Goal: Task Accomplishment & Management: Complete application form

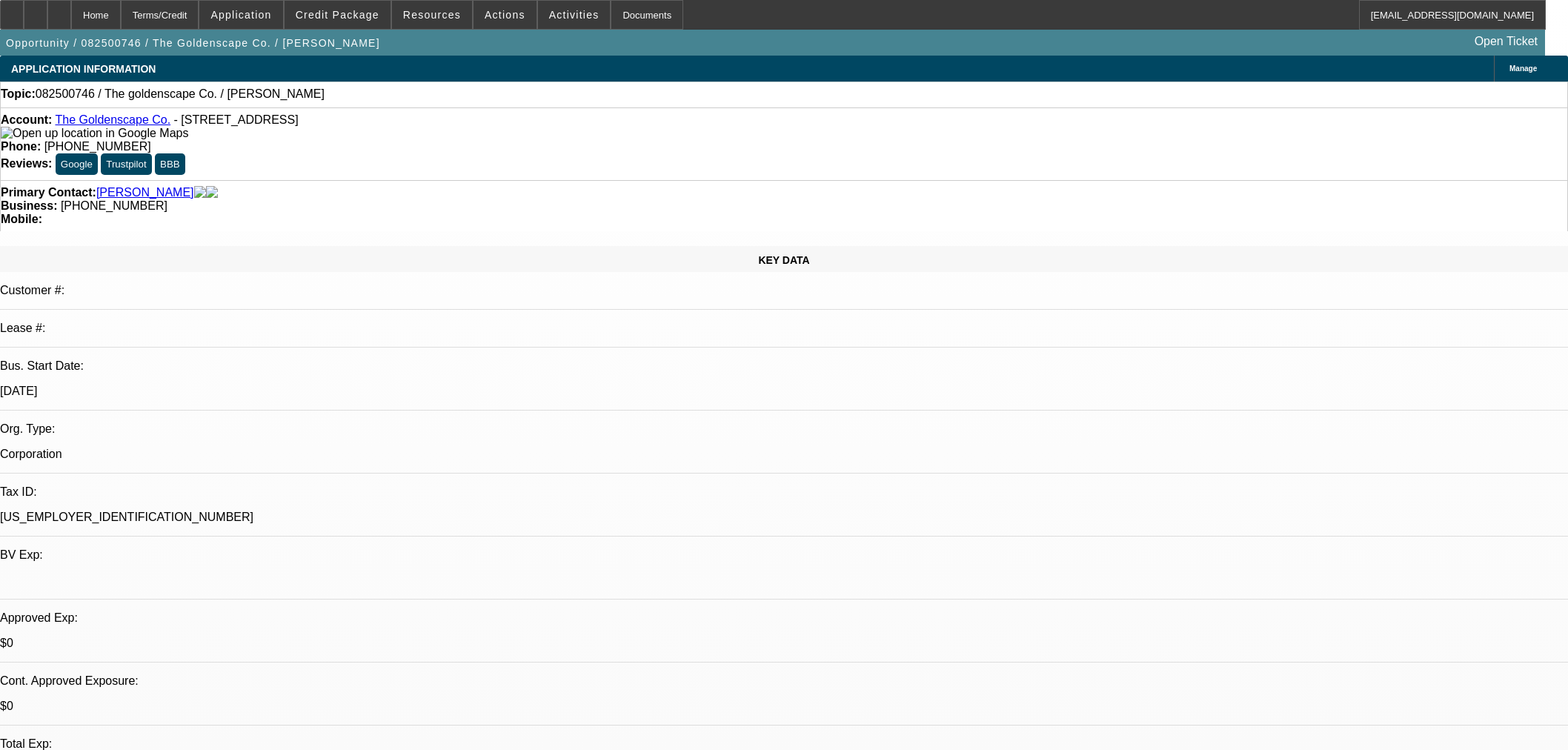
select select "0"
select select "2"
select select "0.1"
select select "4"
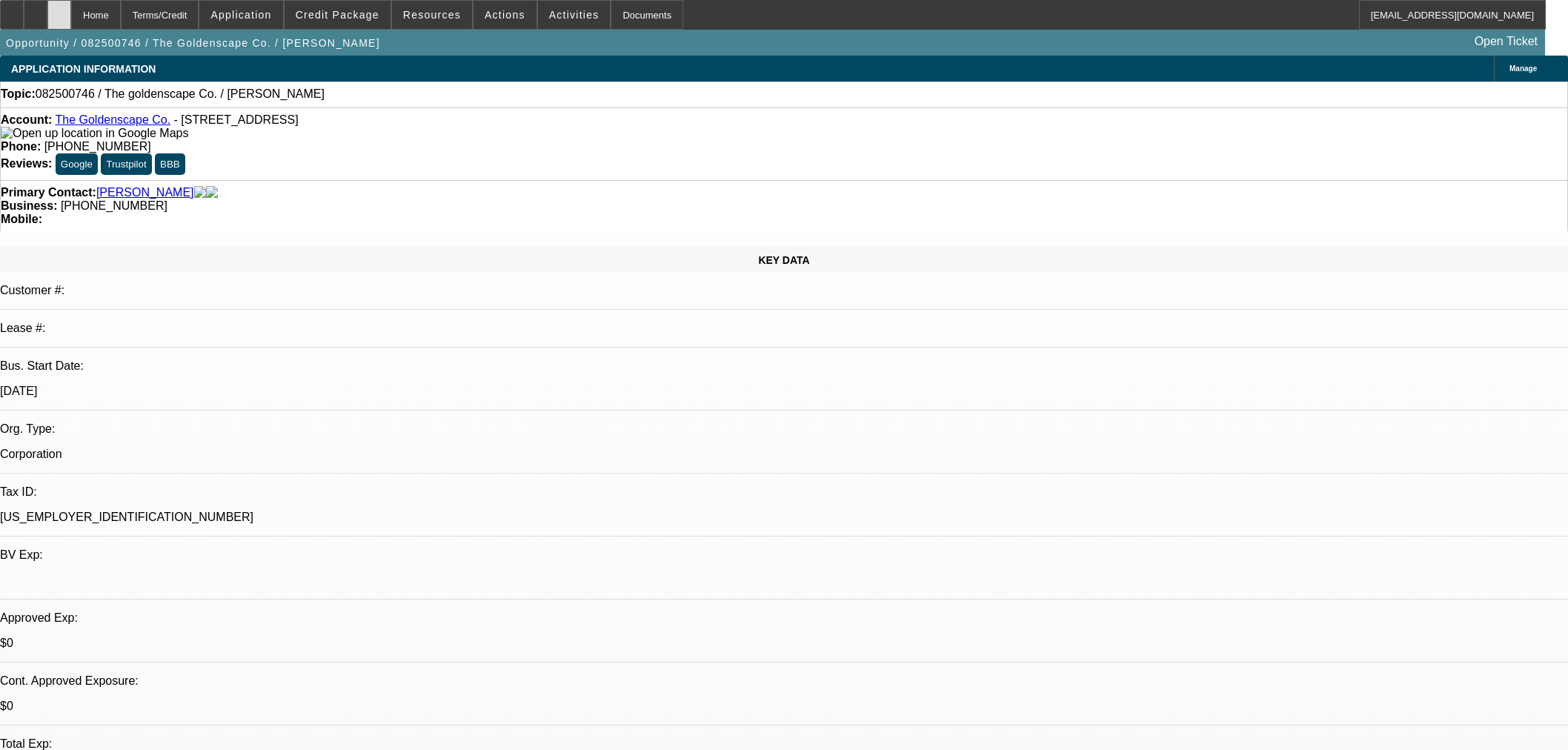
scroll to position [411, 0]
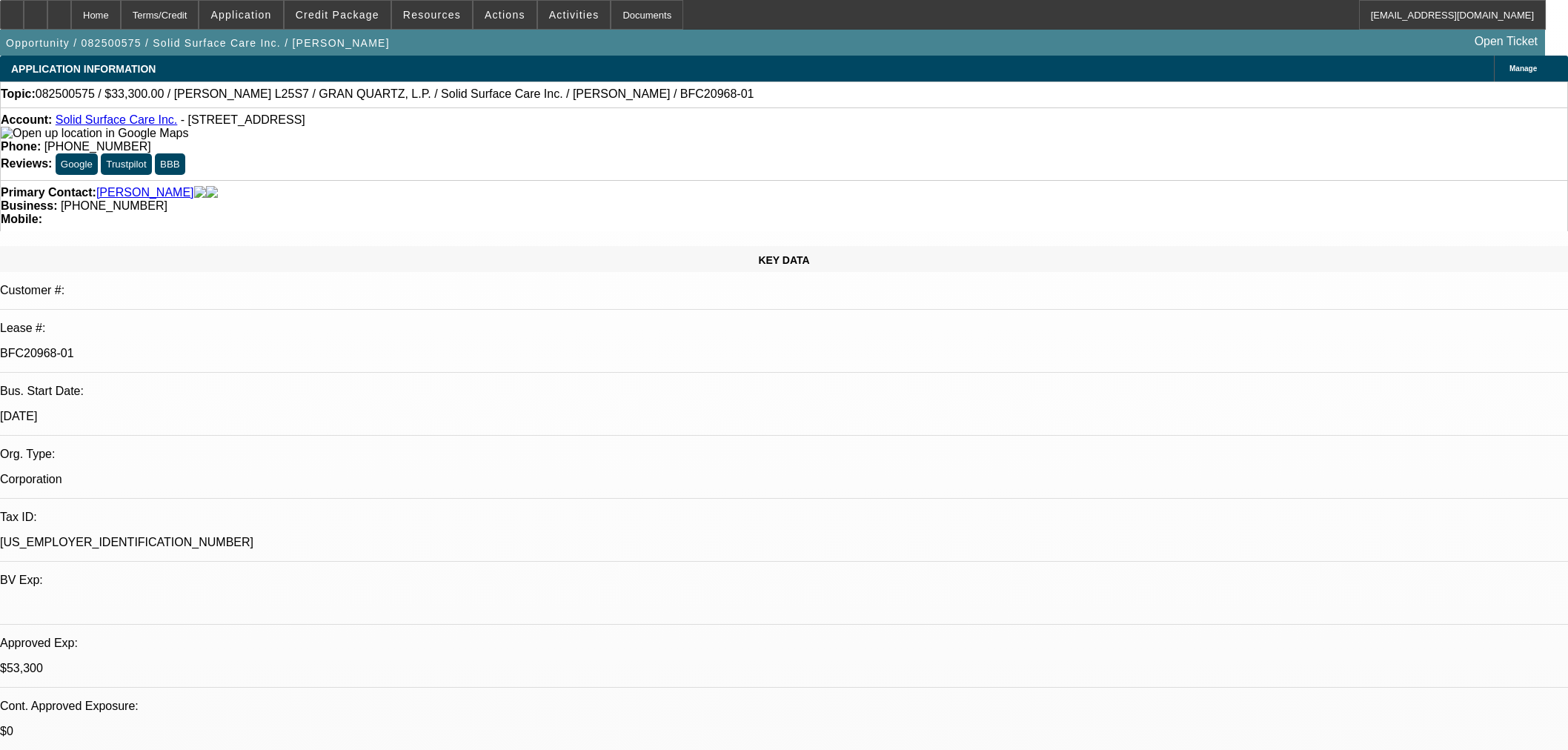
select select "0"
select select "2"
select select "0"
select select "6"
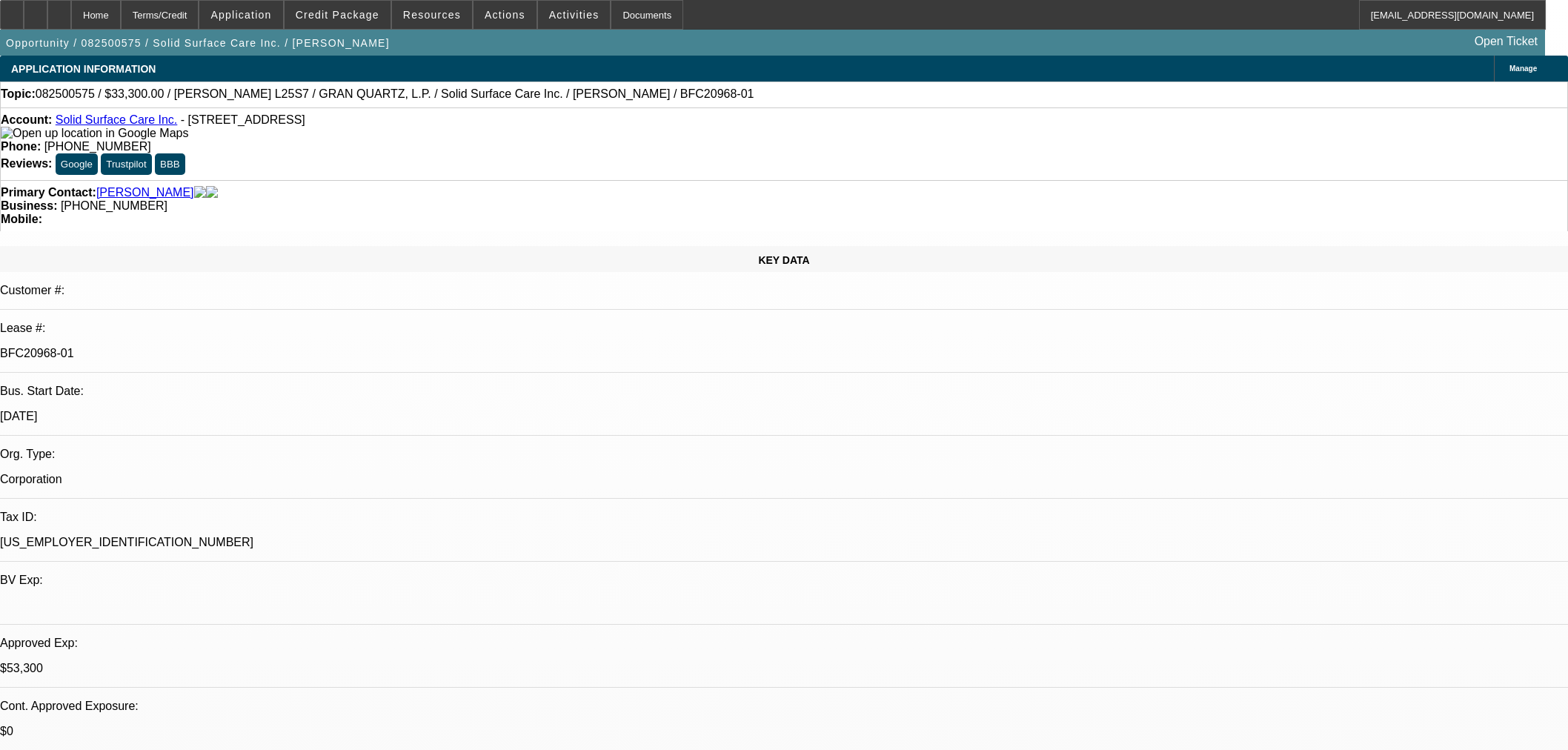
select select "0"
select select "2"
select select "0"
select select "6"
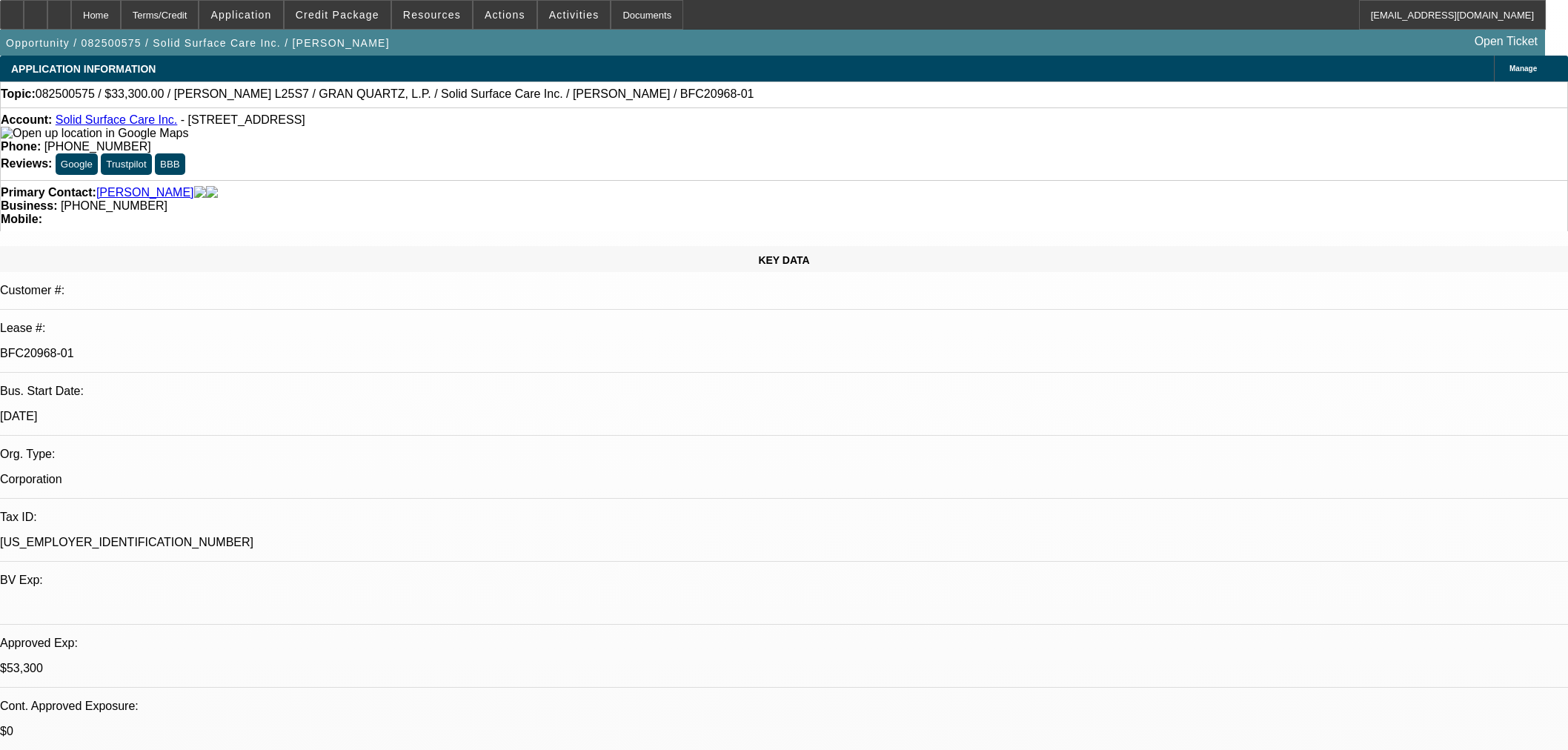
select select "0"
select select "2"
select select "0"
select select "6"
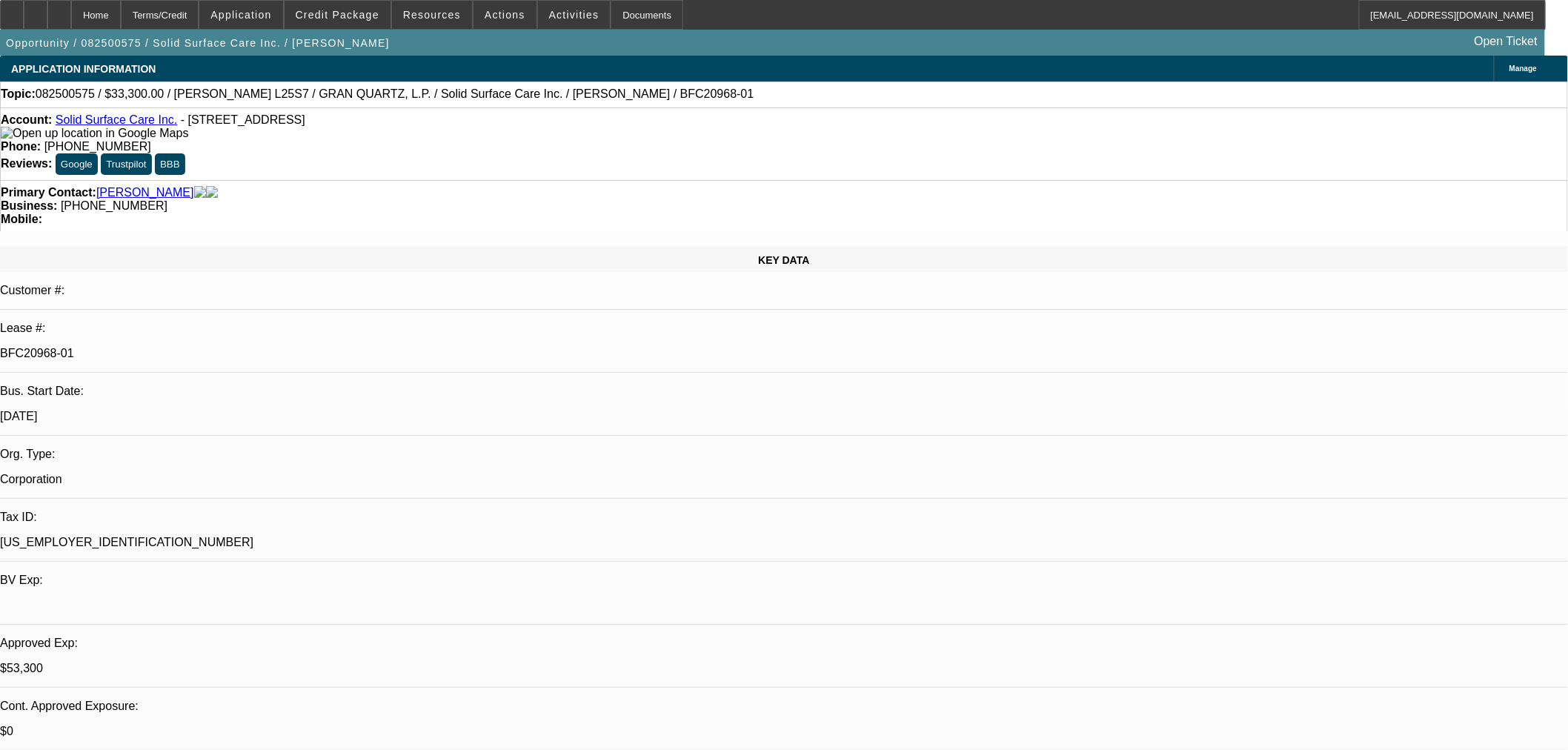
scroll to position [137, 0]
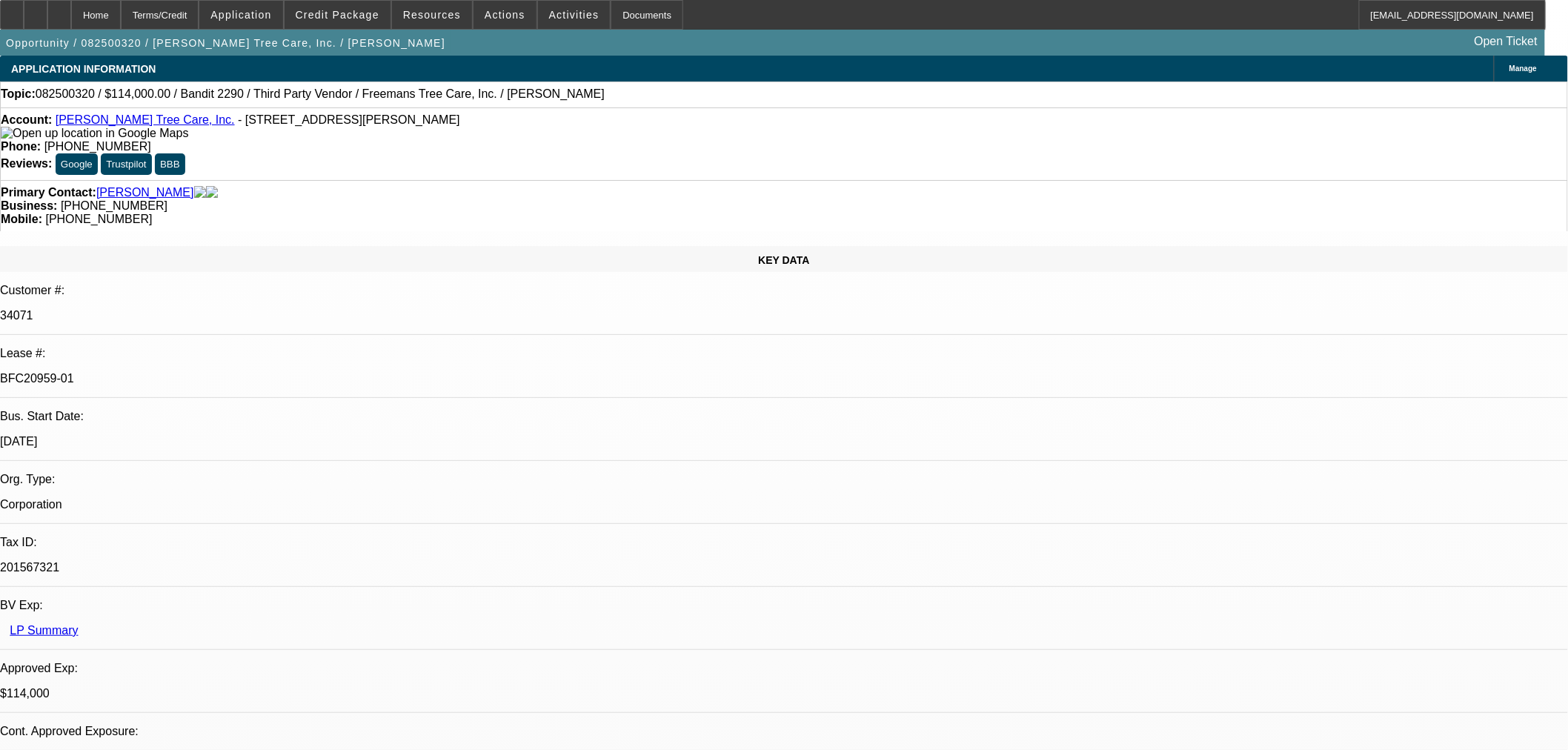
select select "0"
select select "6"
select select "0"
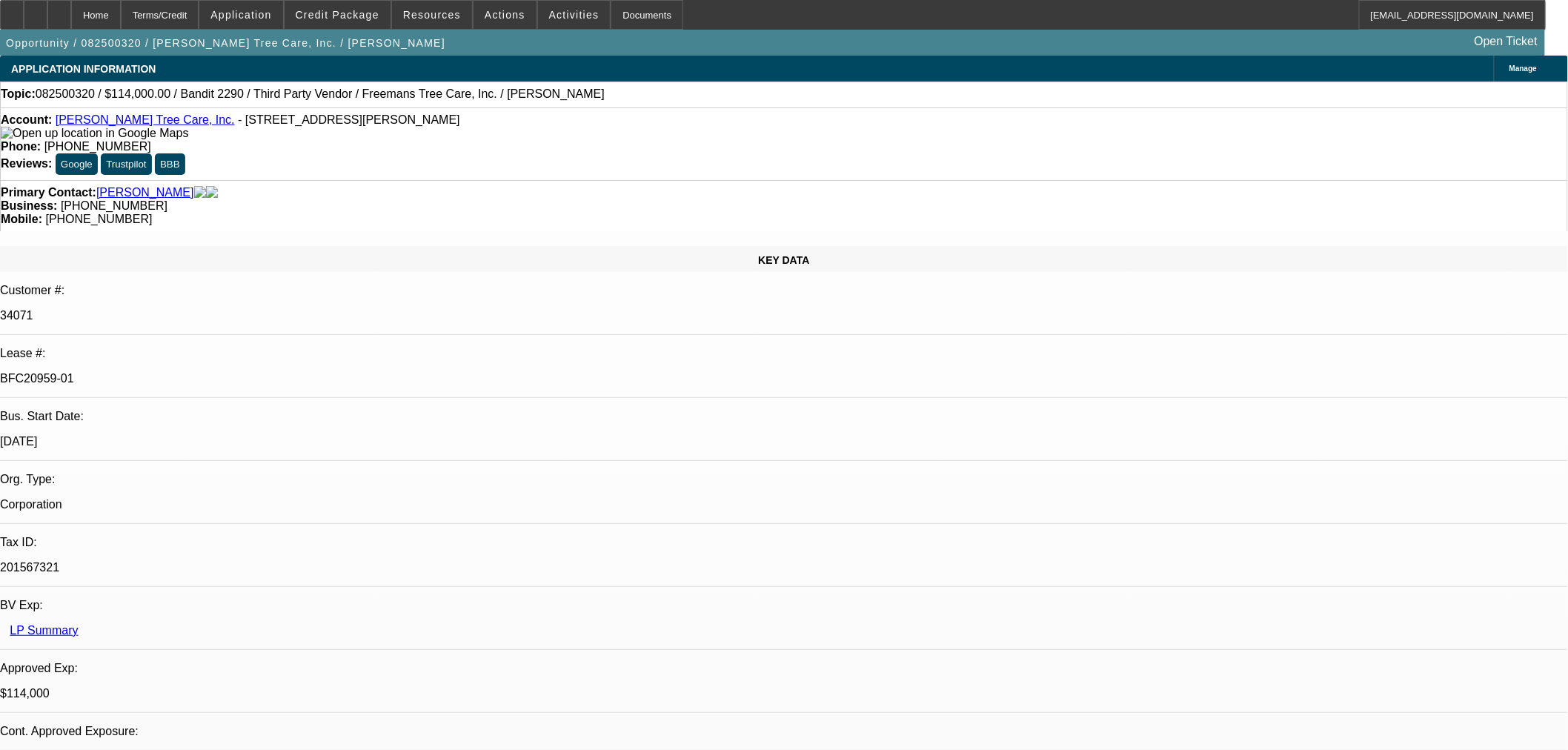
select select "0"
select select "6"
select select "0"
select select "2"
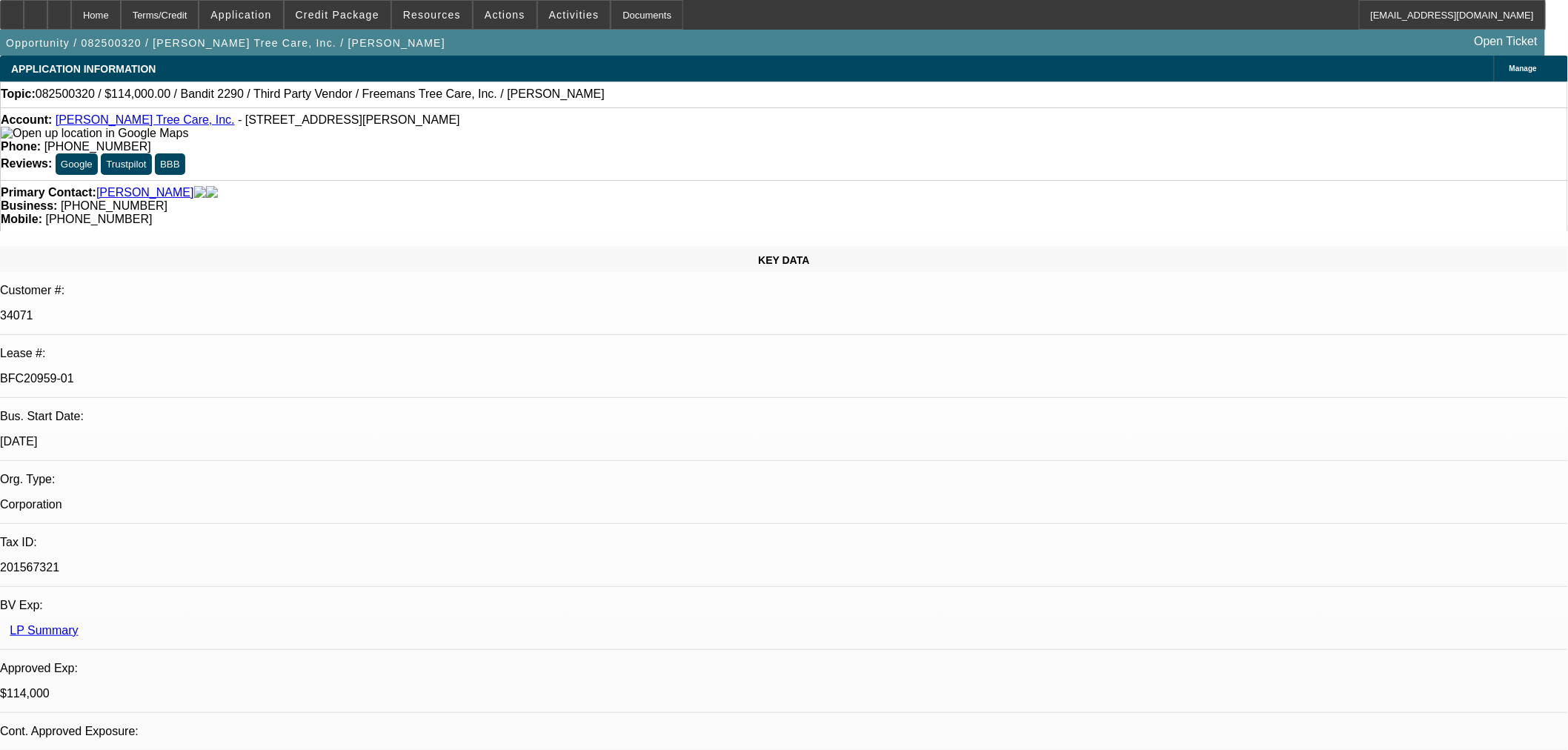
select select "2"
select select "0"
select select "6"
select select "0"
select select "2"
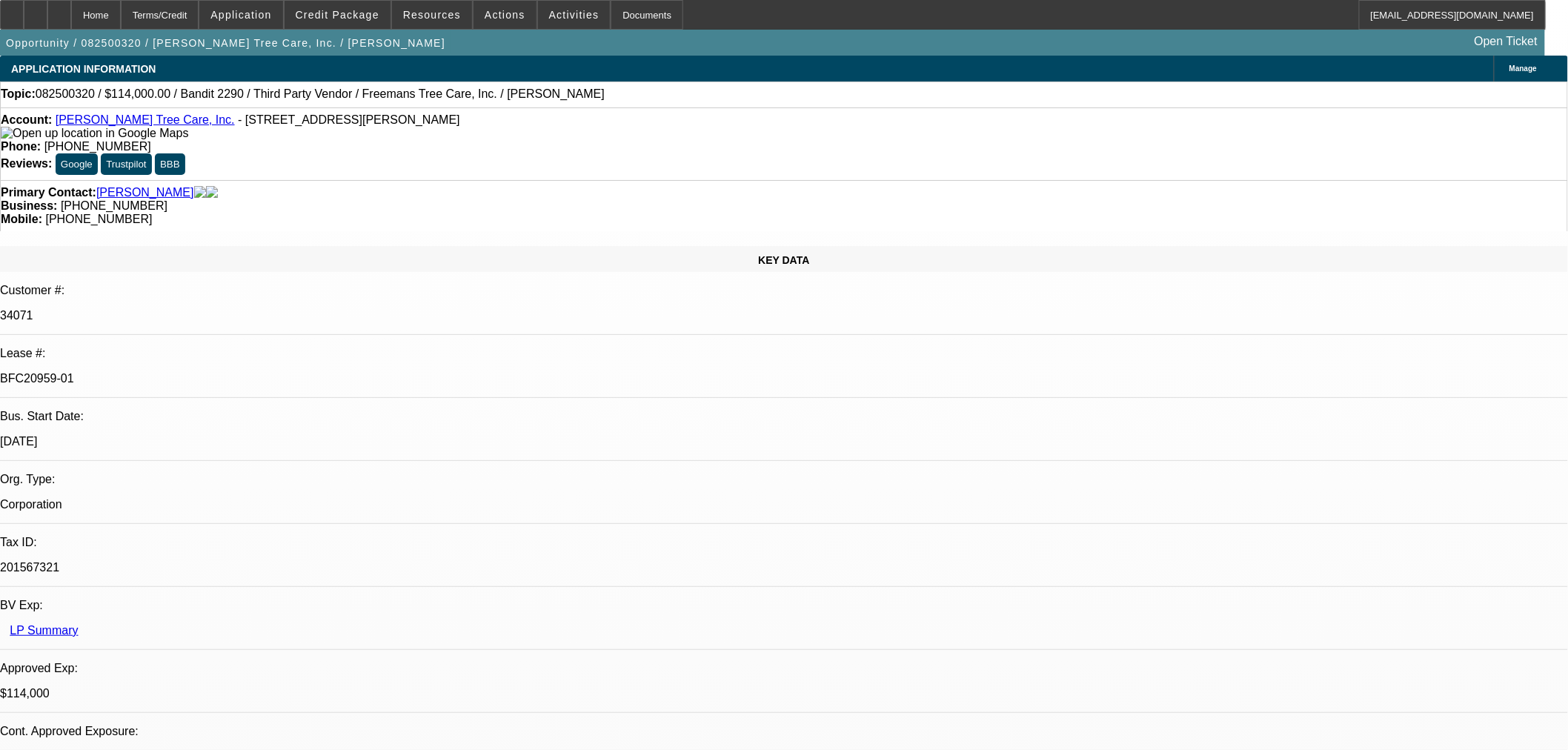
select select "2"
select select "0"
select select "6"
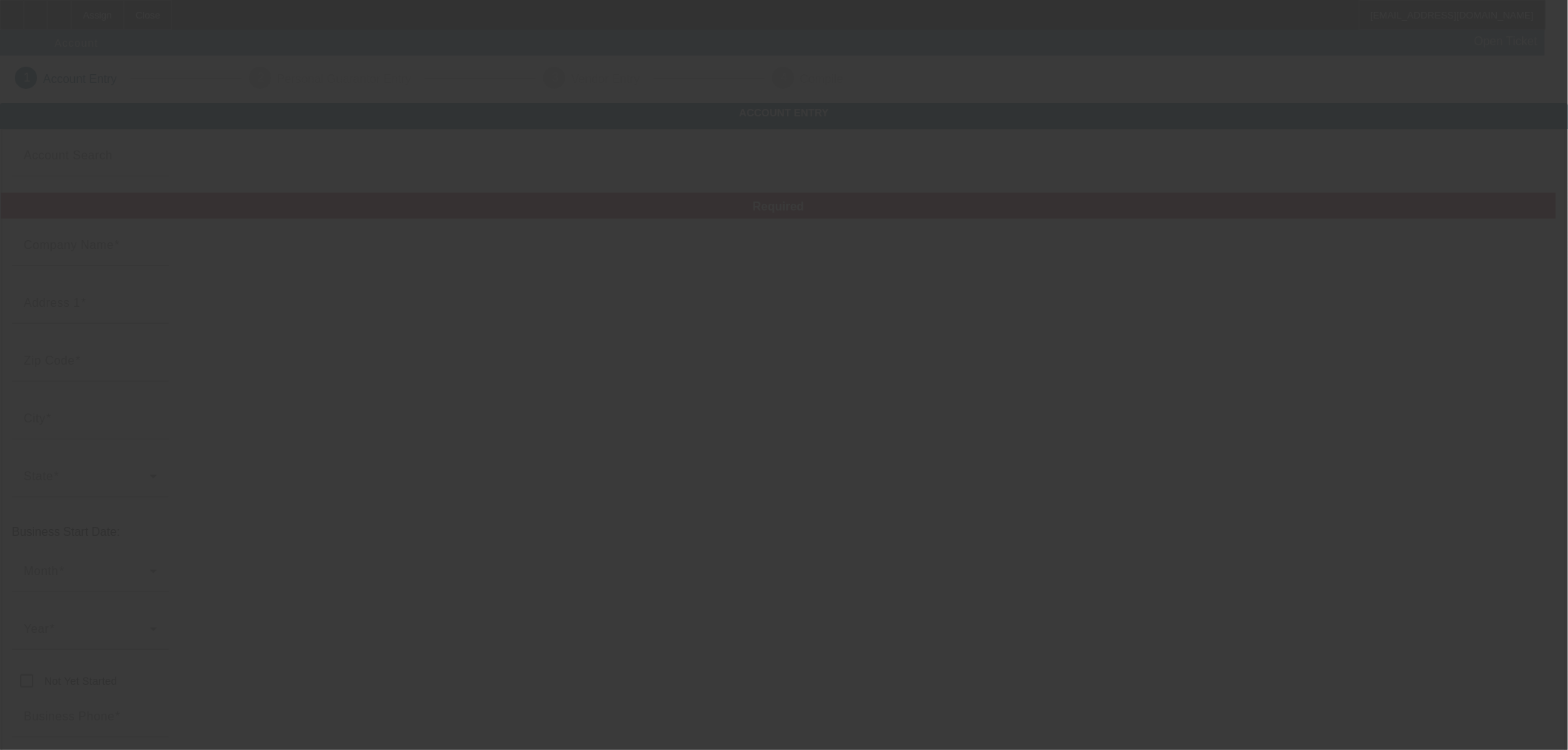
type input "Currency"
type input "Cadillac & Sons LLC"
type input "146 Blackstone Cir"
type input "39047"
type input "Brandon"
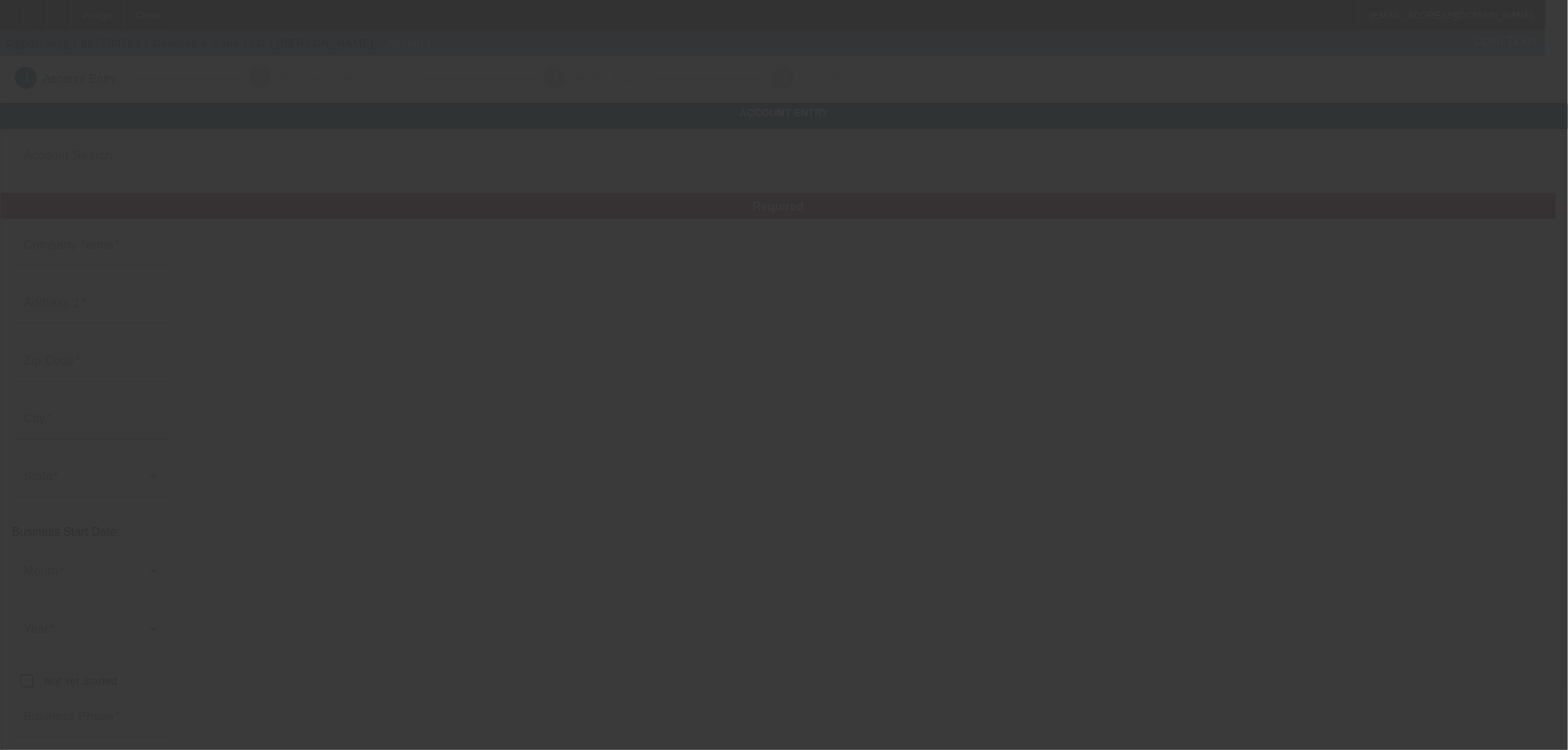
type input "(601) 966-7513"
type input "merazito1982@icloud.com"
type input "Rankin"
type input "38-4201934"
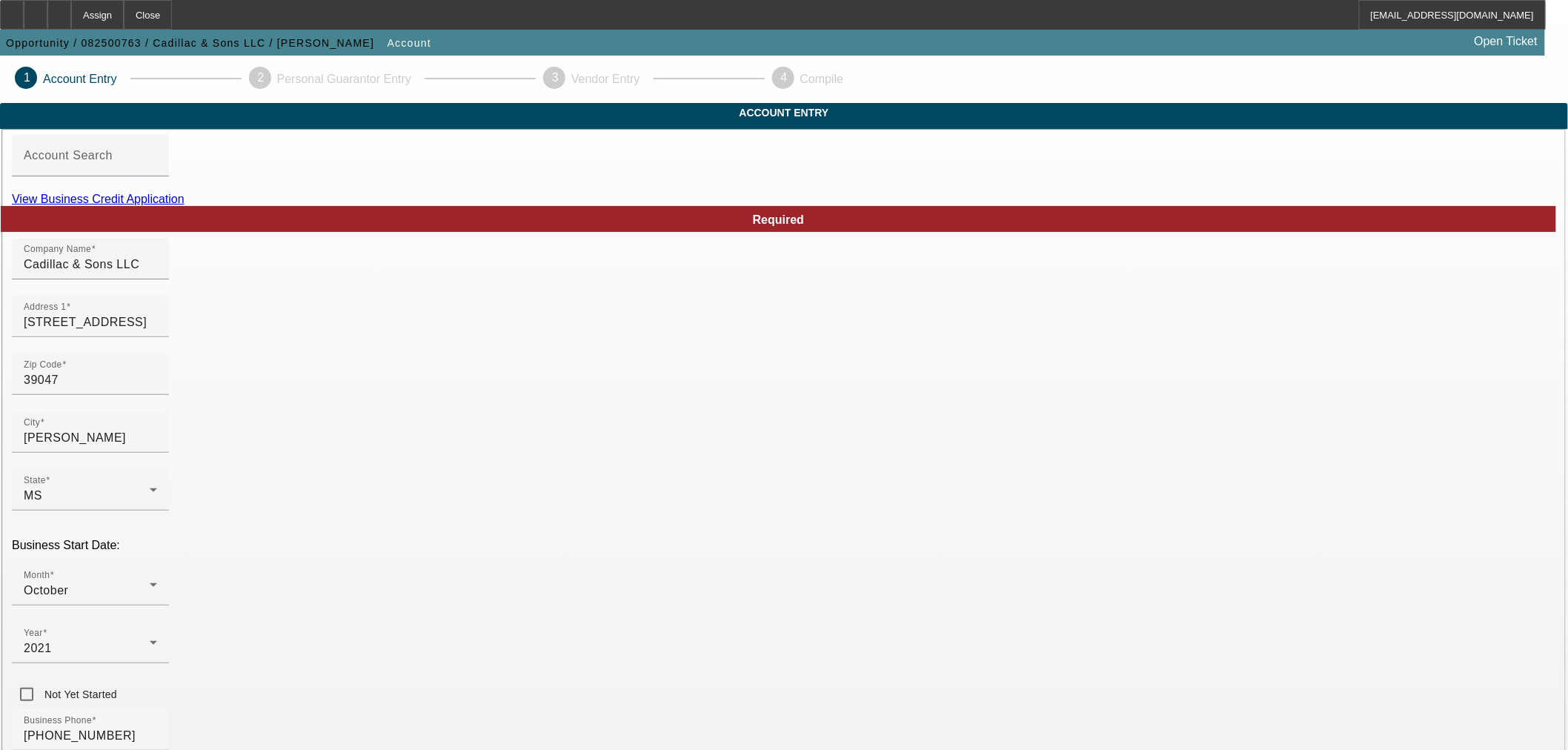
click at [185, 205] on link "View Business Credit Application" at bounding box center [98, 199] width 172 height 12
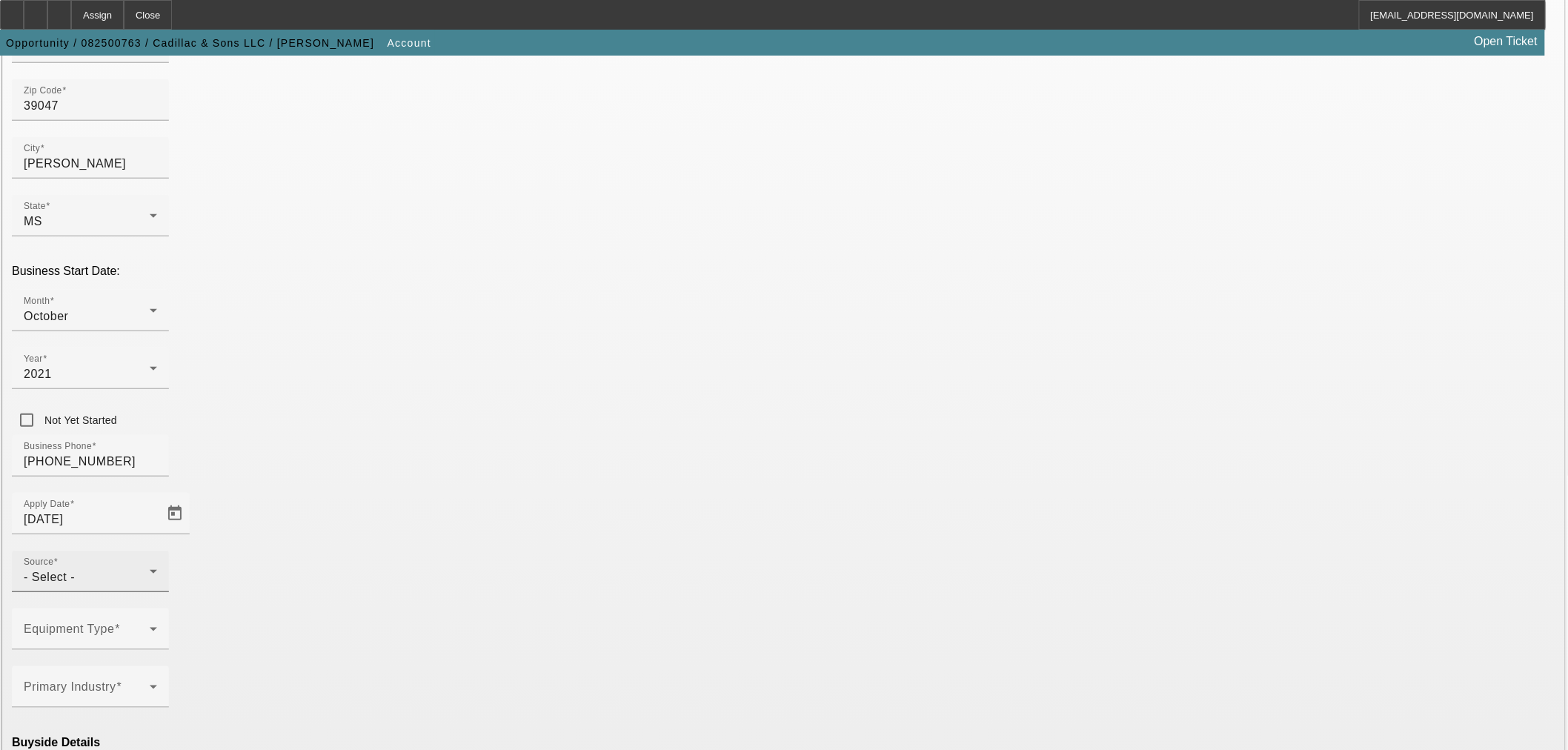
click at [150, 568] on div "- Select -" at bounding box center [87, 576] width 126 height 17
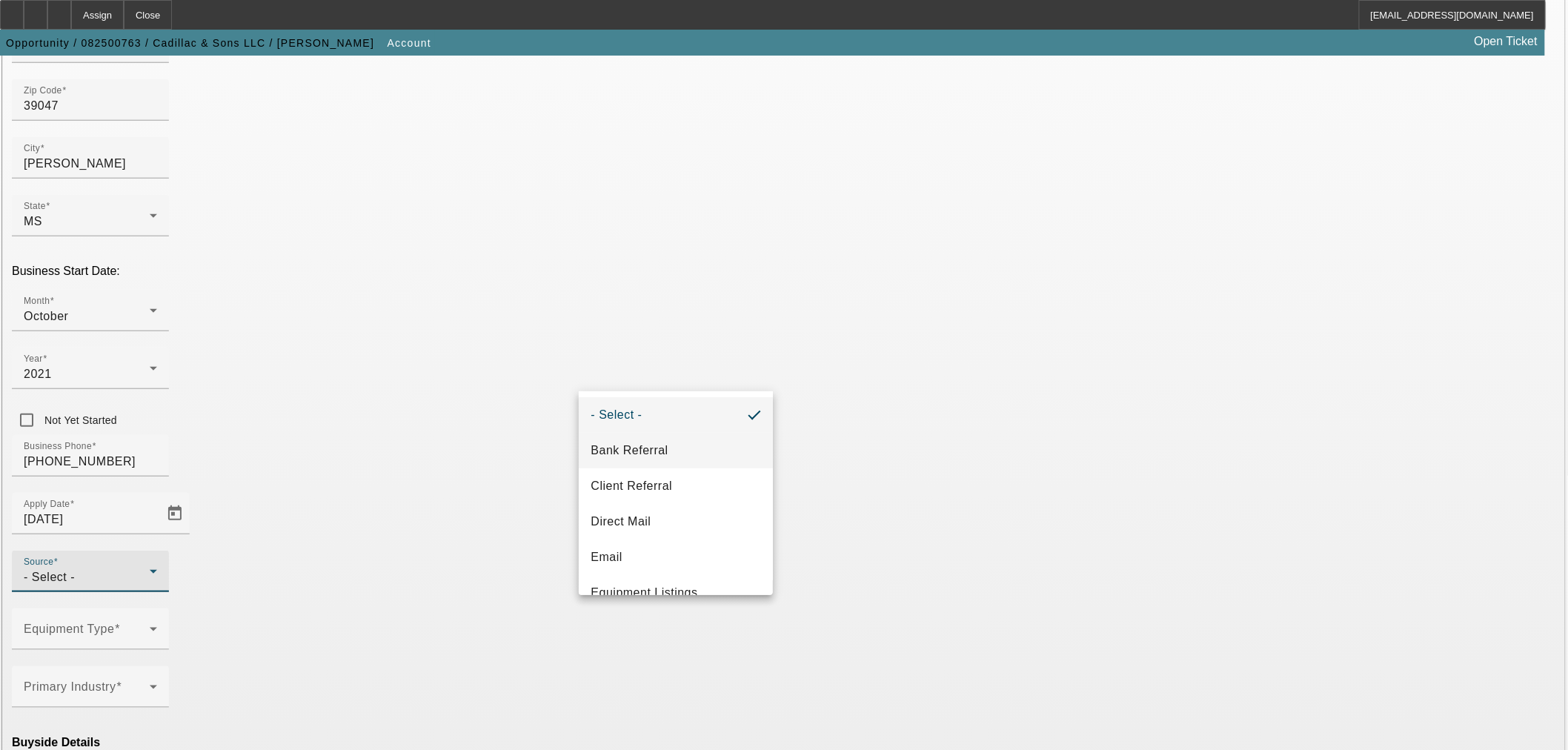
click at [675, 440] on mat-option "Bank Referral" at bounding box center [676, 450] width 194 height 36
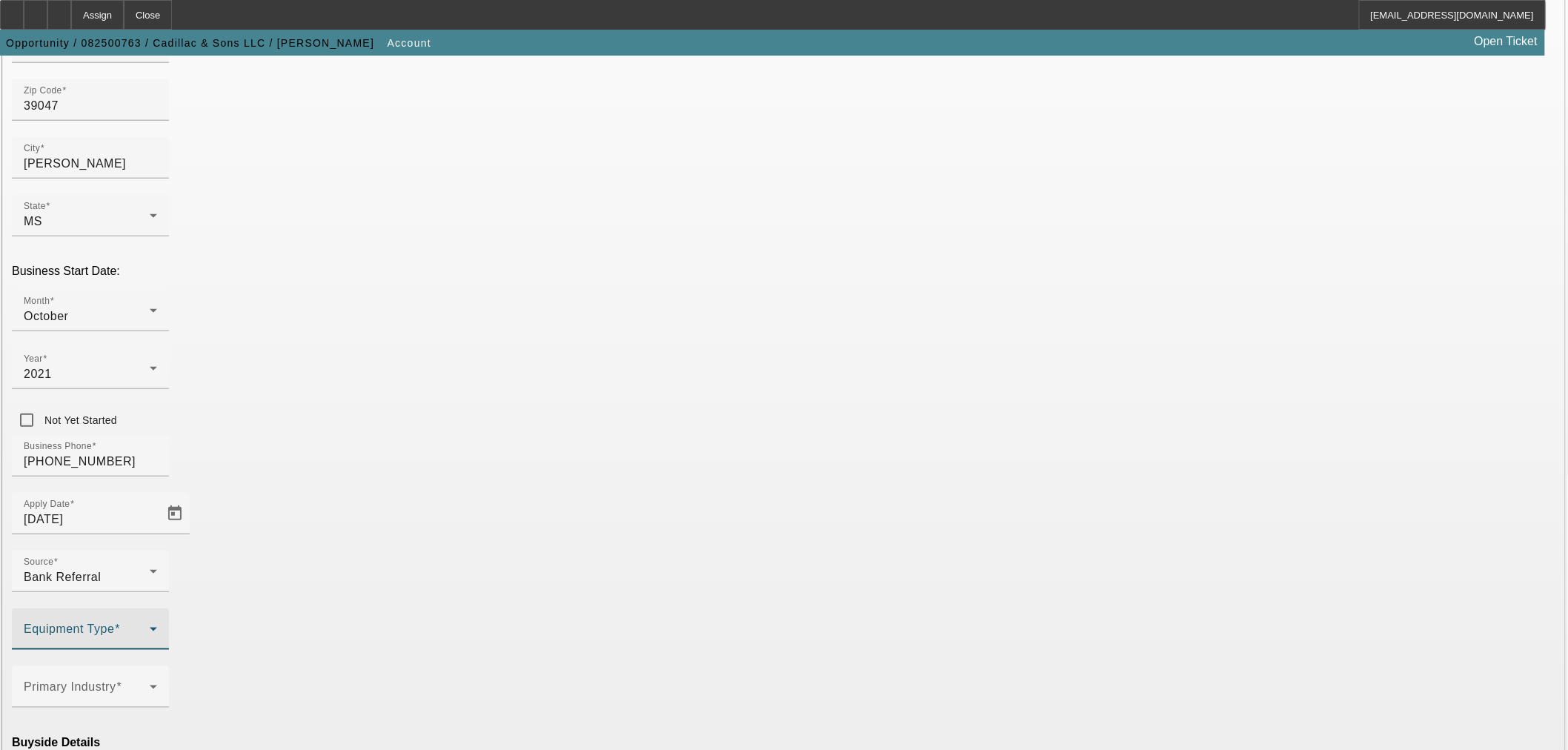
click at [157, 626] on div at bounding box center [90, 634] width 133 height 17
click at [473, 491] on mat-option "Other" at bounding box center [460, 482] width 194 height 36
click at [730, 501] on div at bounding box center [784, 375] width 1568 height 750
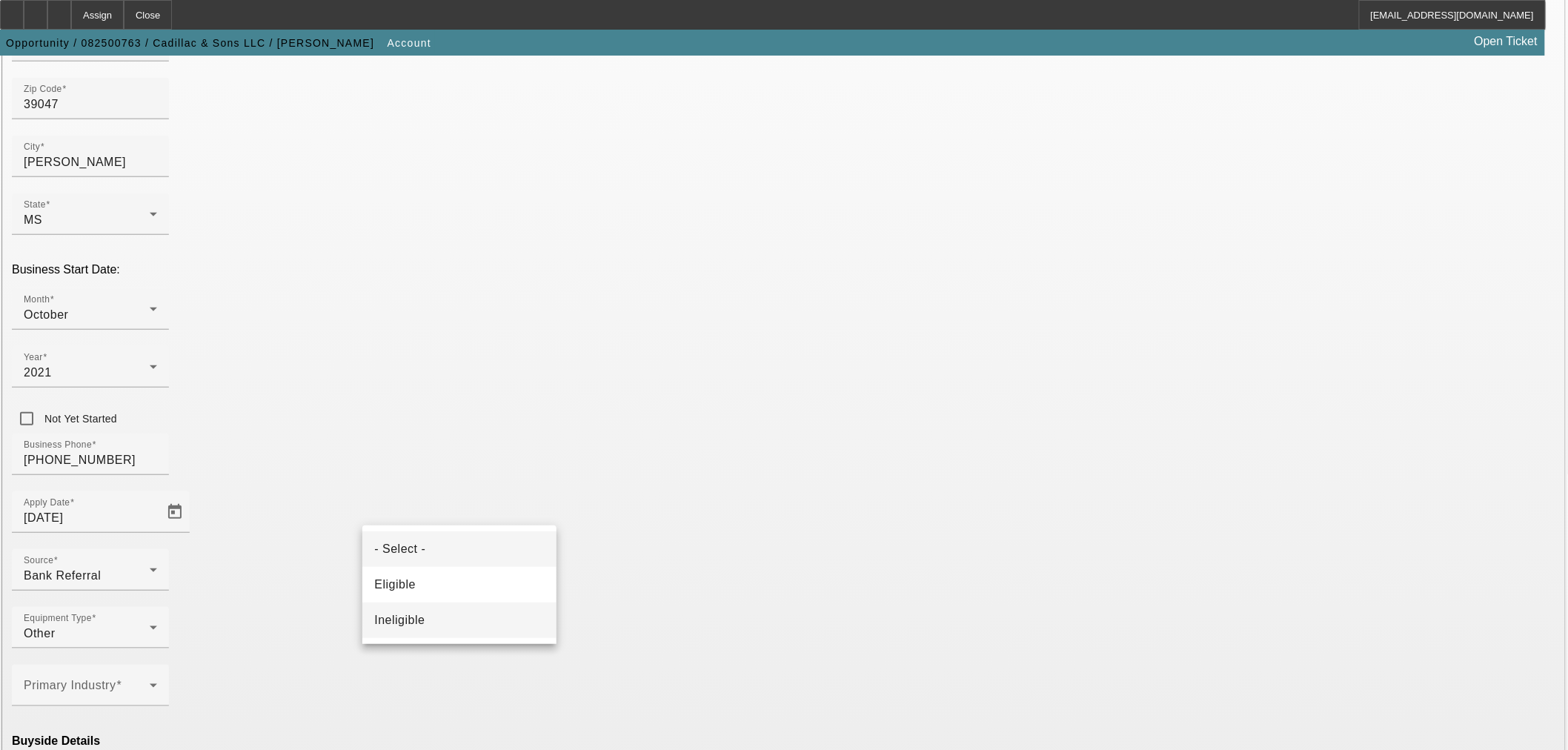
click at [470, 608] on mat-option "Ineligible" at bounding box center [460, 619] width 194 height 36
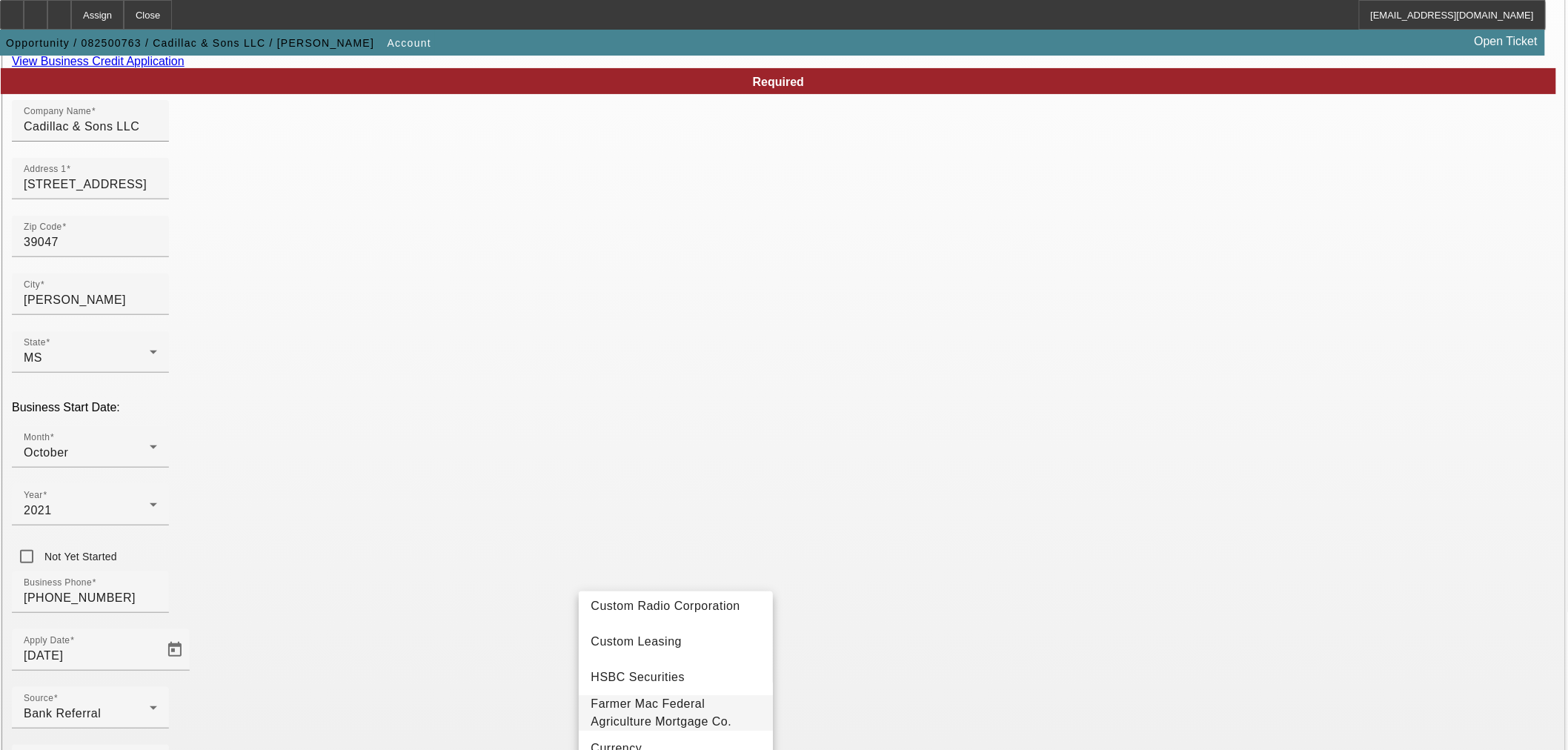
scroll to position [137, 0]
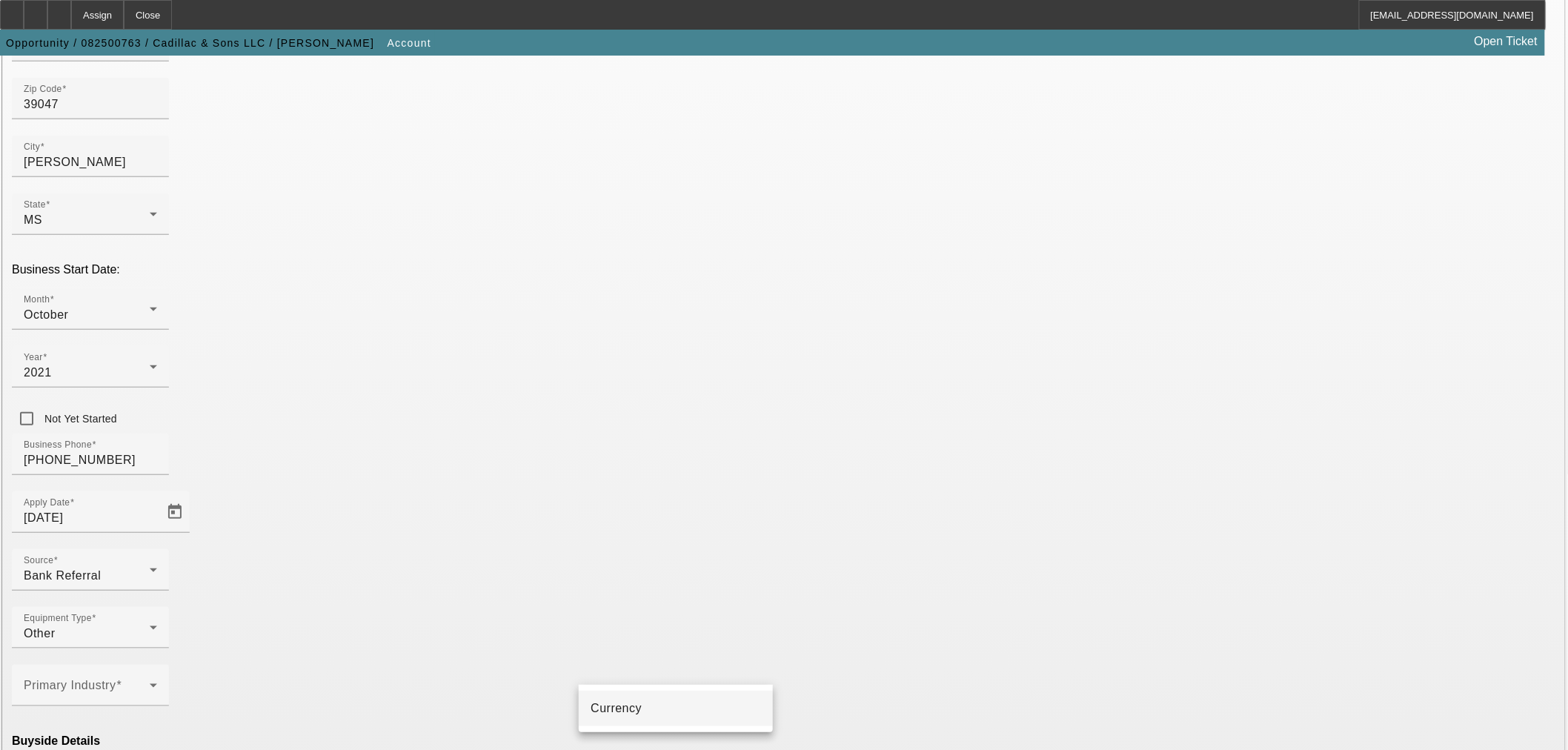
click at [649, 711] on mat-option "Currency" at bounding box center [676, 708] width 194 height 36
type input "Currency"
click at [150, 682] on span at bounding box center [87, 690] width 126 height 17
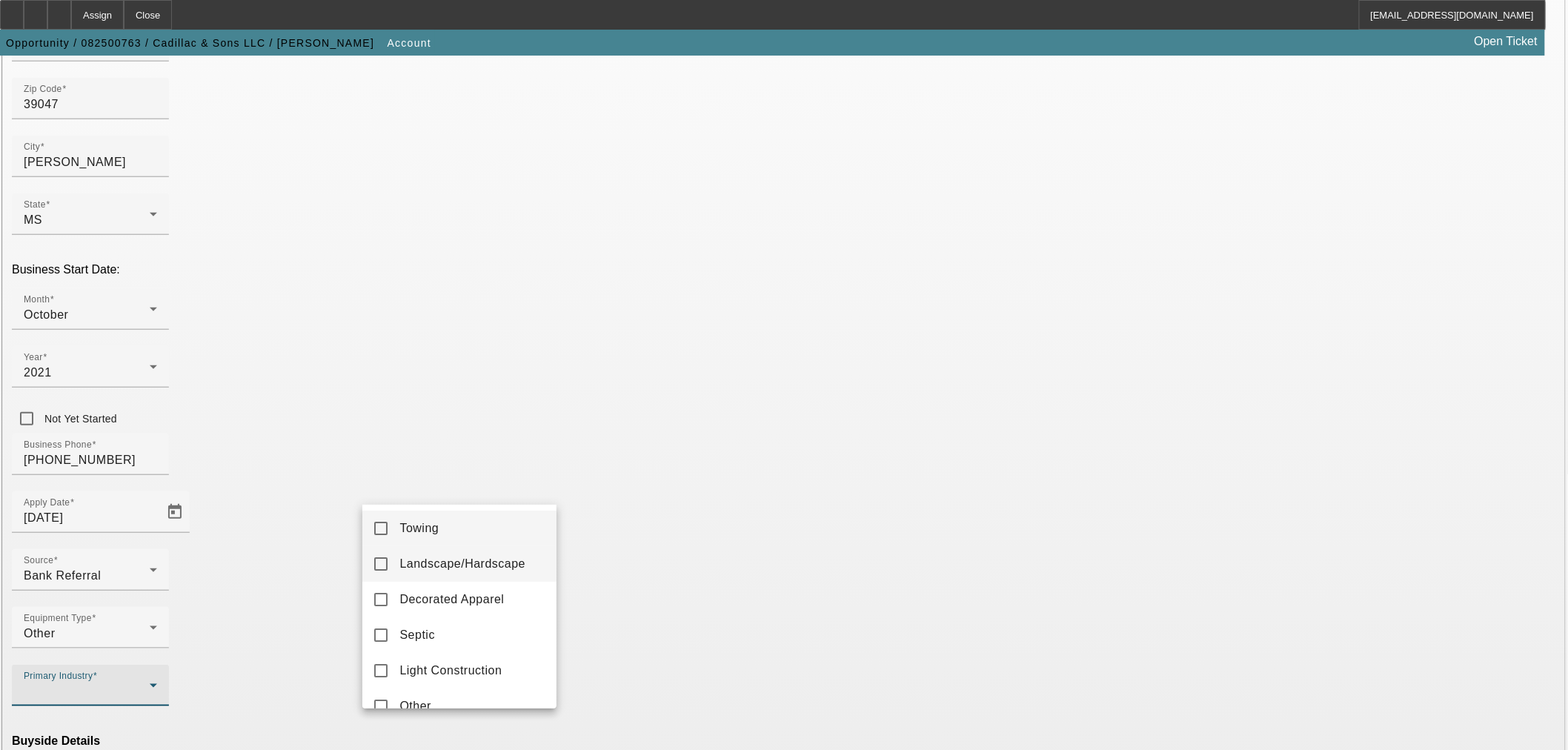
click at [422, 567] on span "Landscape/Hardscape" at bounding box center [462, 563] width 126 height 17
click at [956, 573] on div at bounding box center [784, 375] width 1568 height 750
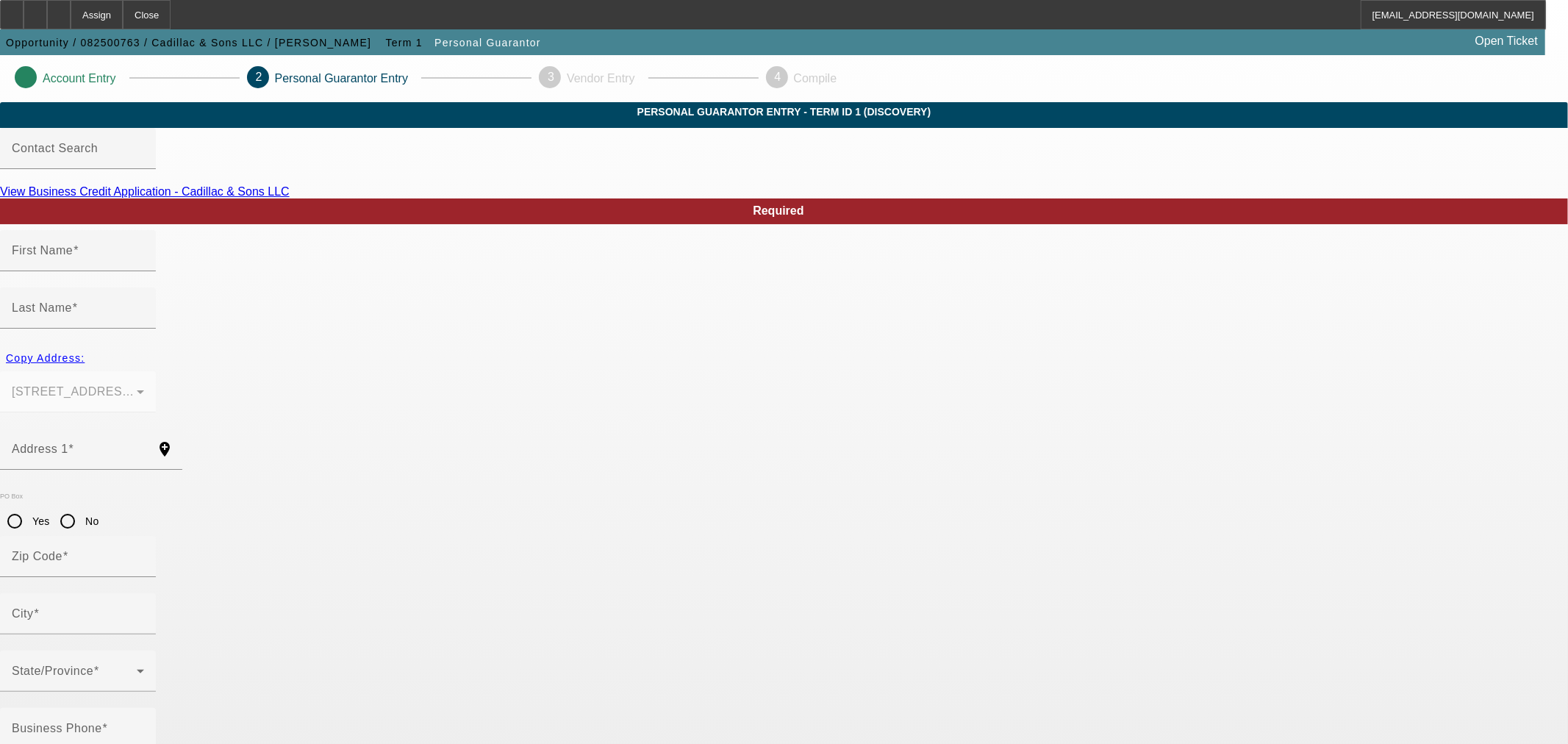
type input "Luis"
type input "Meraz"
type input "146 Blackstone Cir"
radio input "true"
type input "39047"
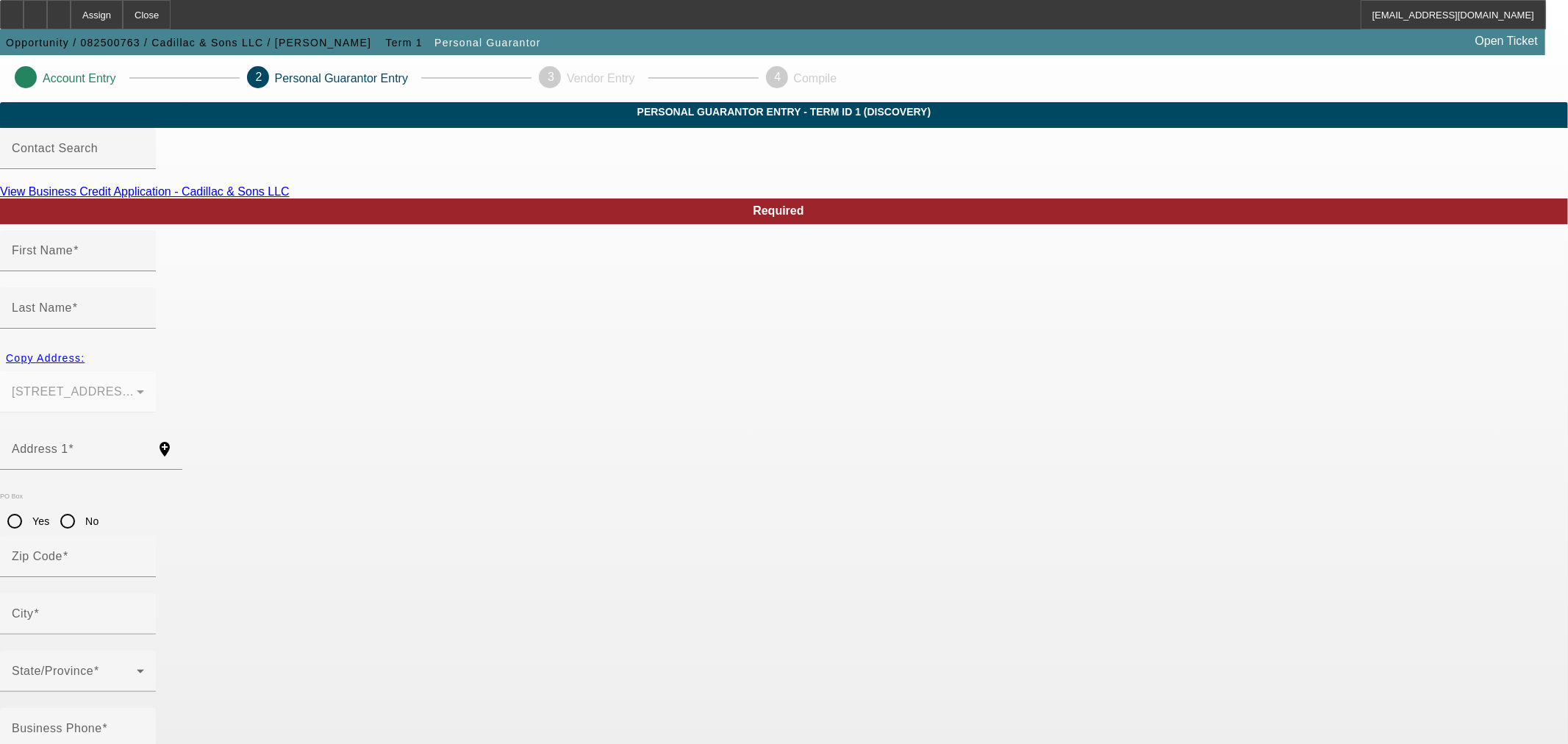
type input "Brandon"
type input "[PHONE_NUMBER]"
type input "100"
type input "849-59-2892"
type input "merazito1982@icloud.com"
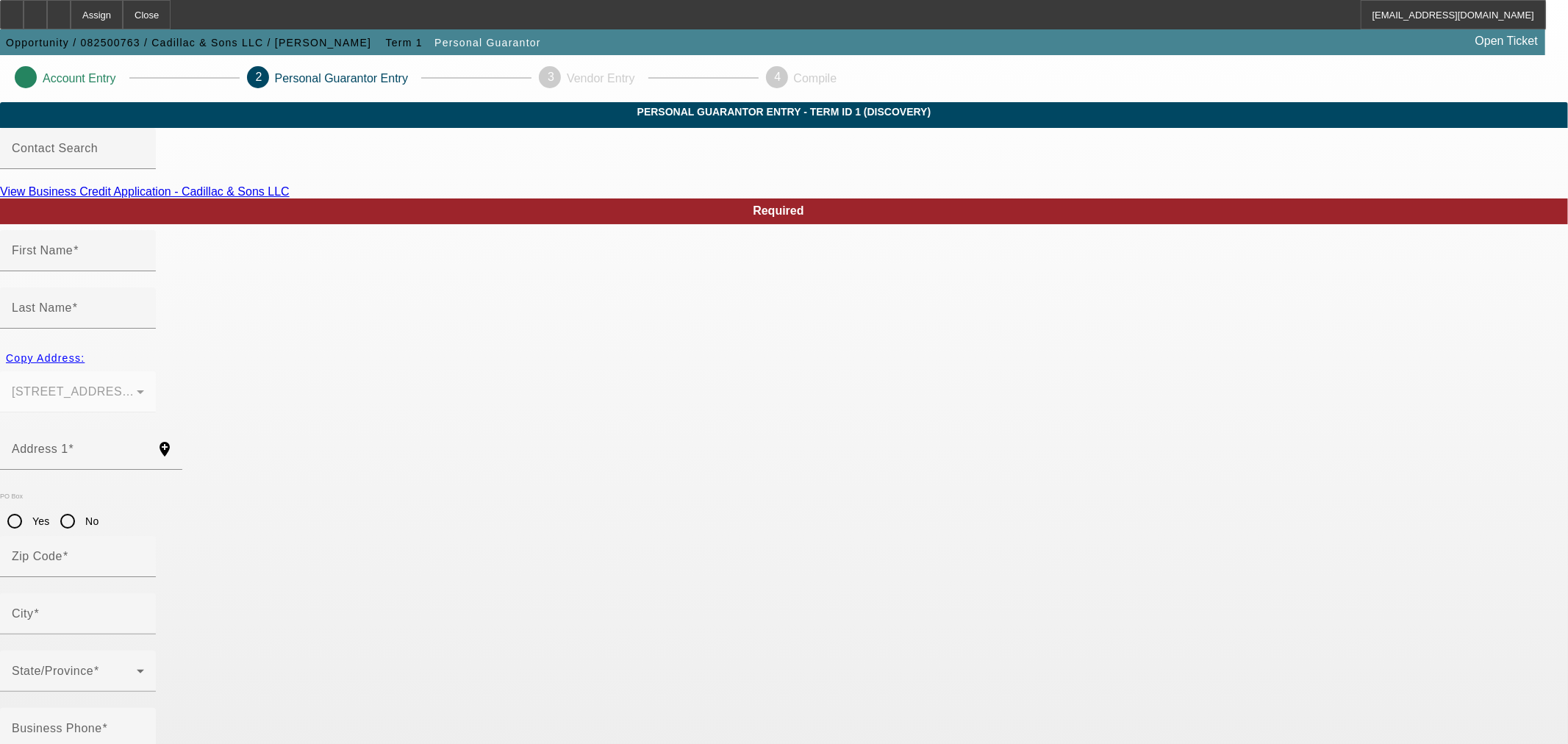
type input "[PHONE_NUMBER]"
drag, startPoint x: 1103, startPoint y: 407, endPoint x: 1009, endPoint y: 397, distance: 94.5
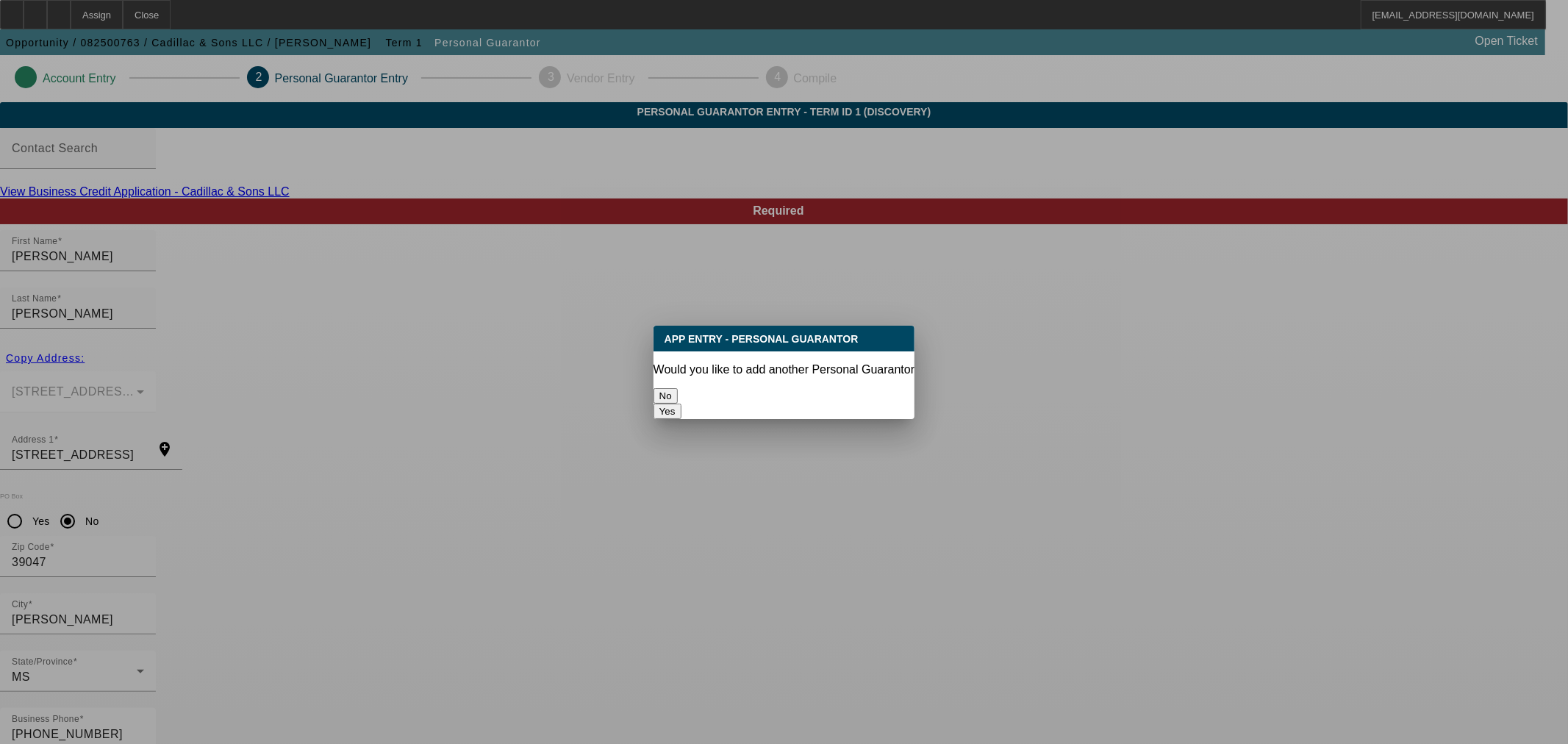
click at [678, 388] on button "No" at bounding box center [666, 395] width 25 height 16
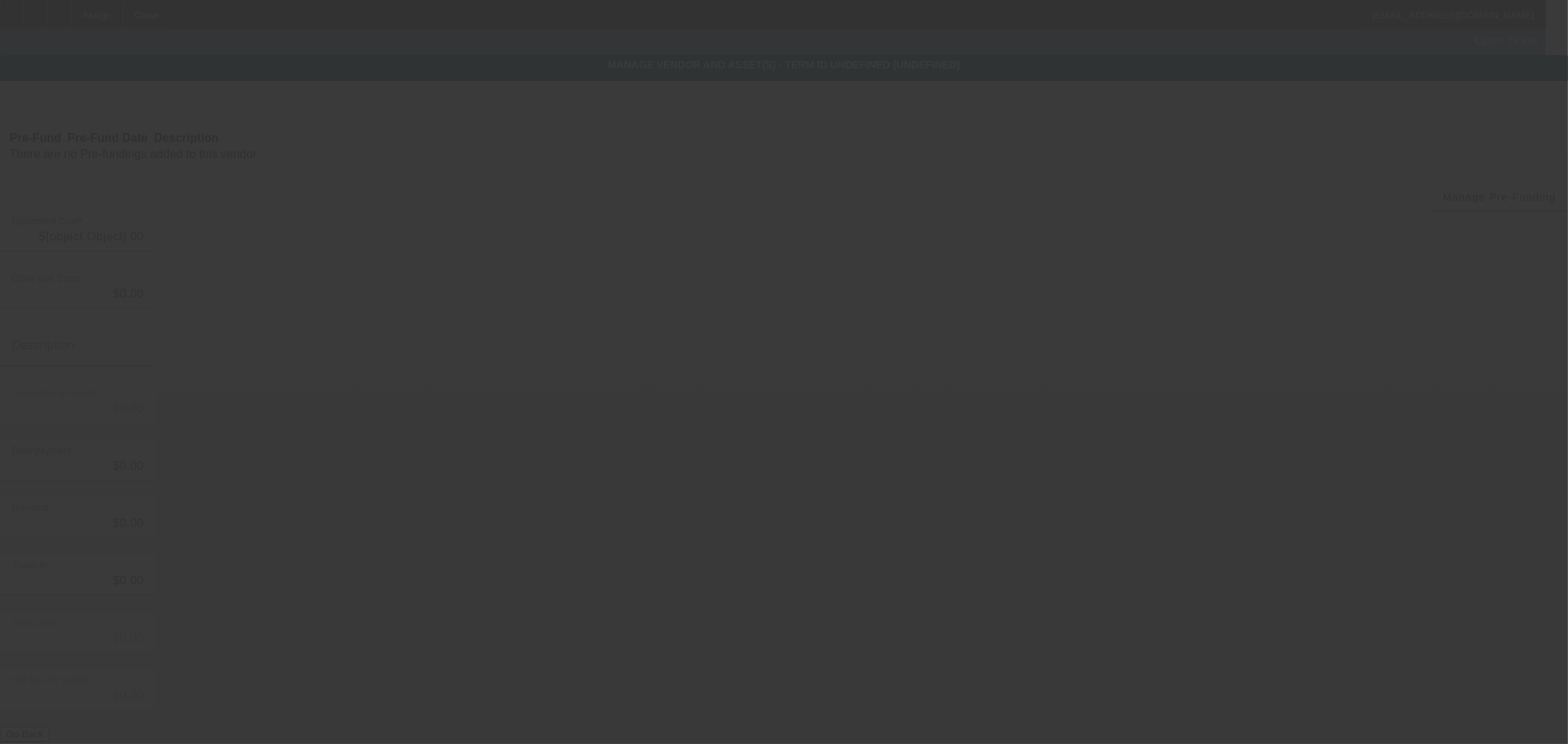
type input "$95,000.00"
type input "$20,000.00"
type input "$75,000.00"
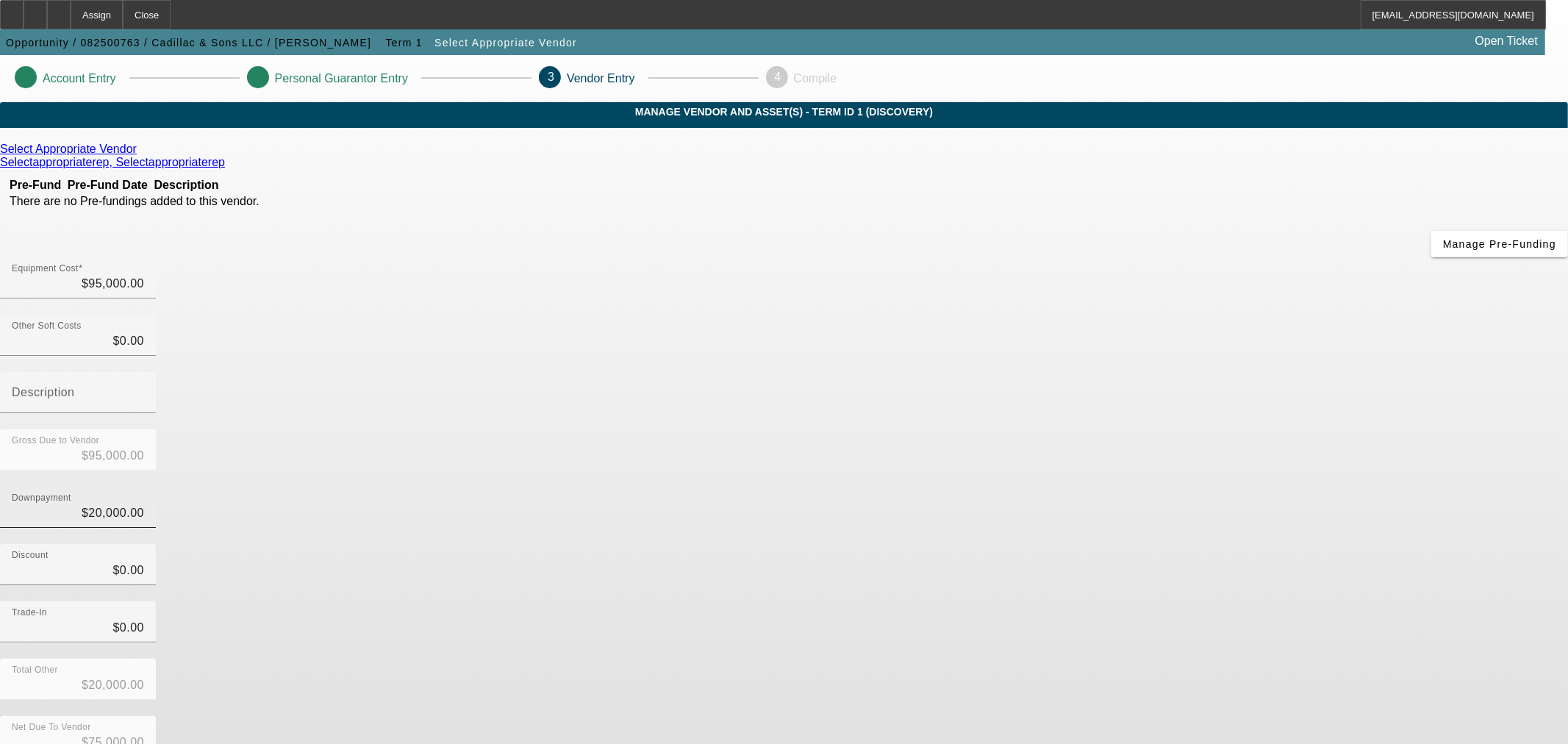
type input "20000"
click at [144, 504] on input "20000" at bounding box center [77, 512] width 132 height 17
type input "$0.00"
type input "$95,000.00"
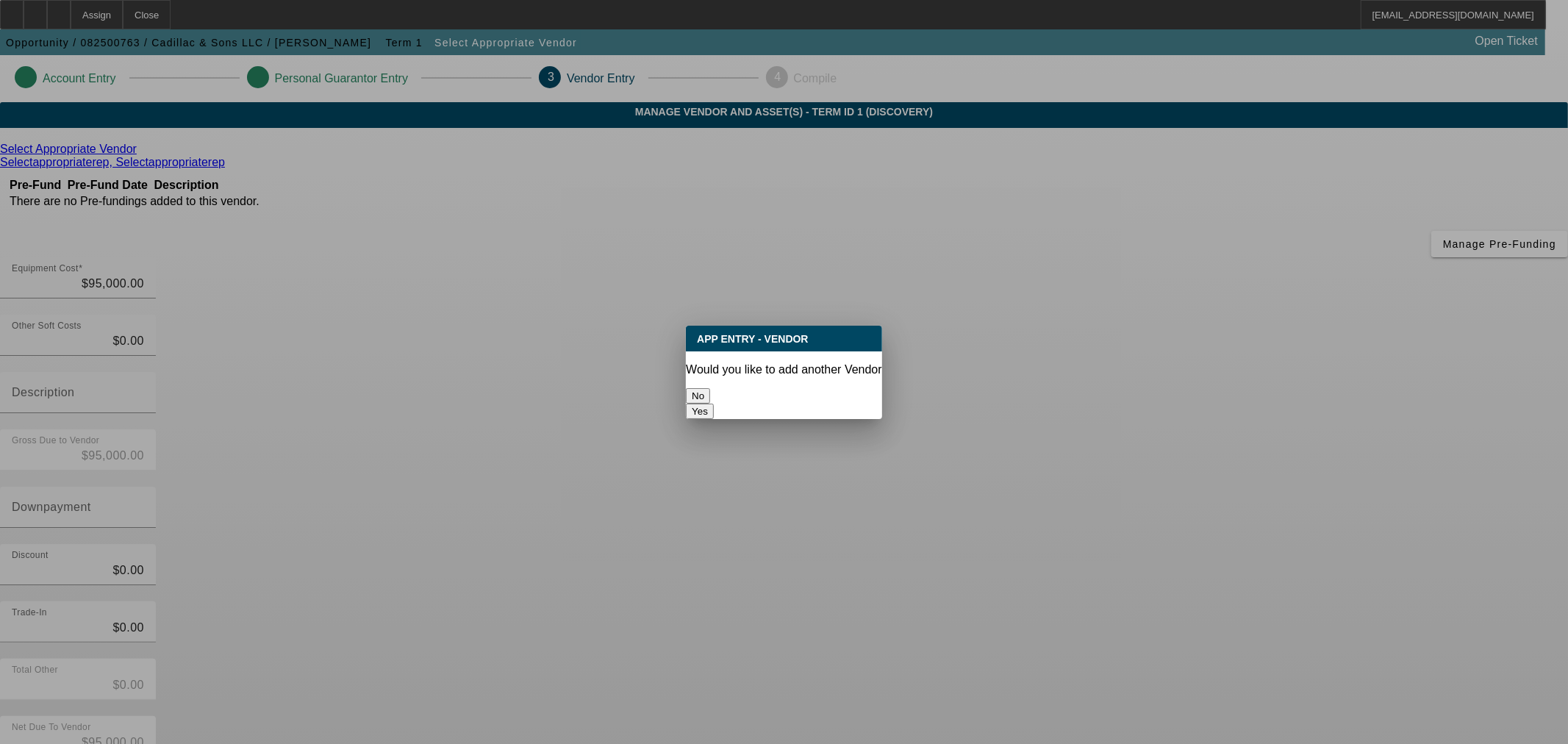
click at [710, 388] on button "No" at bounding box center [698, 395] width 25 height 16
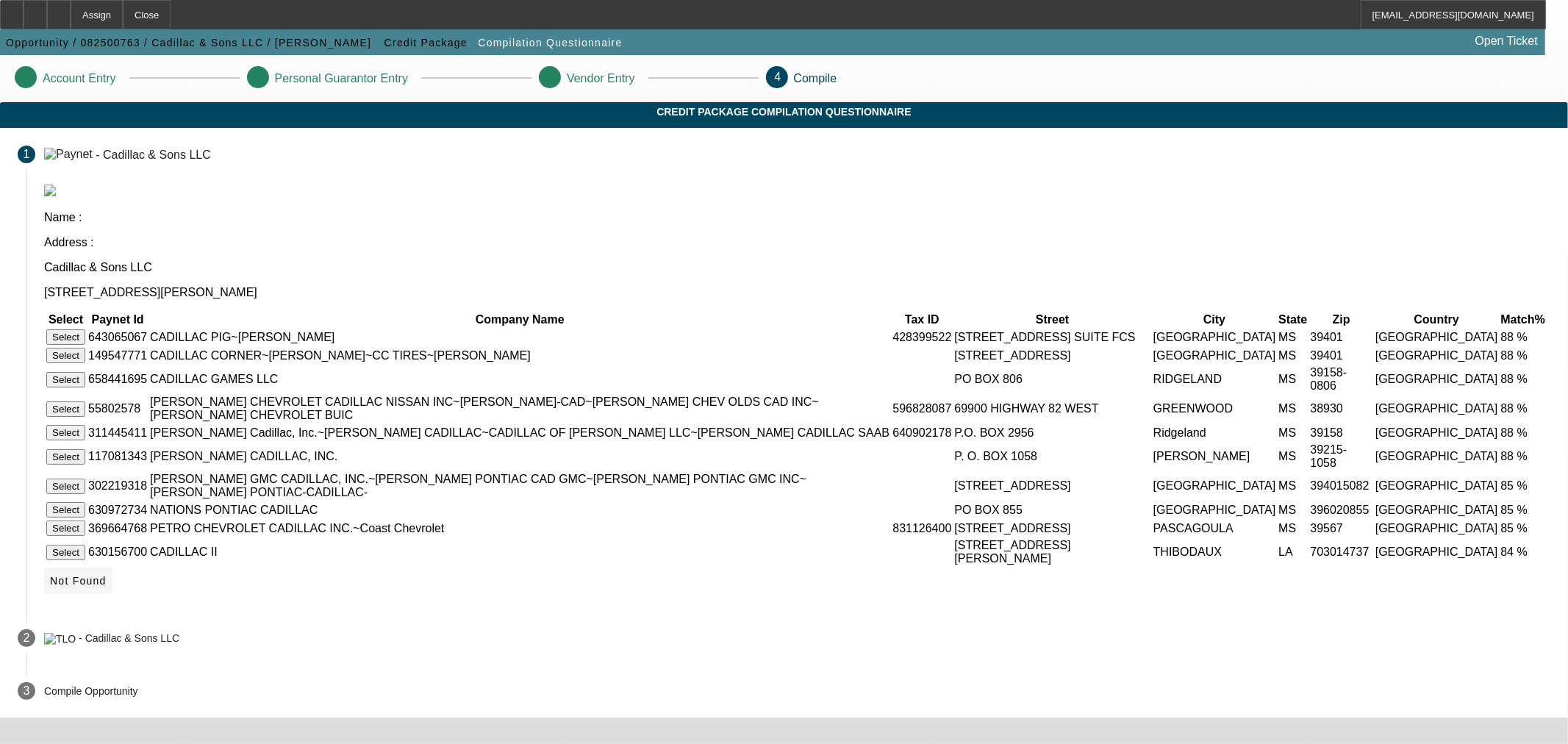
click at [107, 586] on span "Not Found" at bounding box center [78, 581] width 57 height 11
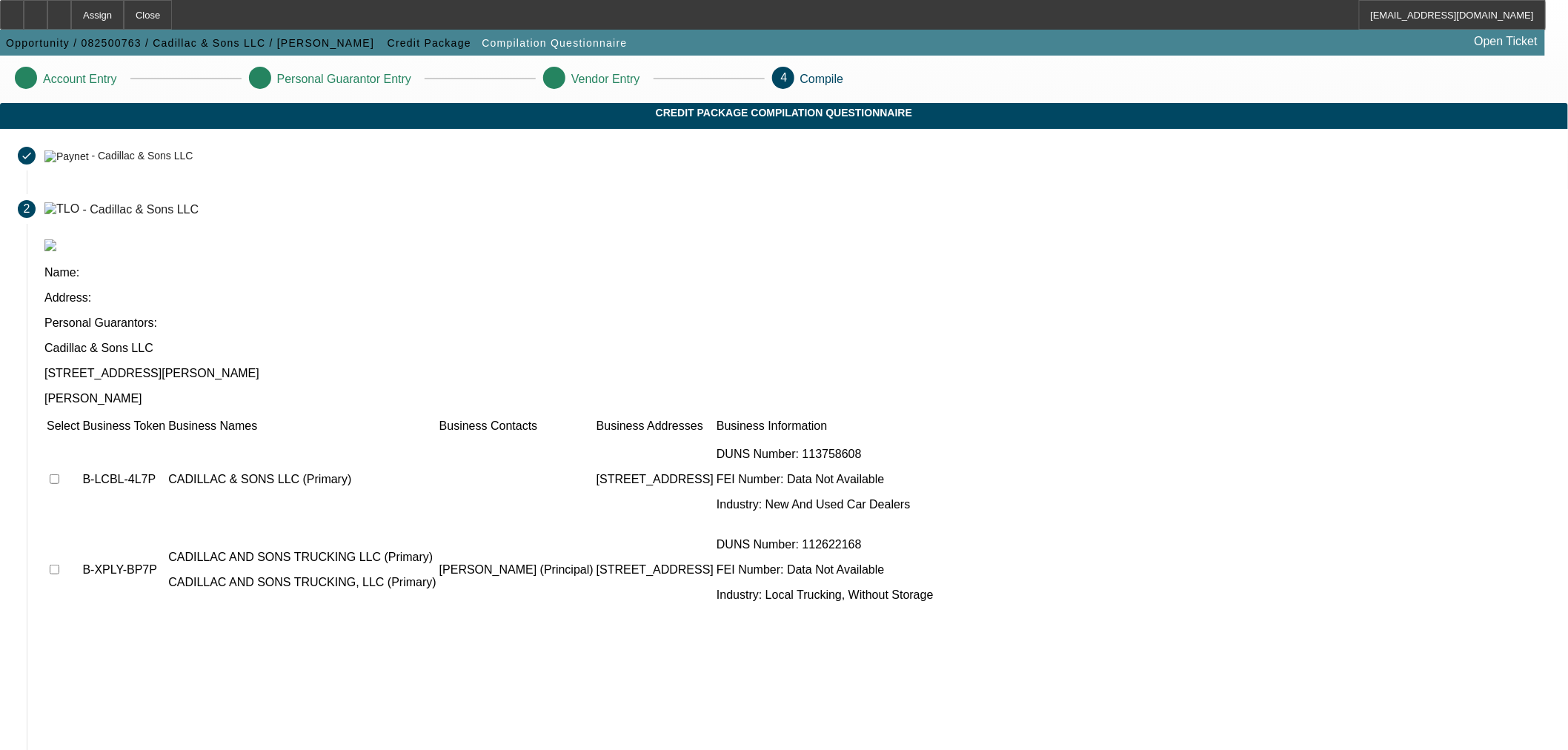
click at [80, 435] on td at bounding box center [62, 478] width 34 height 89
click at [60, 474] on input "checkbox" at bounding box center [55, 479] width 10 height 10
checkbox input "true"
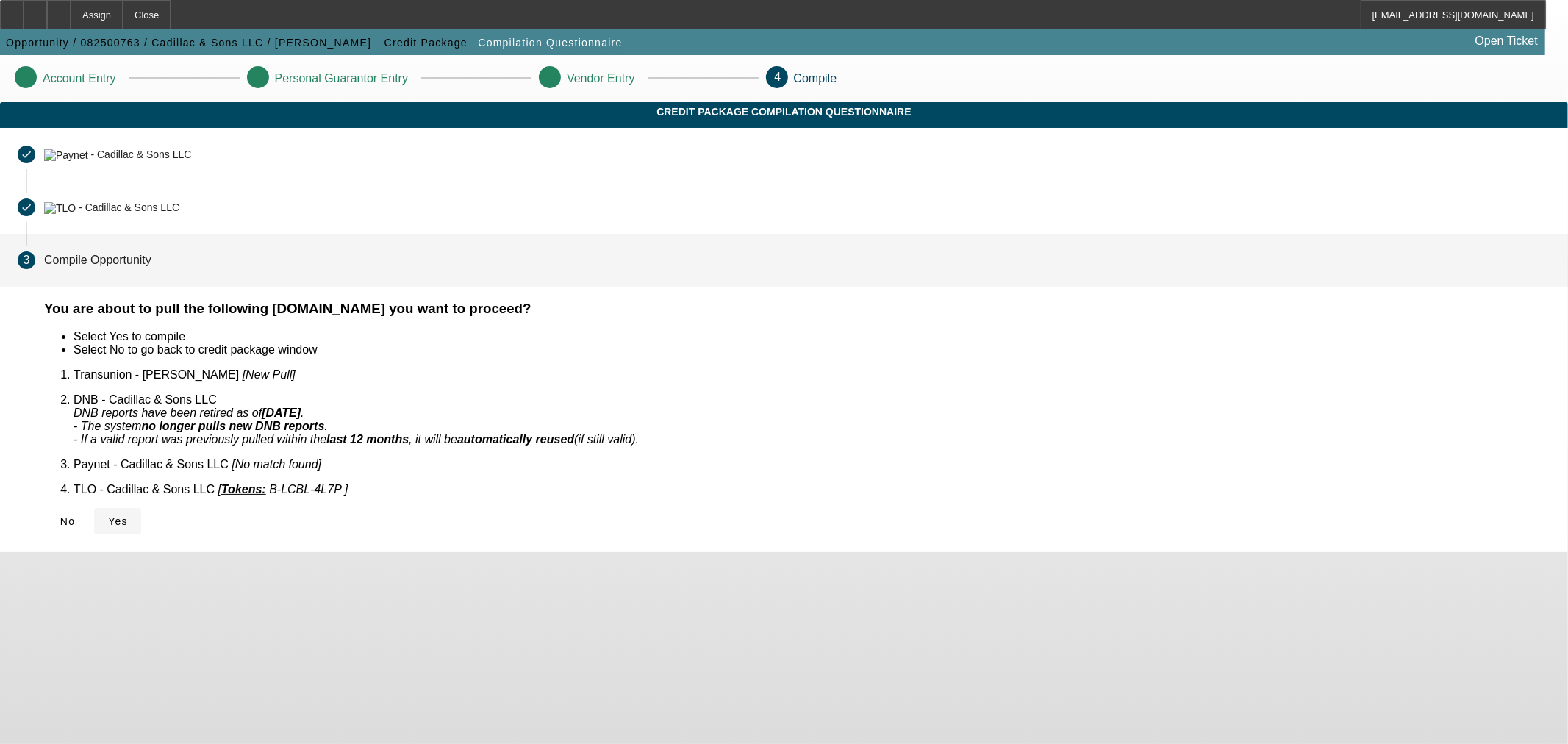
click at [128, 515] on span "Yes" at bounding box center [118, 521] width 20 height 11
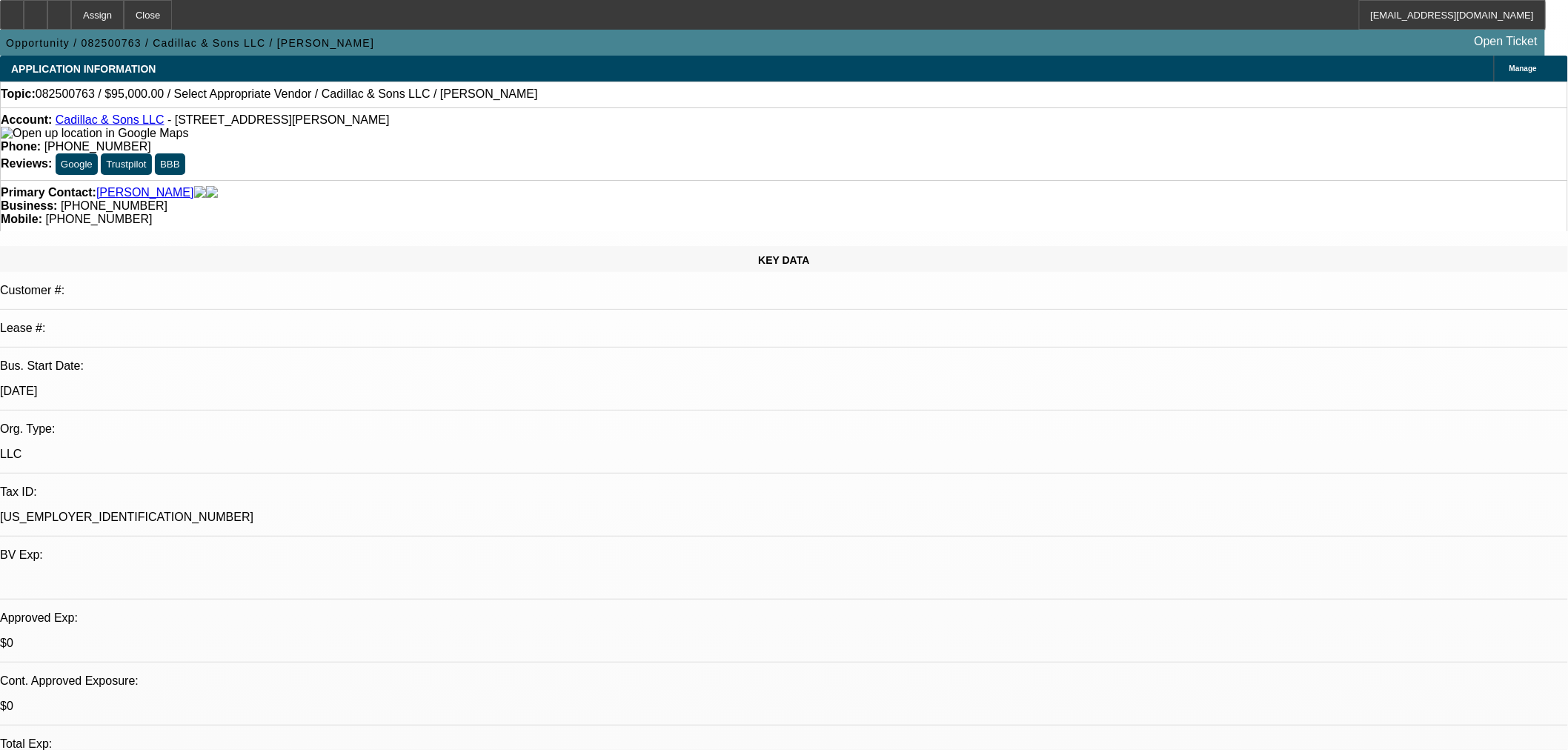
select select "0"
select select "2"
select select "0"
select select "6"
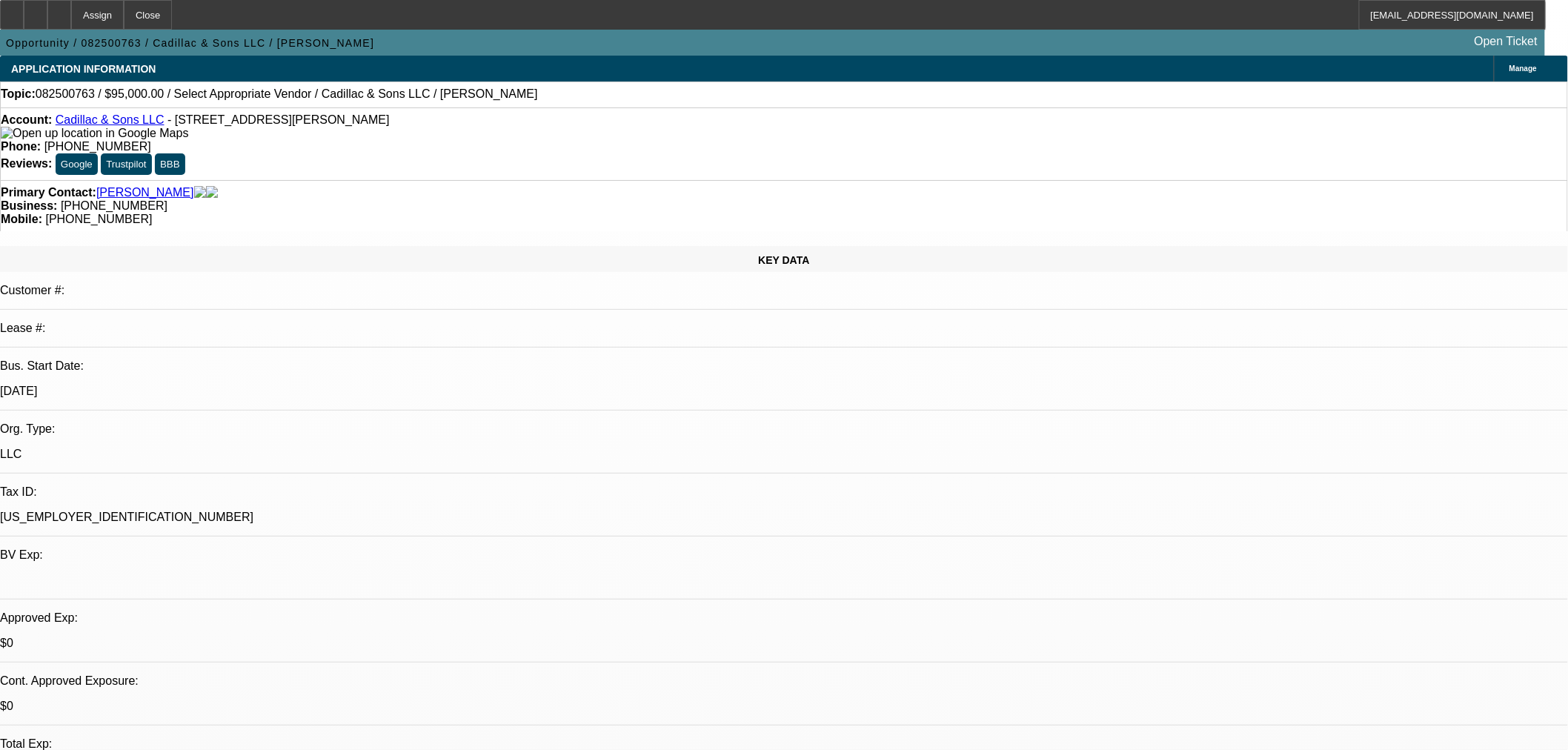
drag, startPoint x: 1490, startPoint y: 500, endPoint x: 1181, endPoint y: 448, distance: 313.3
copy tr "Land clearing, ponds, retaining walls, house foundations, all sorts of construc…"
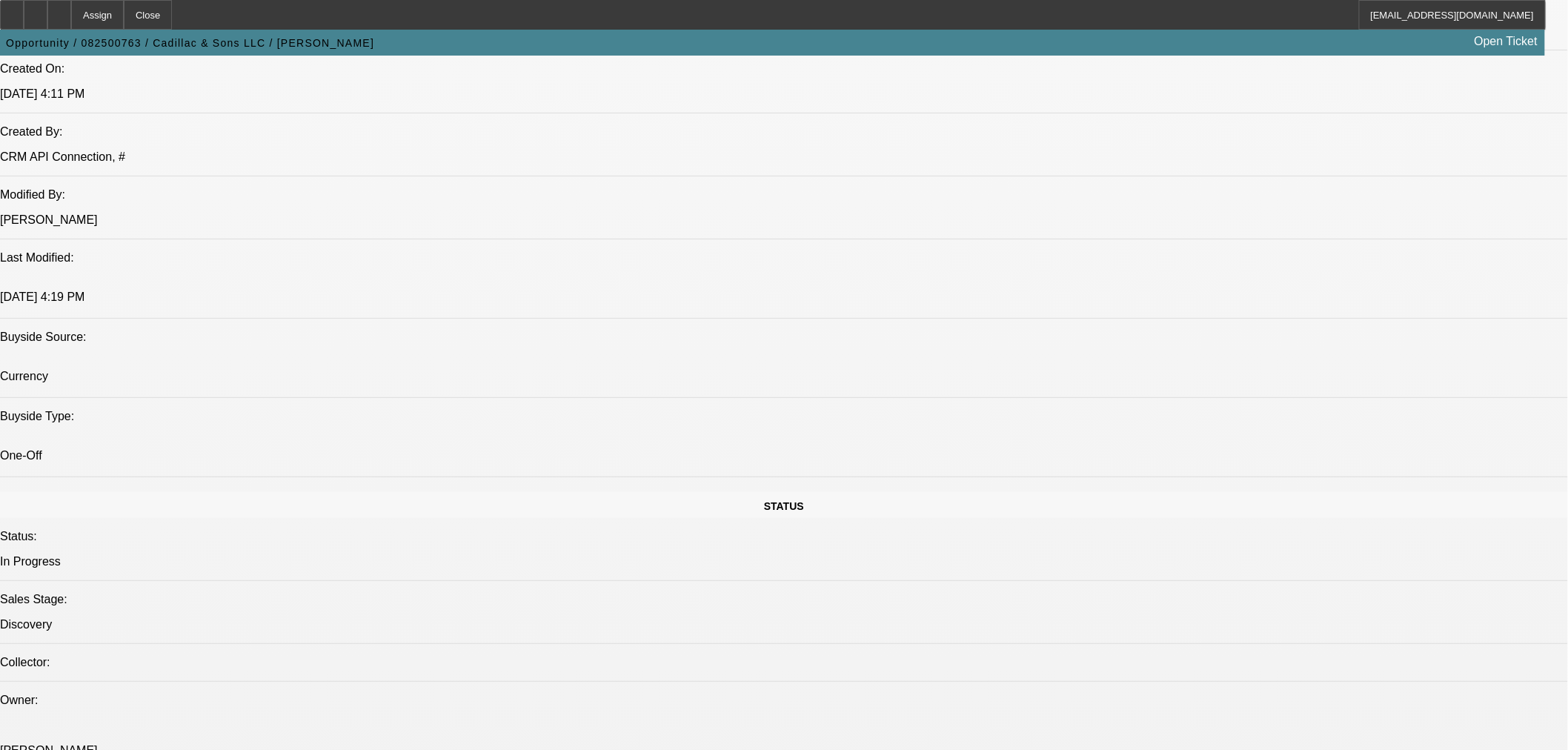
scroll to position [1234, 0]
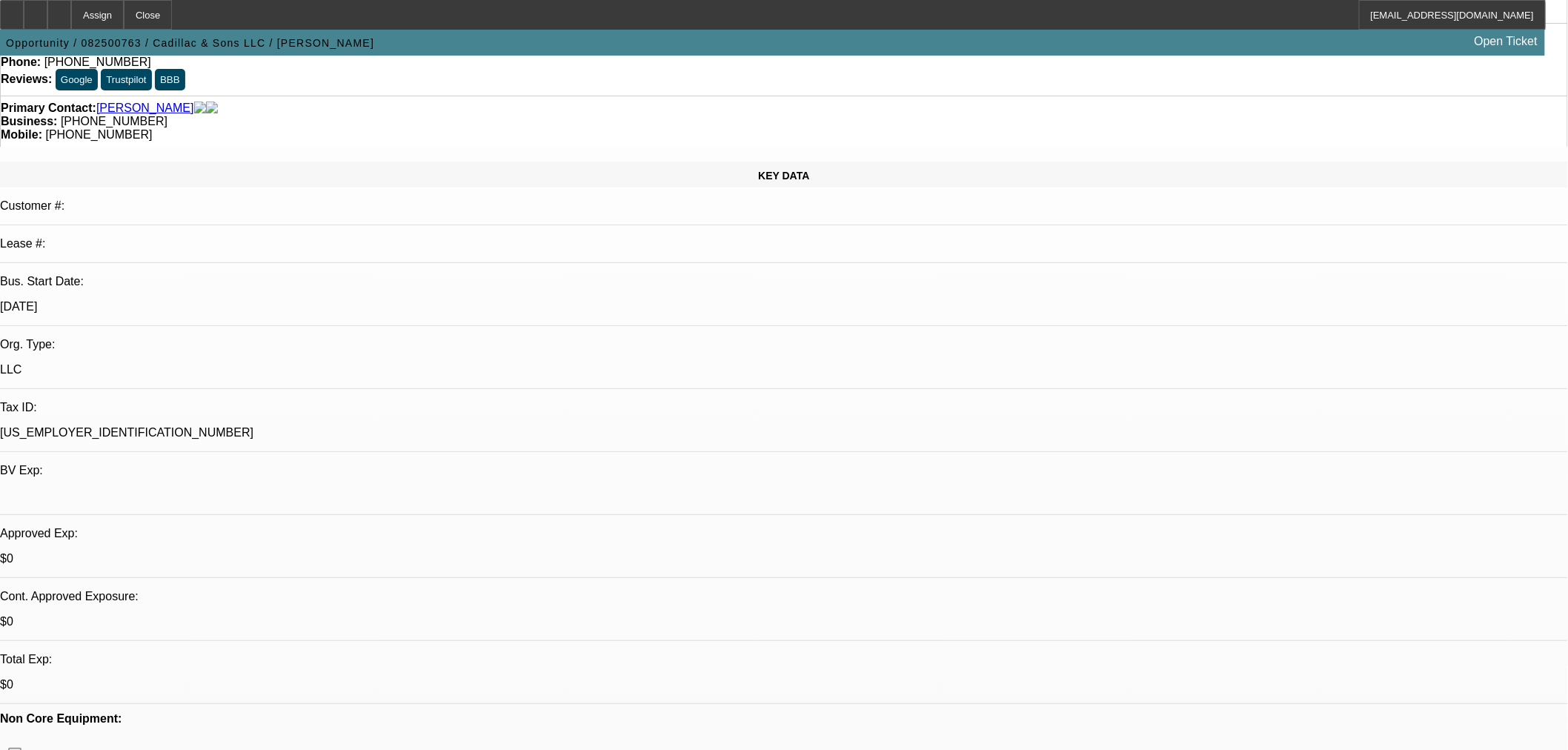
scroll to position [0, 0]
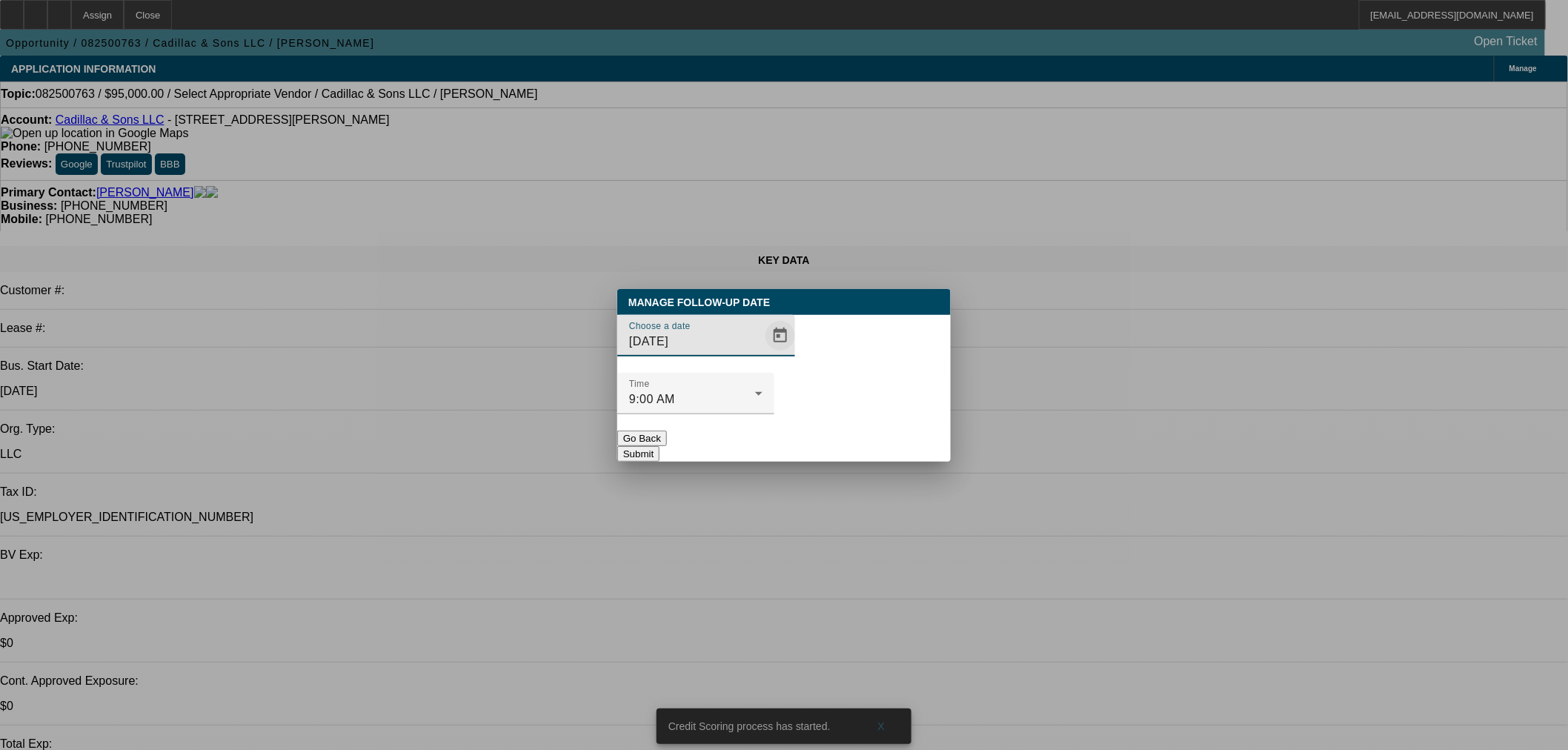
click at [763, 353] on span "Open calendar" at bounding box center [780, 335] width 36 height 36
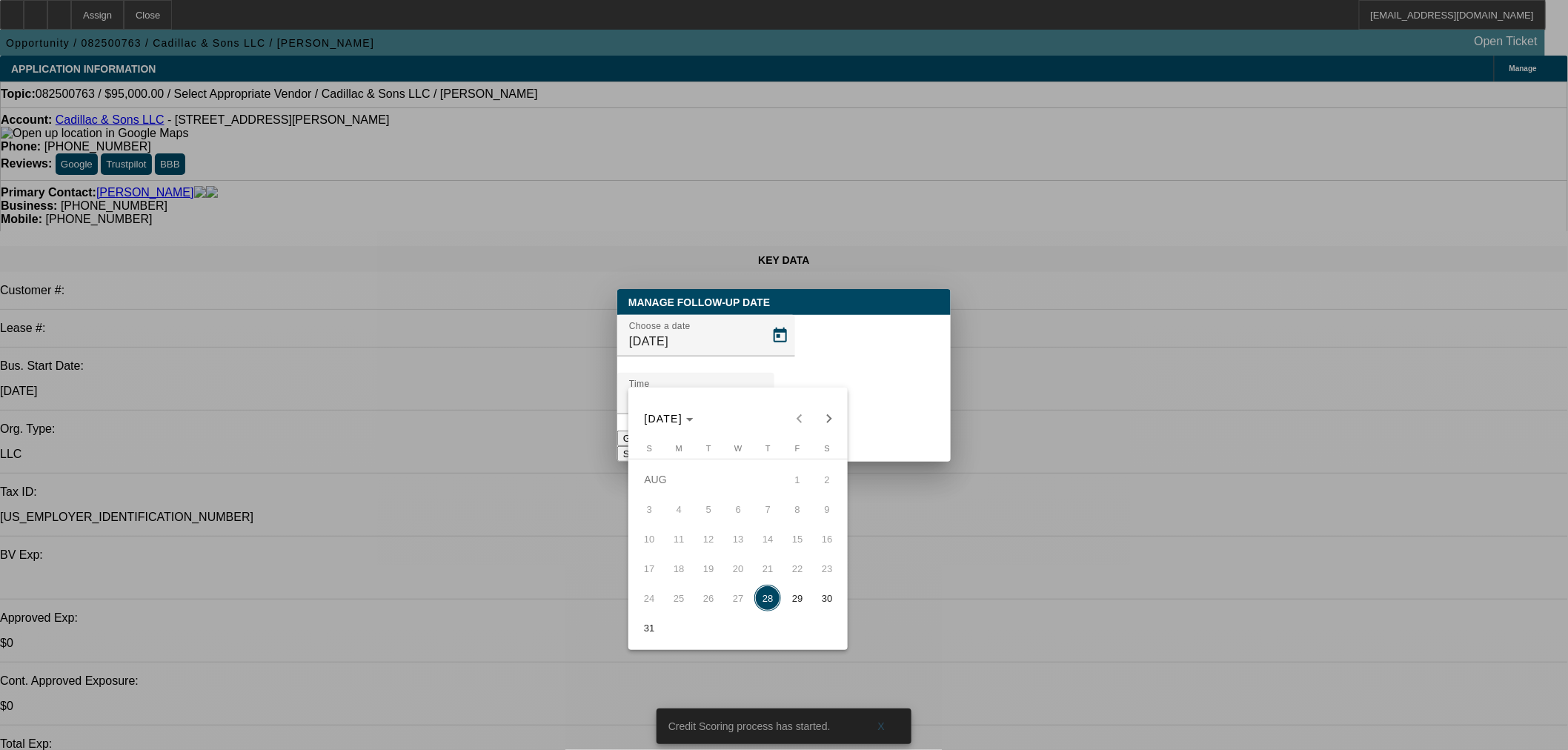
click at [798, 596] on span "29" at bounding box center [798, 598] width 27 height 26
type input "8/29/2025"
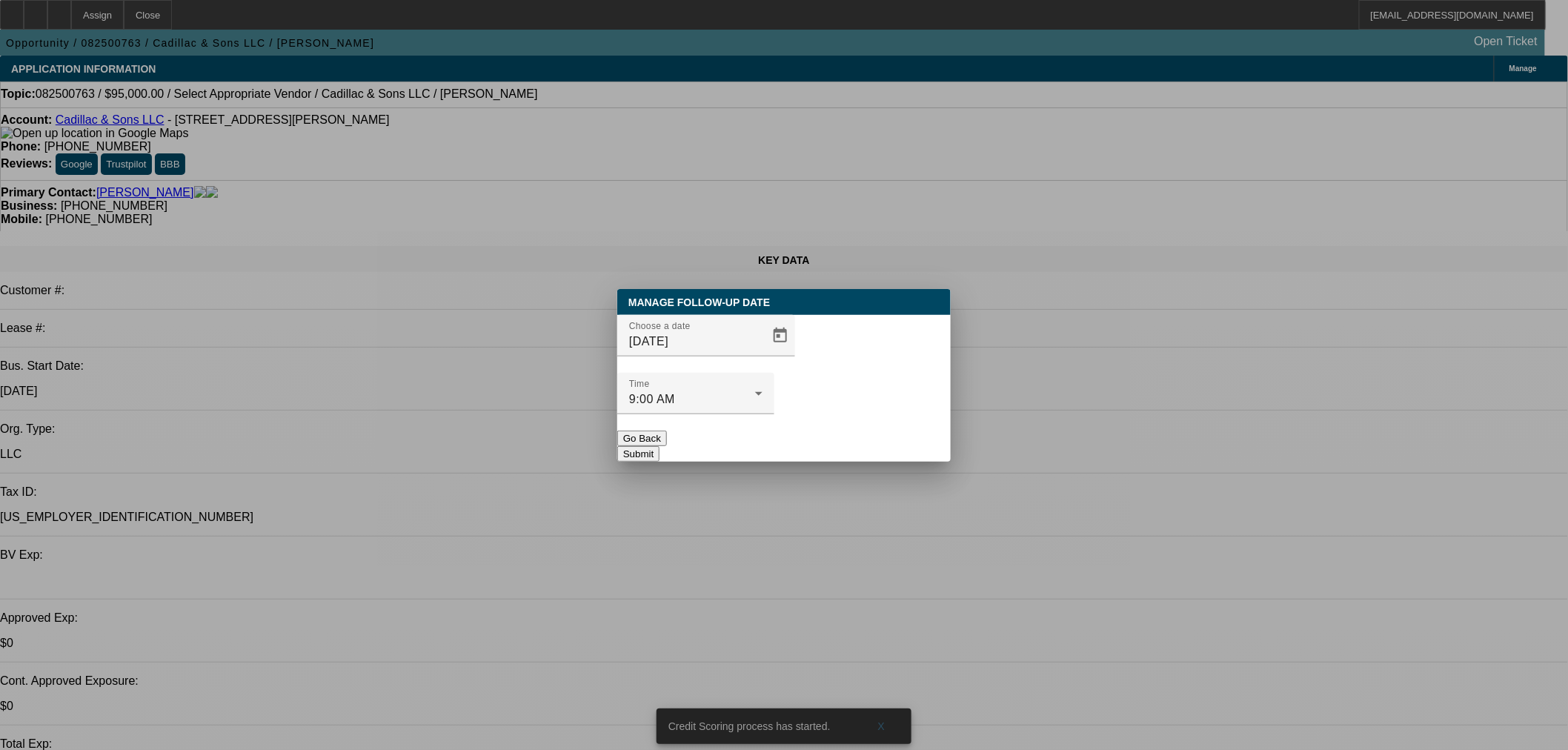
click at [659, 446] on button "Submit" at bounding box center [638, 454] width 42 height 16
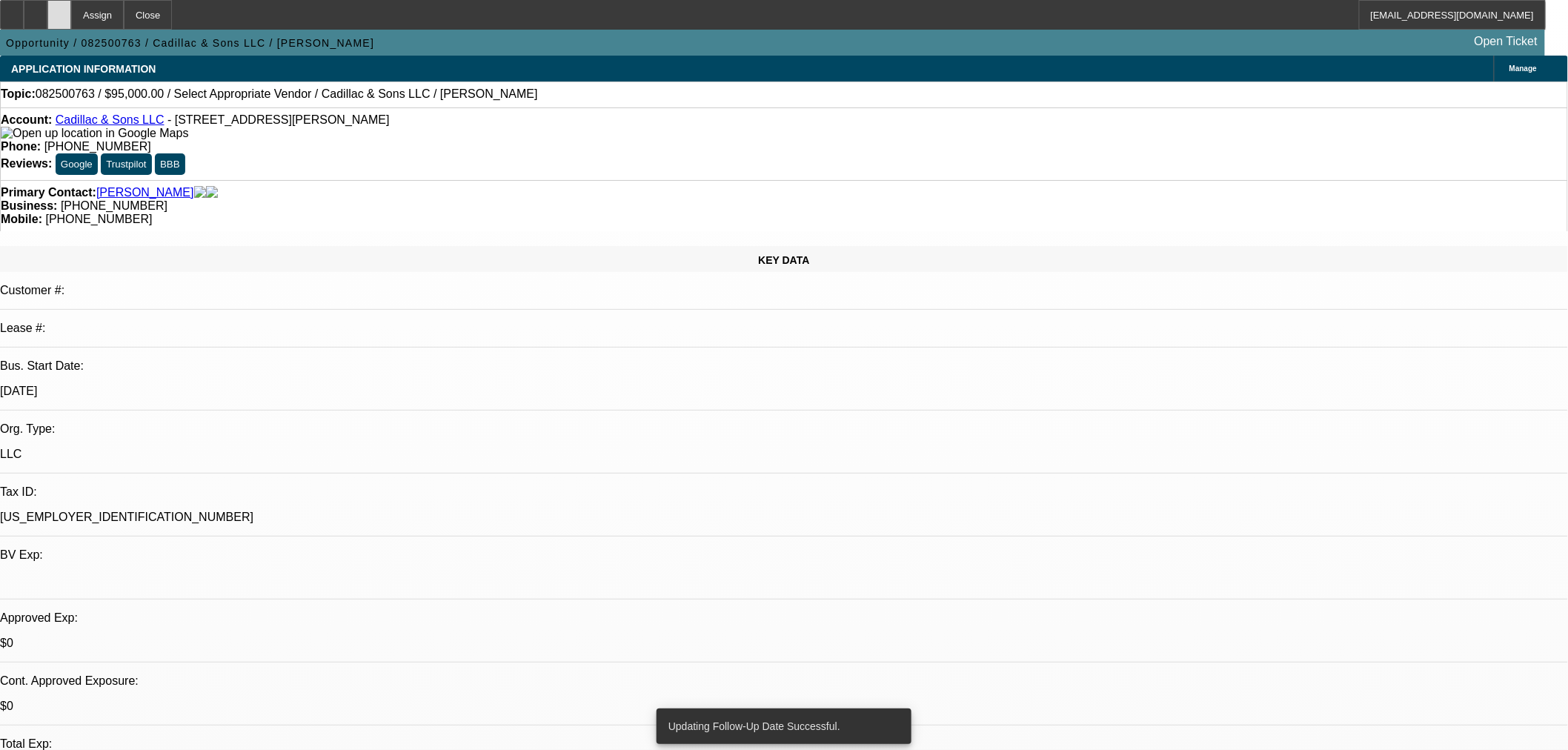
click at [71, 17] on div at bounding box center [59, 15] width 24 height 30
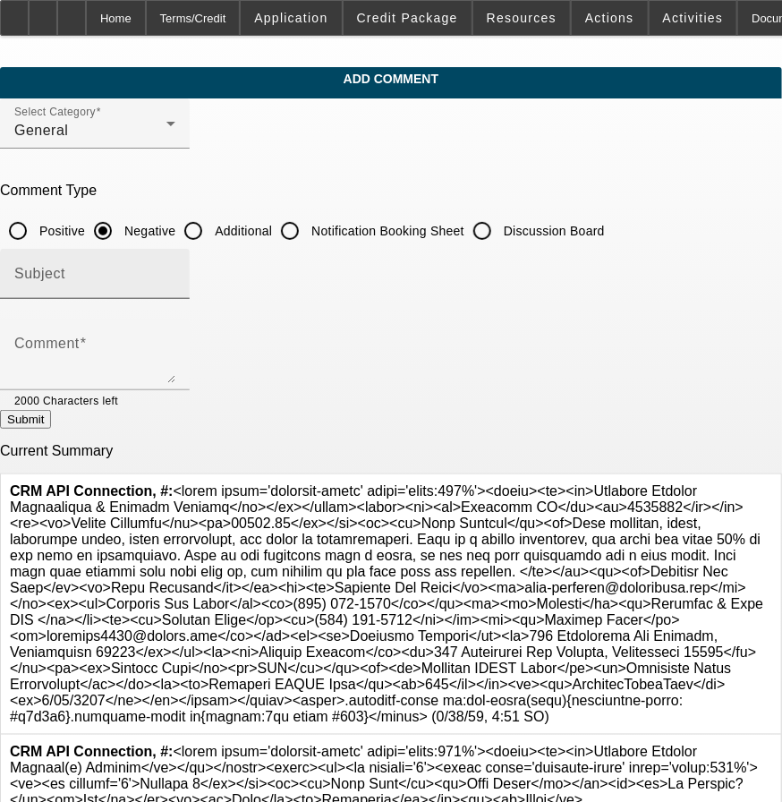
drag, startPoint x: 264, startPoint y: 227, endPoint x: 258, endPoint y: 258, distance: 31.1
click at [211, 227] on input "Additional" at bounding box center [193, 231] width 36 height 36
radio input "true"
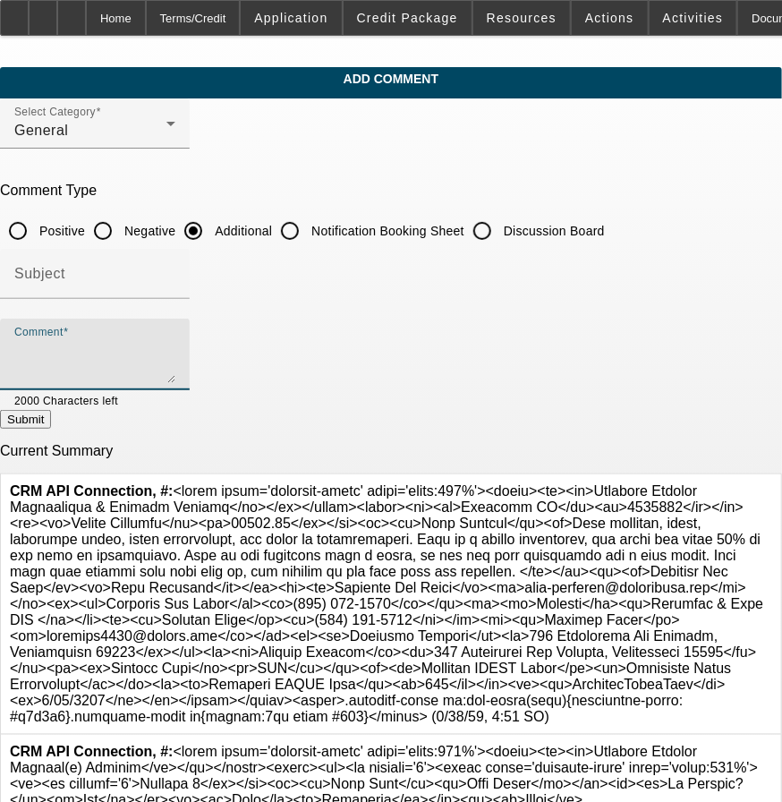
click at [175, 350] on textarea "Comment" at bounding box center [94, 361] width 161 height 43
paste textarea "Land clearing, ponds, retaining walls, house foundations, all sorts of construc…"
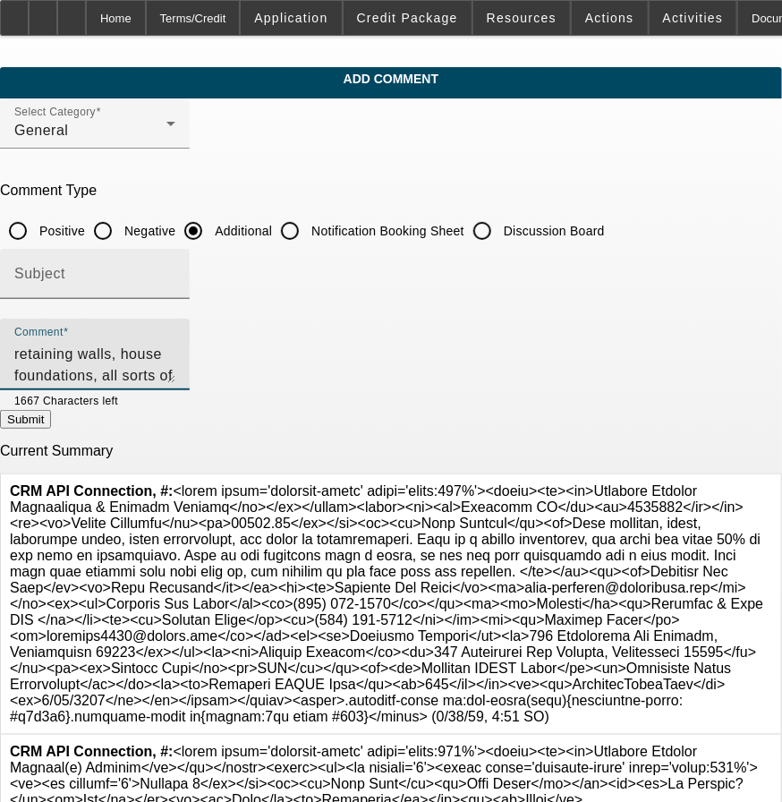
type textarea "Land clearing, ponds, retaining walls, house foundations, all sorts of construc…"
click at [175, 274] on input "Subject" at bounding box center [94, 280] width 161 height 21
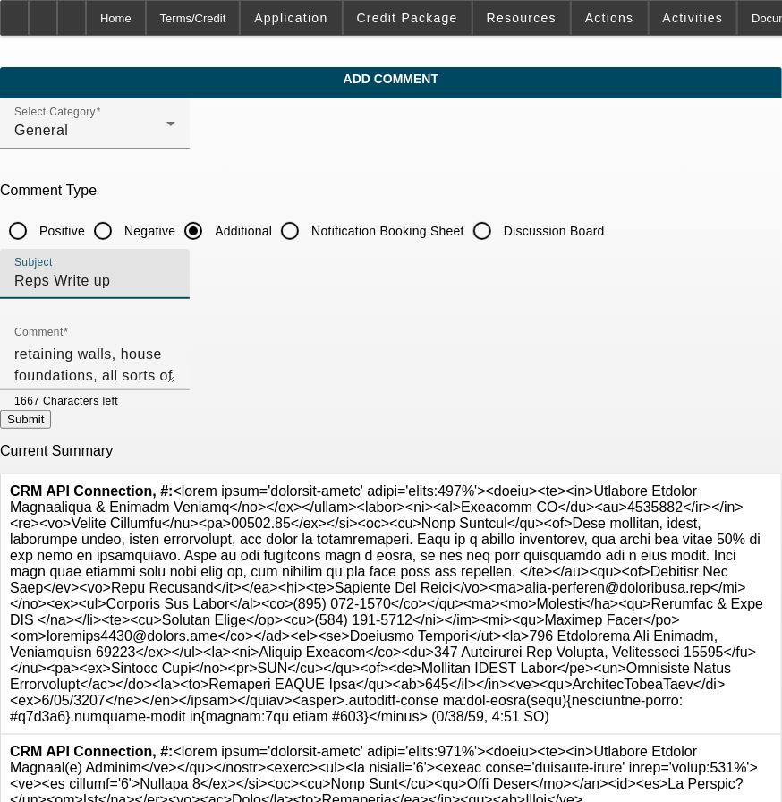
type input "Reps Write up"
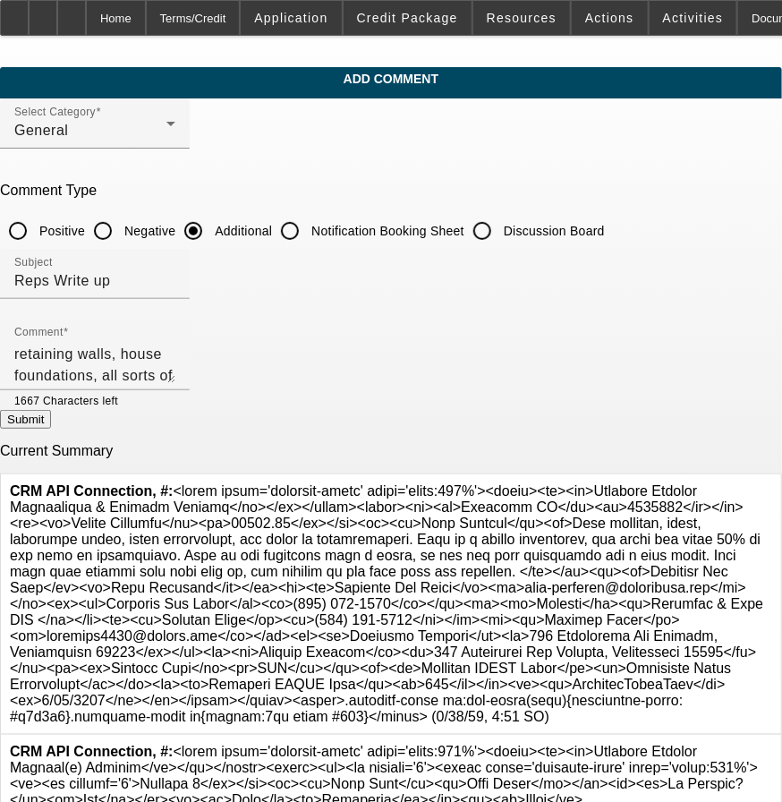
click at [51, 429] on button "Submit" at bounding box center [25, 419] width 51 height 19
radio input "true"
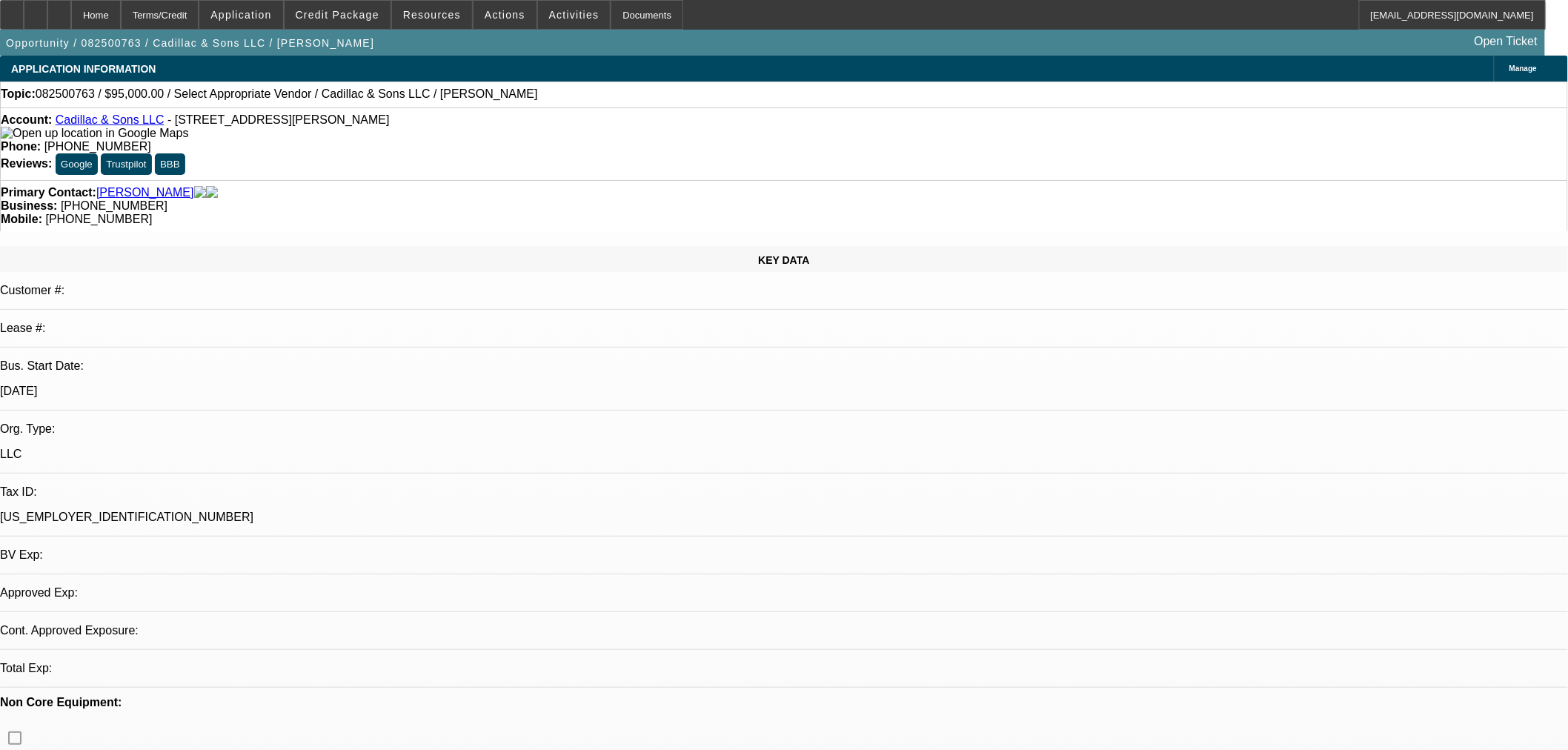
select select "0"
select select "2"
select select "0"
select select "6"
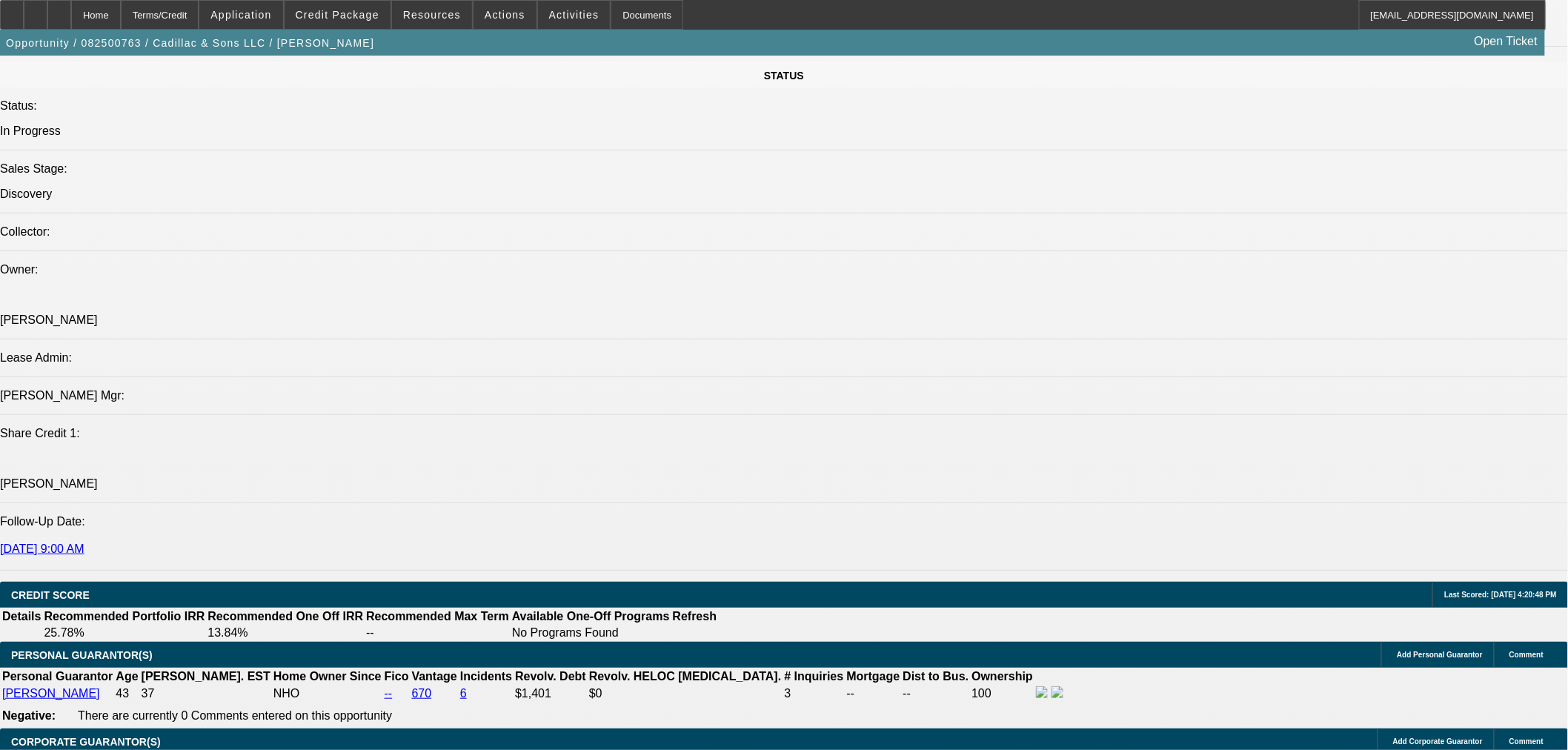
scroll to position [1920, 0]
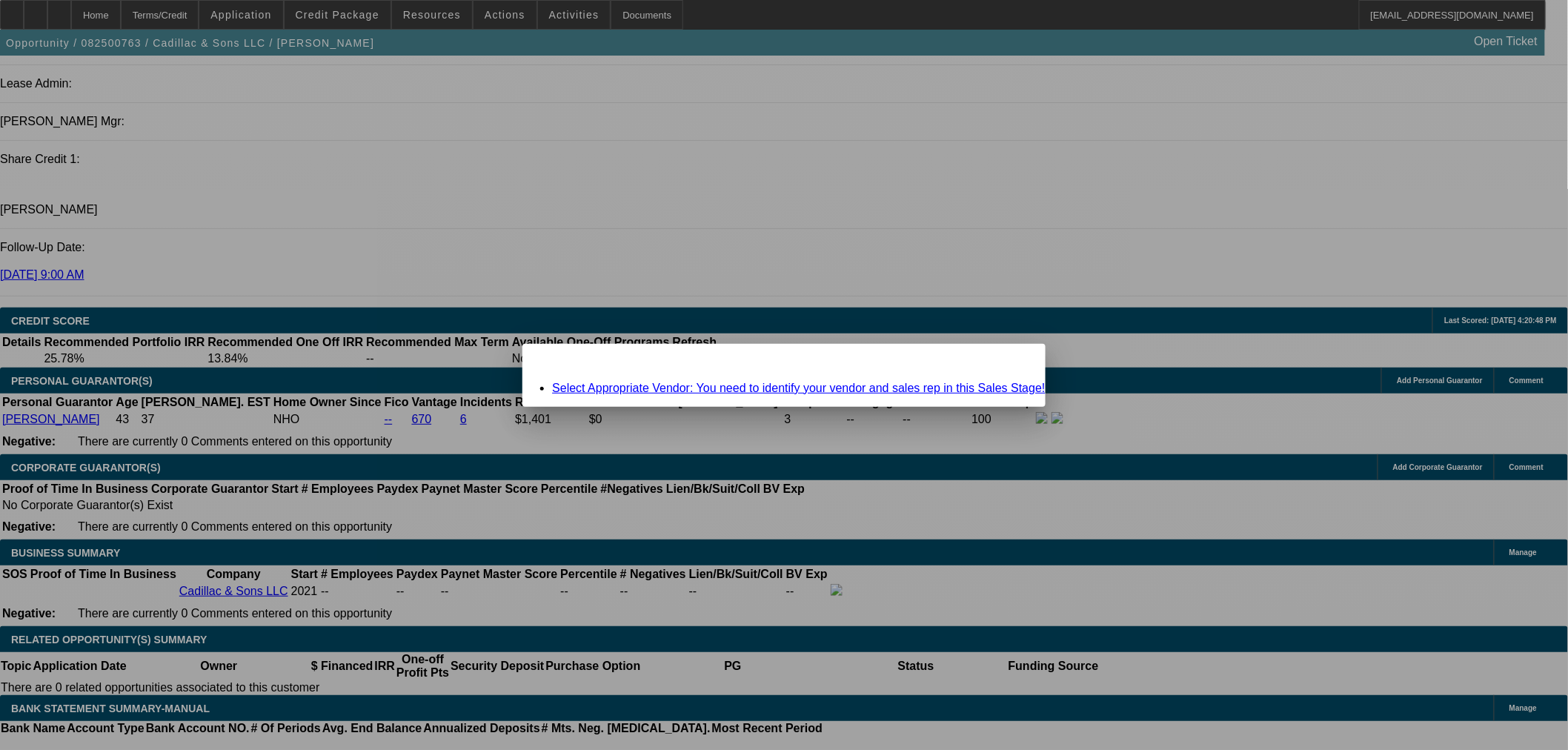
scroll to position [0, 0]
click at [683, 387] on link "Select Appropriate Vendor: You need to identify your vendor and sales rep in th…" at bounding box center [798, 387] width 493 height 12
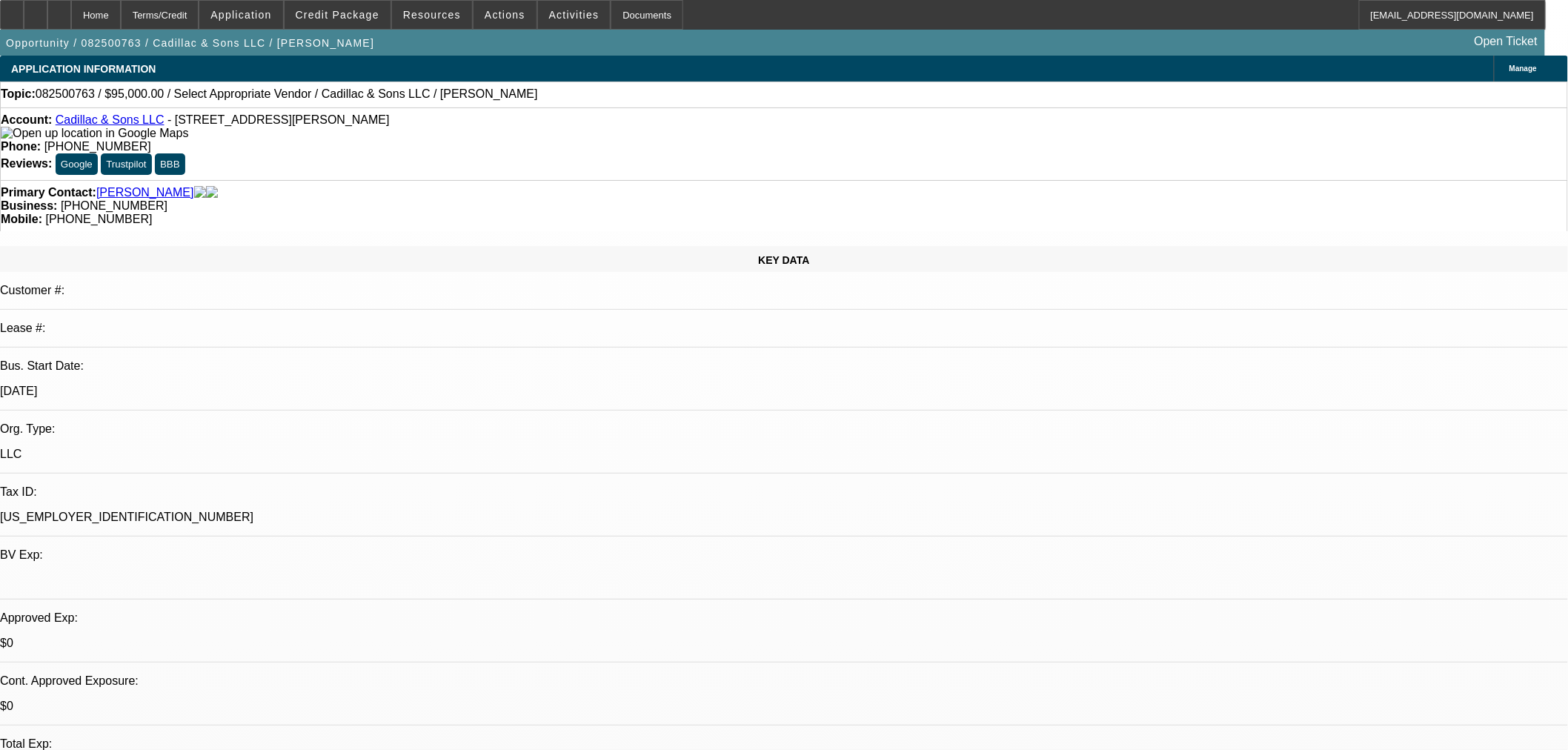
scroll to position [1920, 0]
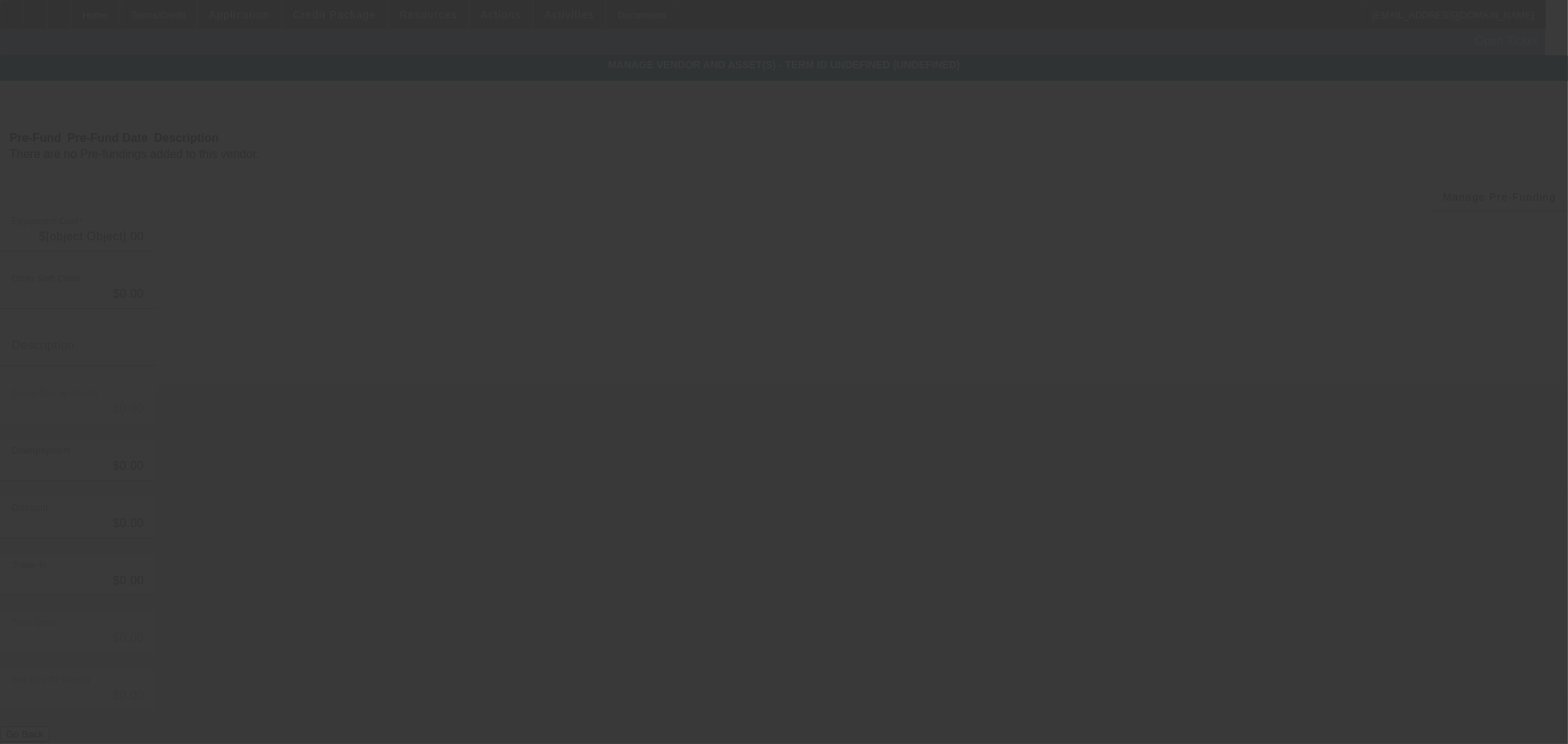
type input "$95,000.00"
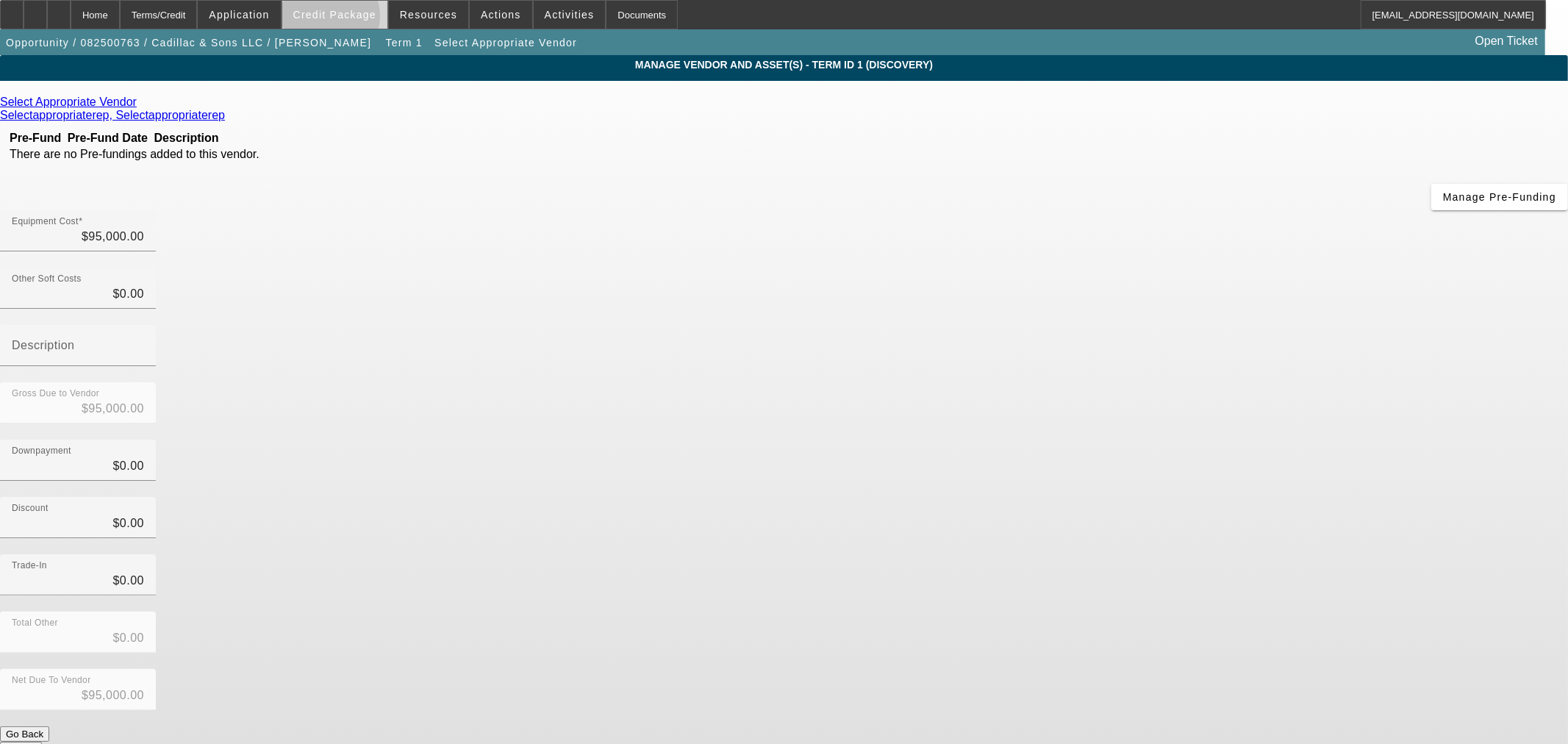
click at [354, 20] on span at bounding box center [335, 14] width 105 height 35
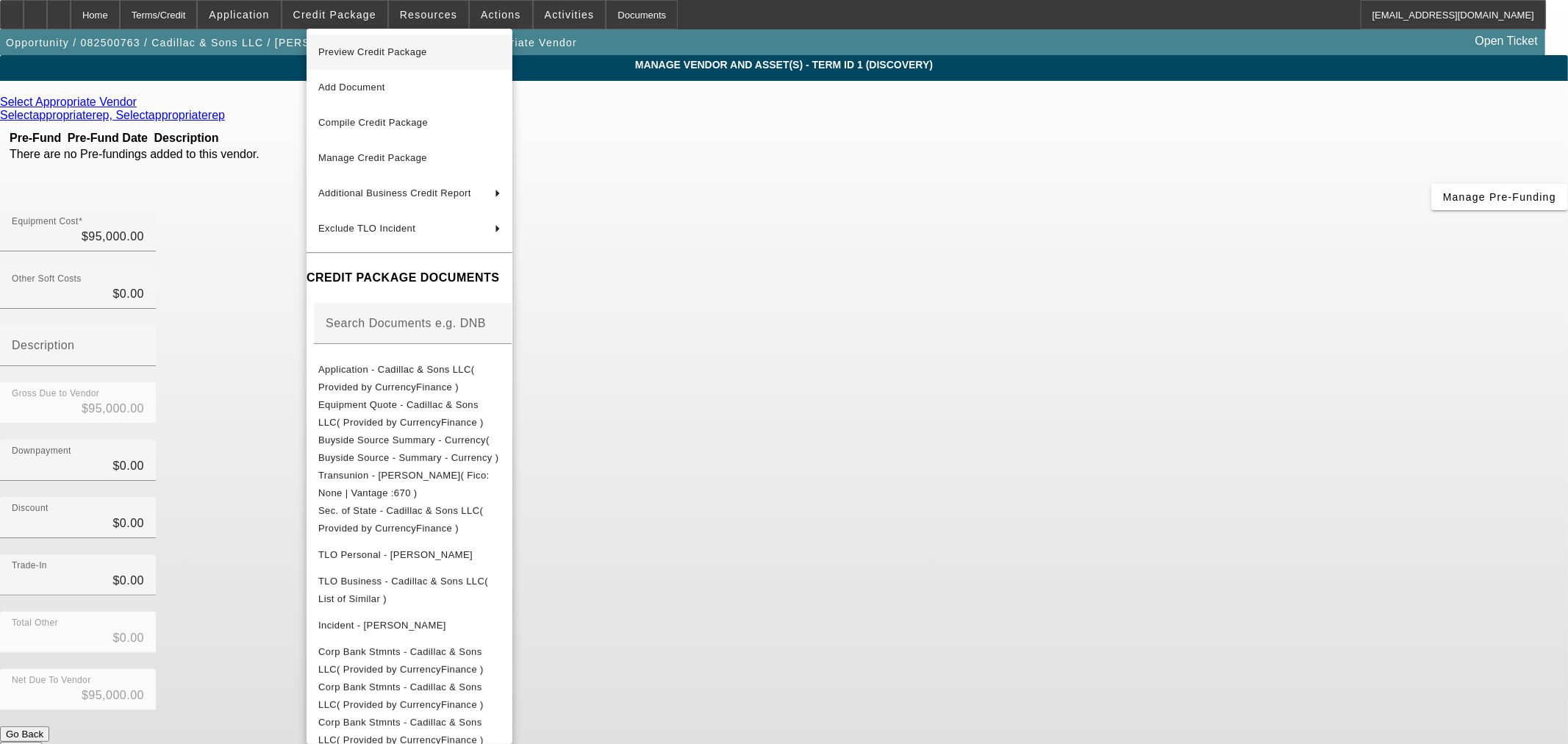
drag, startPoint x: 354, startPoint y: 20, endPoint x: 402, endPoint y: 57, distance: 60.6
click at [402, 57] on span "Preview Credit Package" at bounding box center [409, 52] width 182 height 17
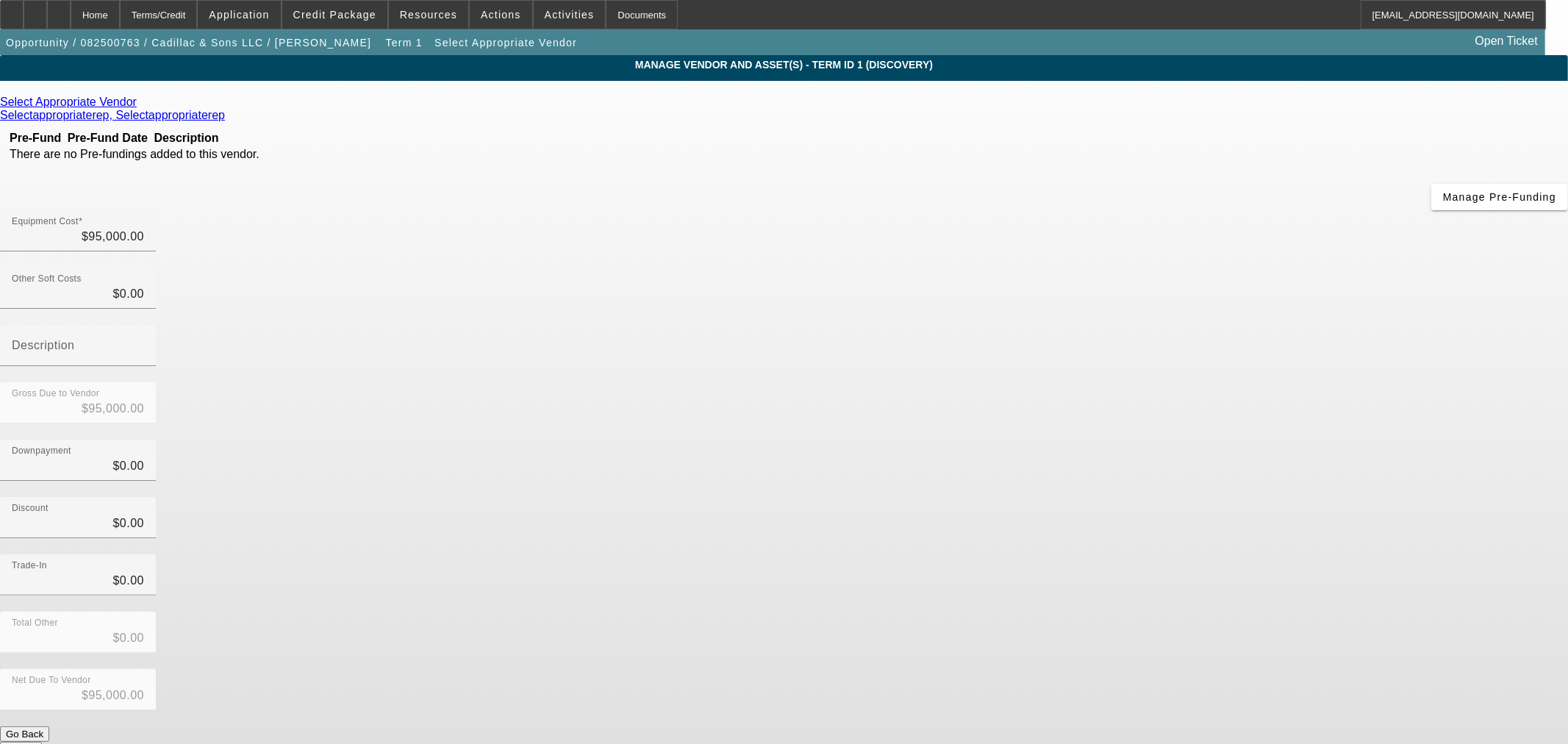
click at [140, 104] on icon at bounding box center [140, 101] width 0 height 12
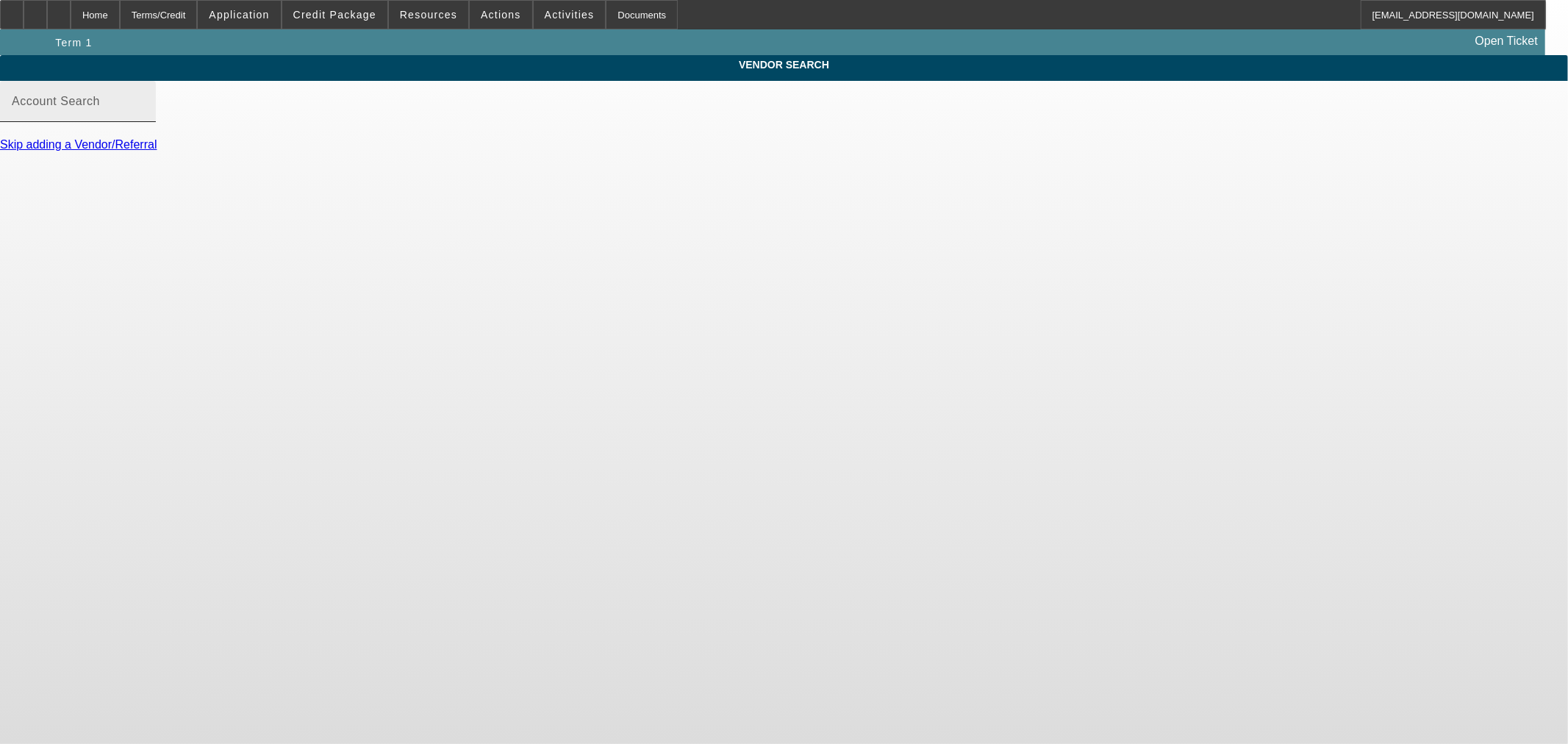
click at [144, 116] on input "Account Search" at bounding box center [77, 107] width 132 height 17
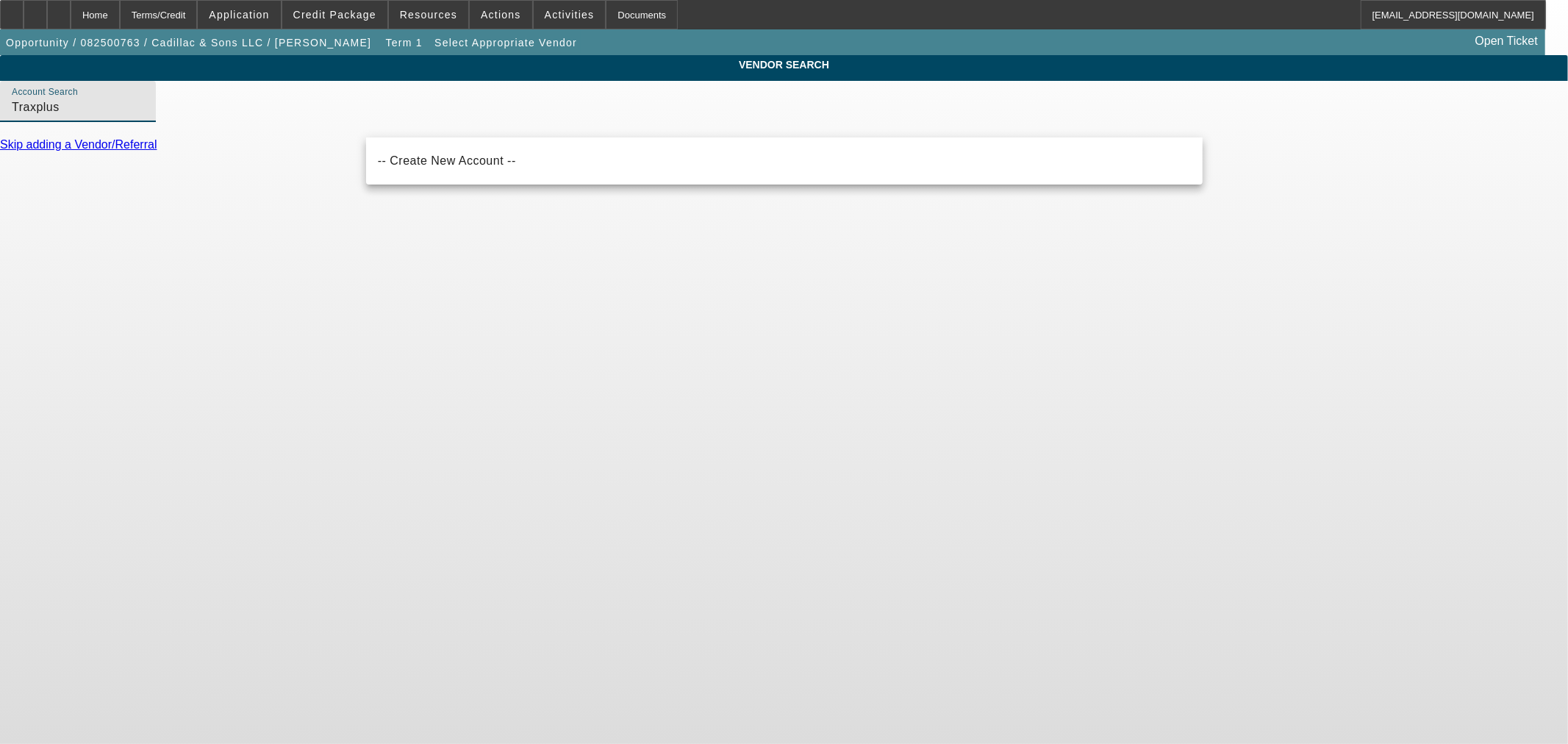
click at [144, 116] on input "Traxplus" at bounding box center [77, 107] width 132 height 17
click at [144, 116] on input "Trax plus" at bounding box center [77, 107] width 132 height 17
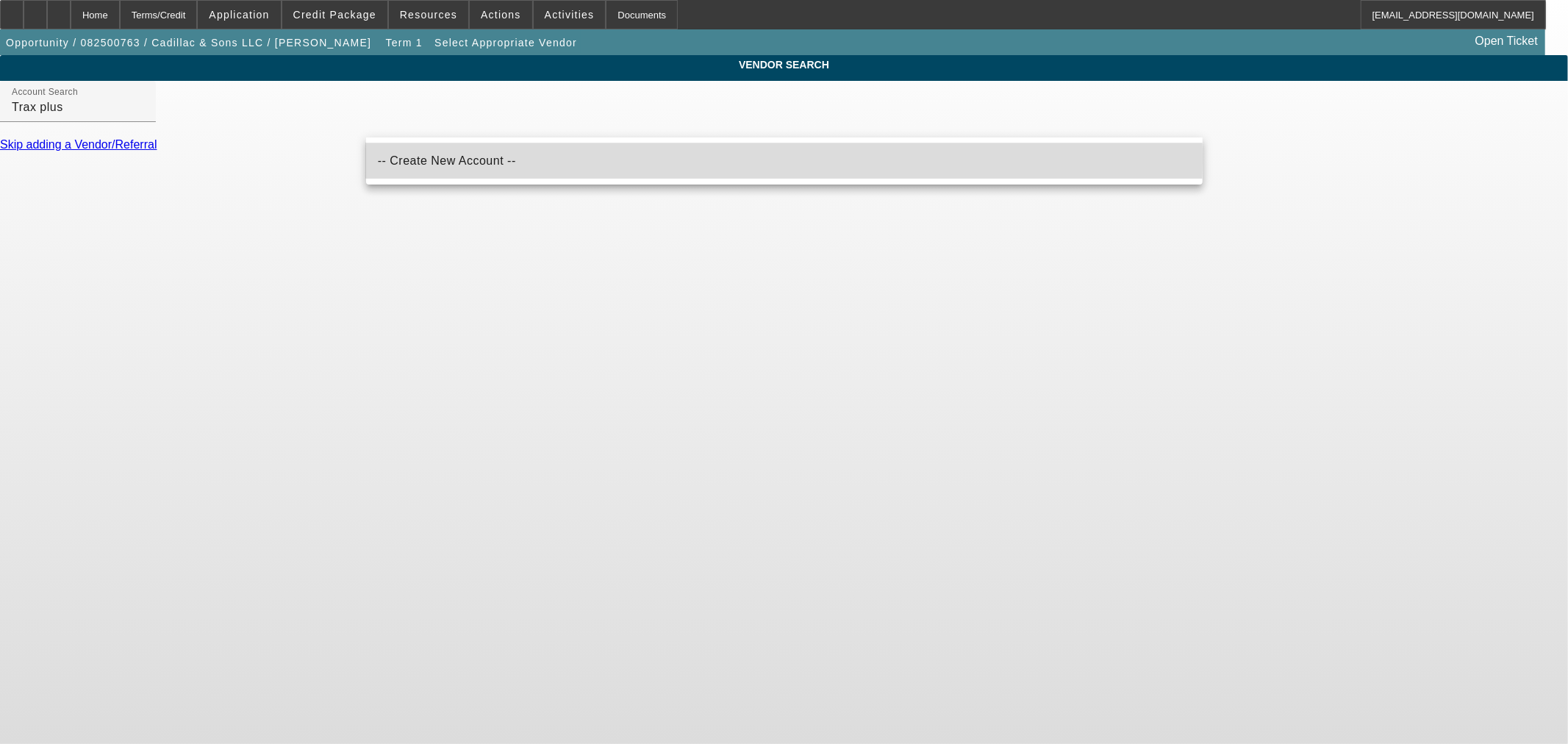
click at [462, 157] on span "-- Create New Account --" at bounding box center [447, 160] width 138 height 12
type input "-- Create New Account --"
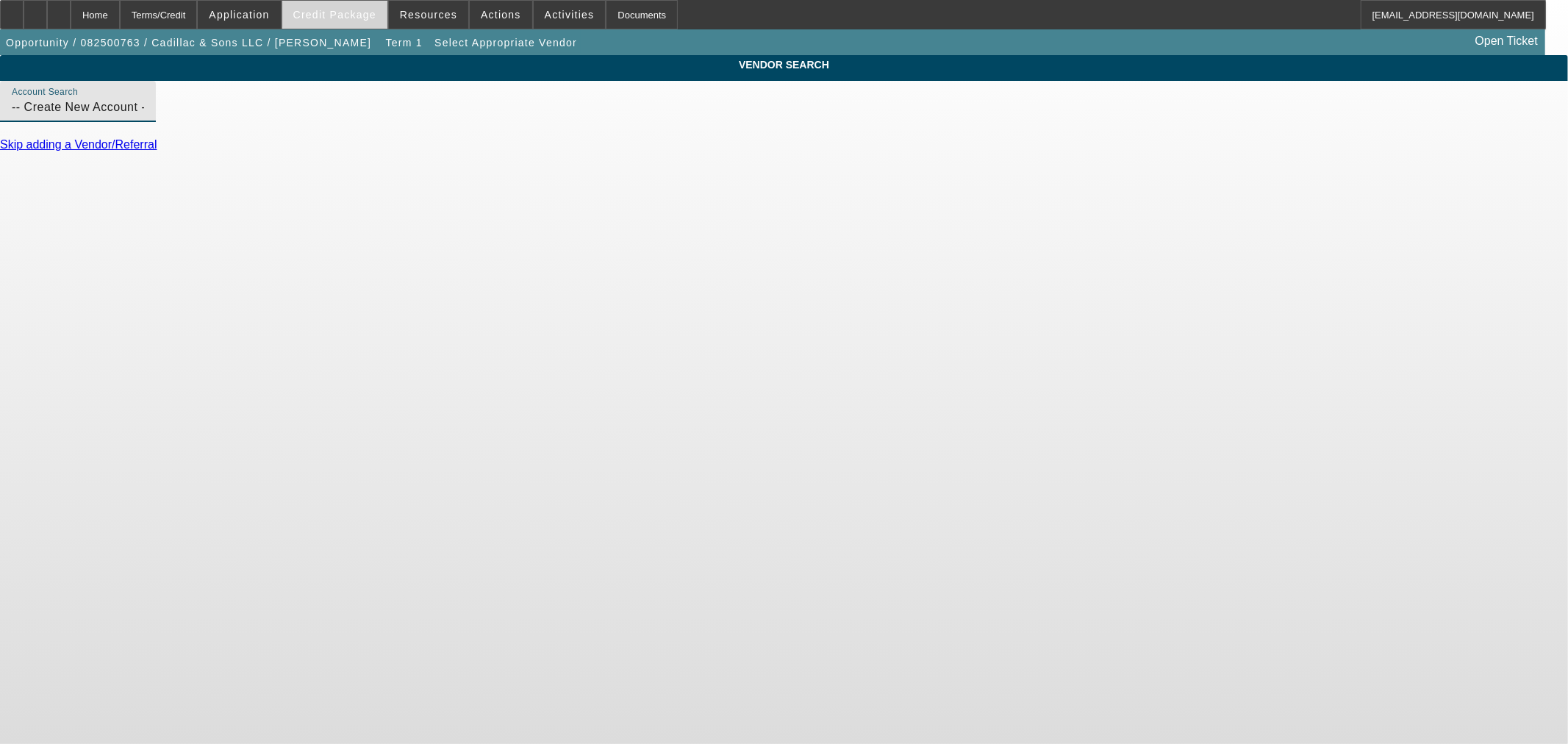
click at [310, 12] on span at bounding box center [335, 14] width 105 height 35
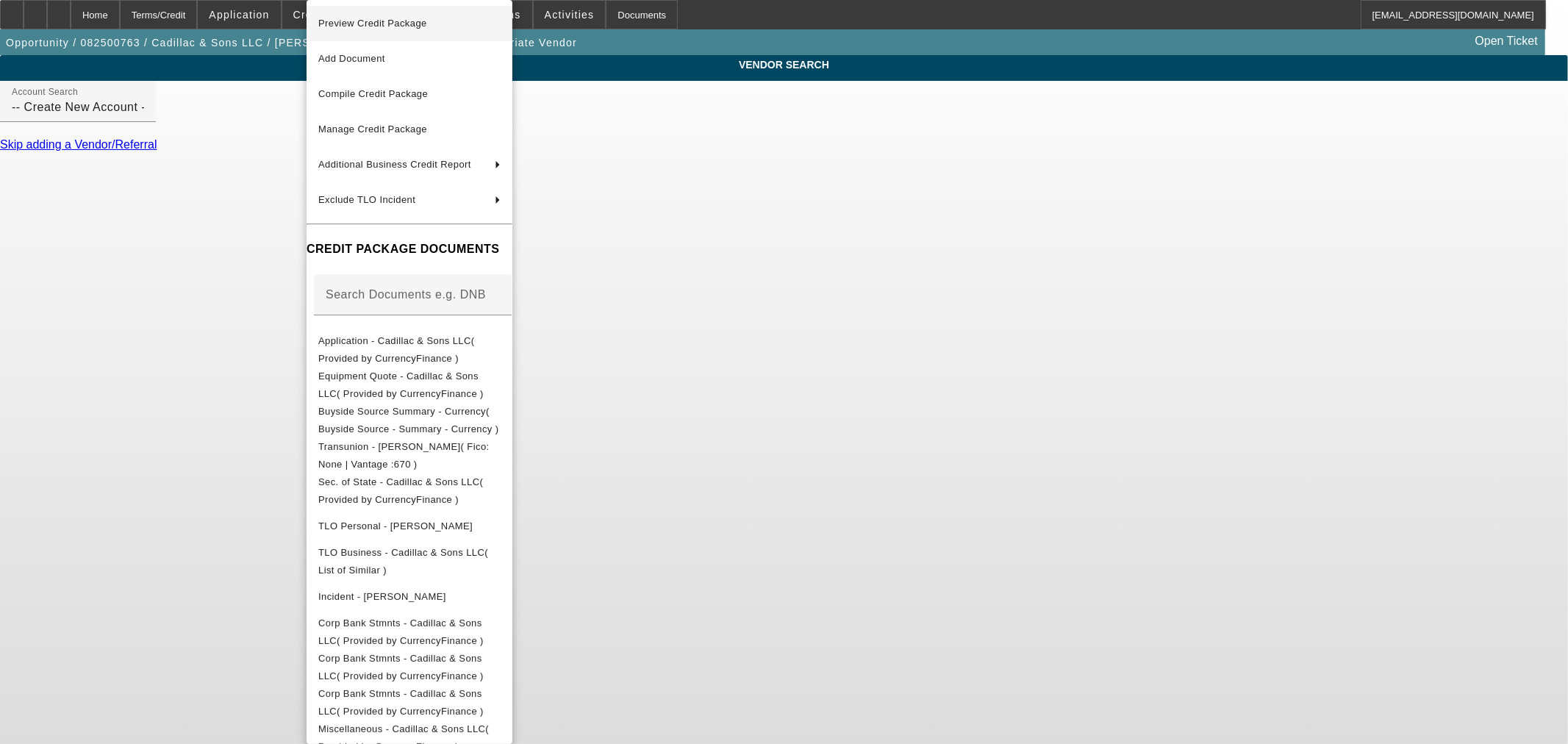
click at [353, 26] on span "Preview Credit Package" at bounding box center [372, 22] width 108 height 11
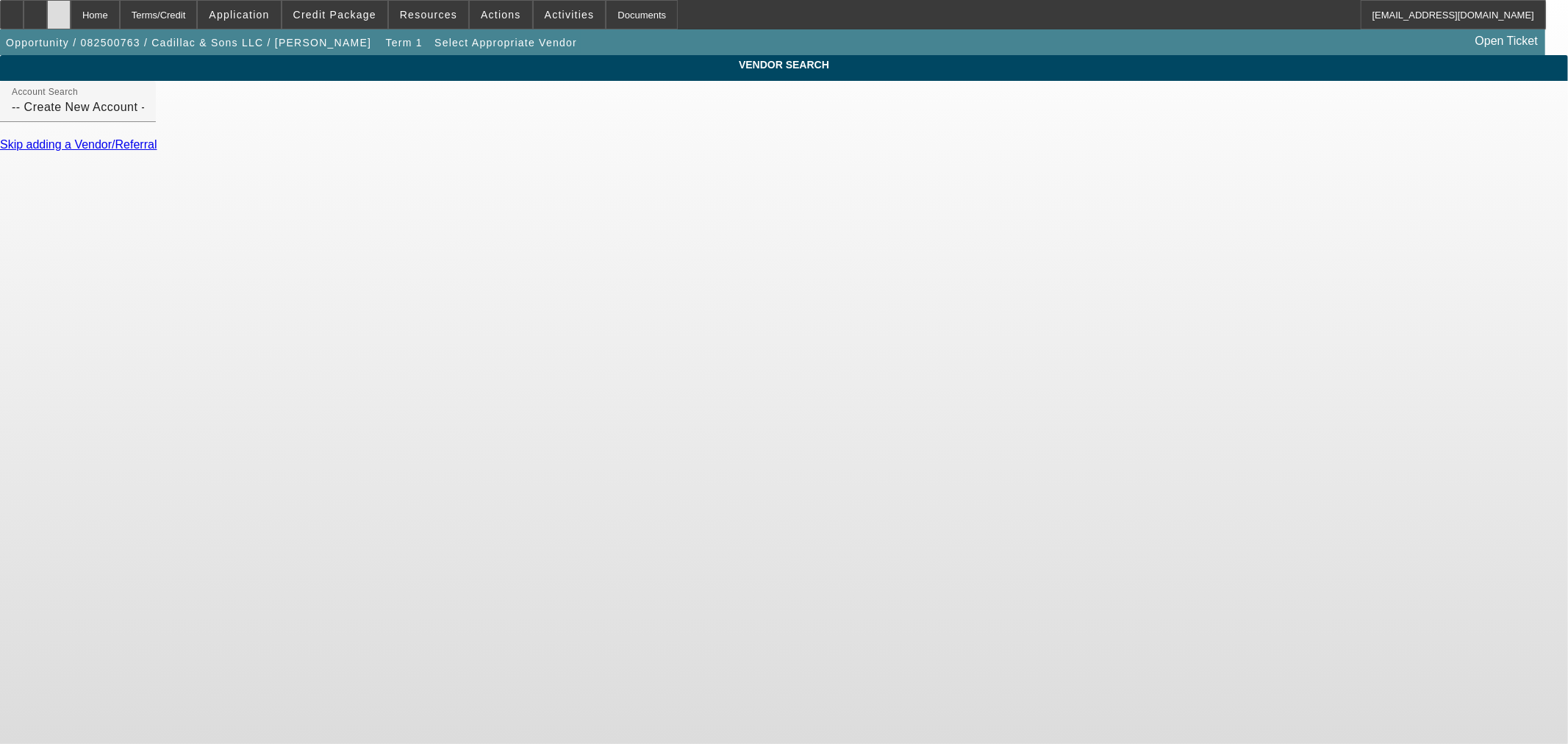
click at [59, 10] on icon at bounding box center [59, 10] width 0 height 0
click at [144, 116] on input "Account Search" at bounding box center [77, 107] width 132 height 17
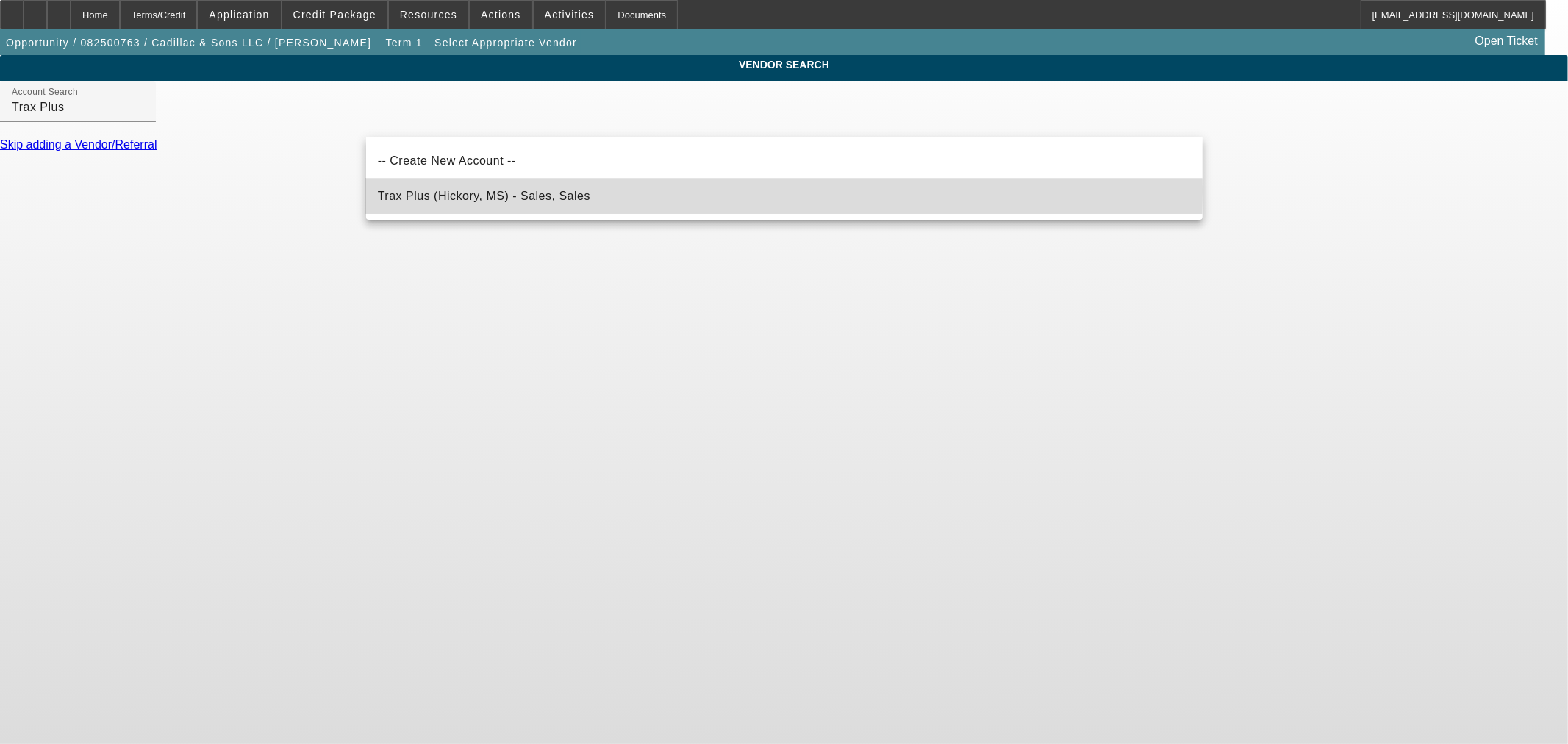
click at [509, 191] on span "Trax Plus (Hickory, MS) - Sales, Sales" at bounding box center [484, 195] width 213 height 12
type input "Trax Plus (Hickory, MS) - Sales, Sales"
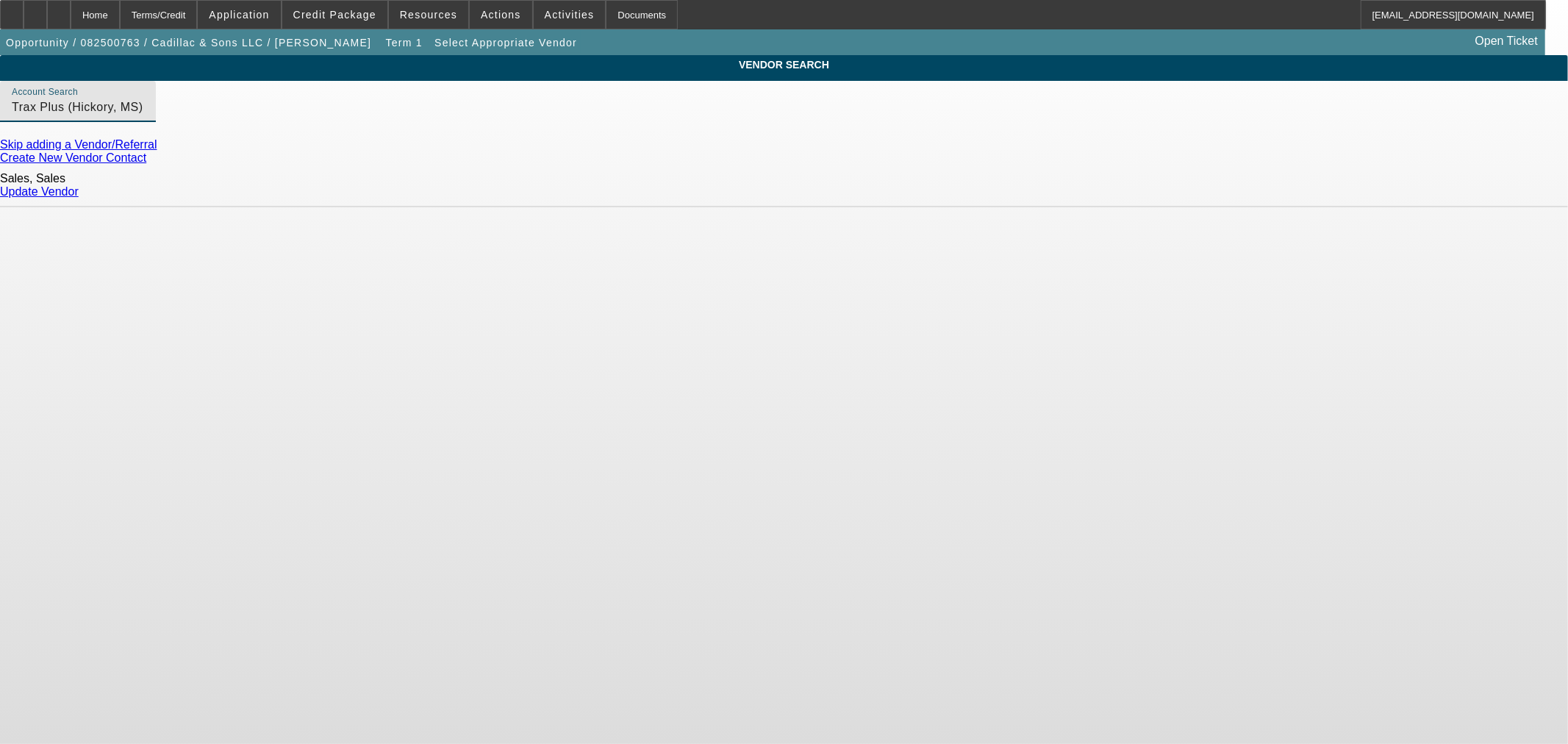
click at [79, 186] on link "Update Vendor" at bounding box center [39, 191] width 79 height 12
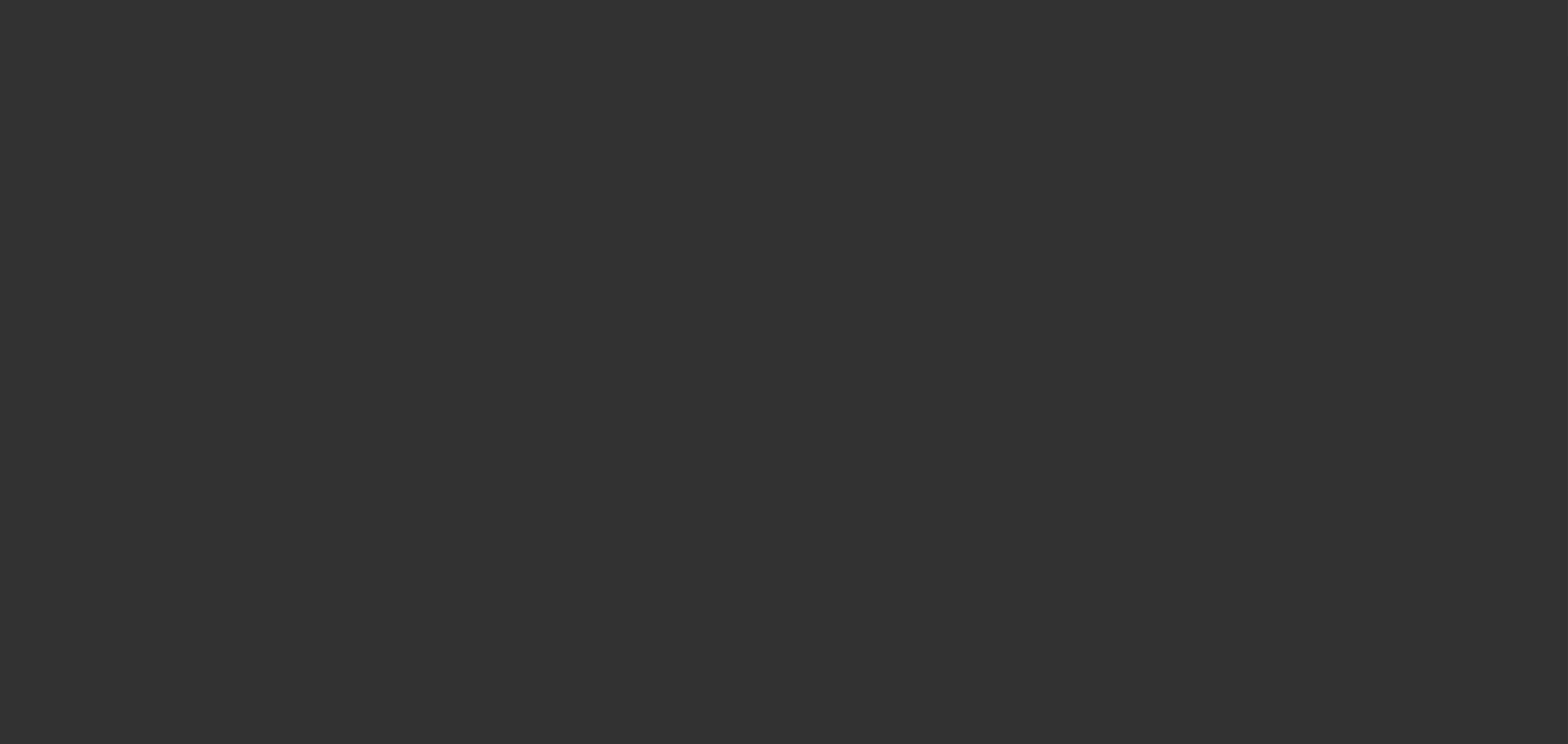
type input "$95,000.00"
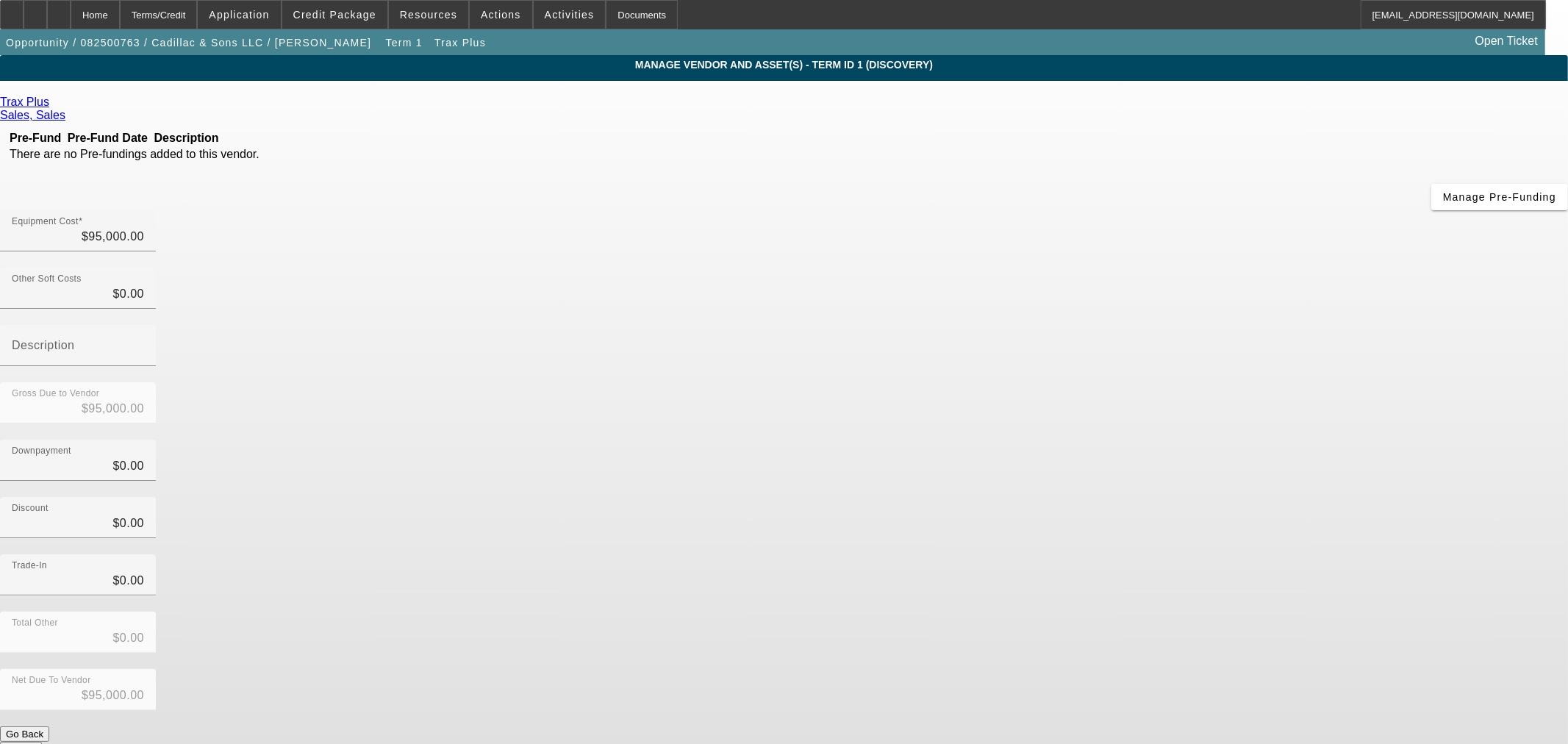
click at [49, 106] on link "Trax Plus" at bounding box center [25, 102] width 49 height 13
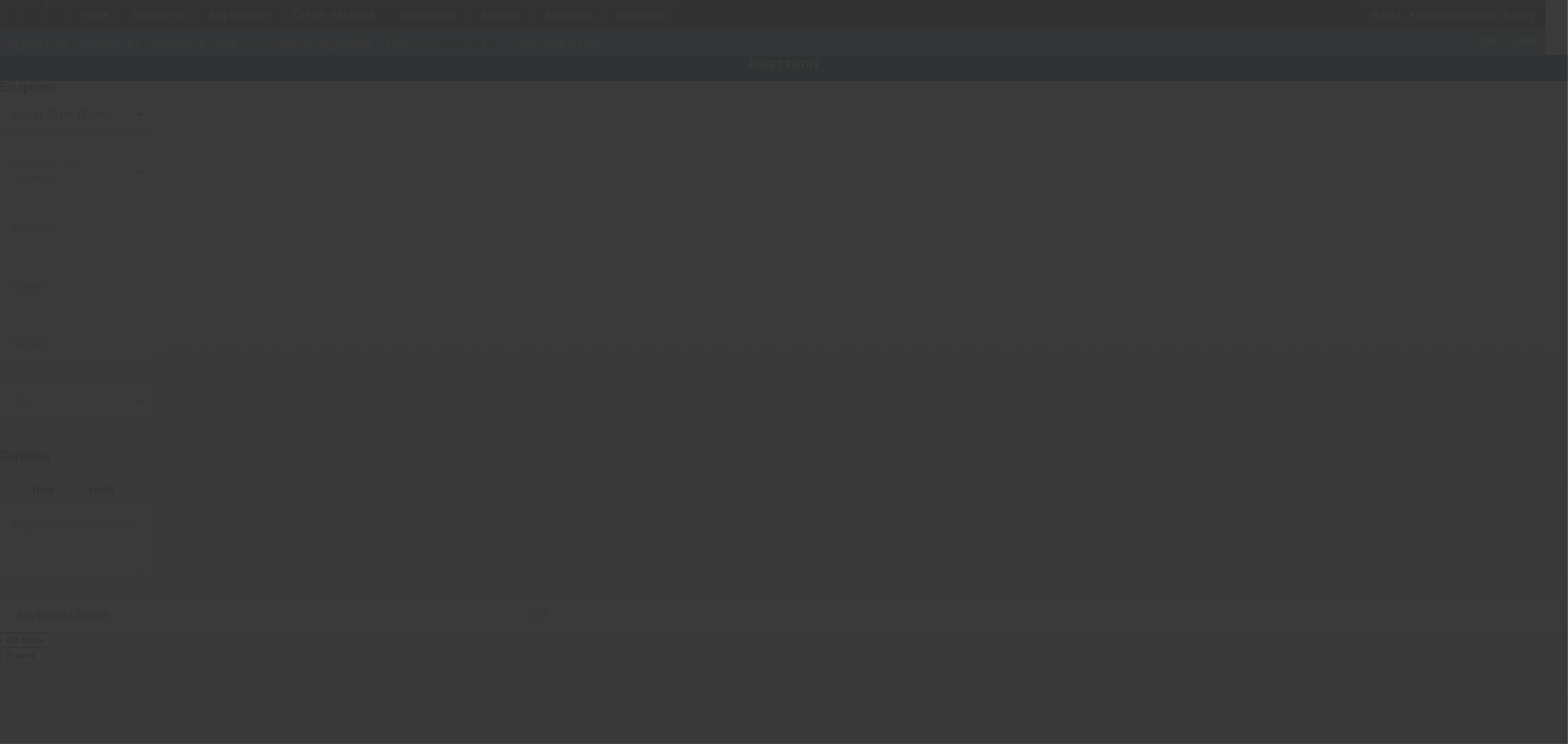
type input "[STREET_ADDRESS]"
type input "[PERSON_NAME]"
type input "39047"
type input "[PERSON_NAME]"
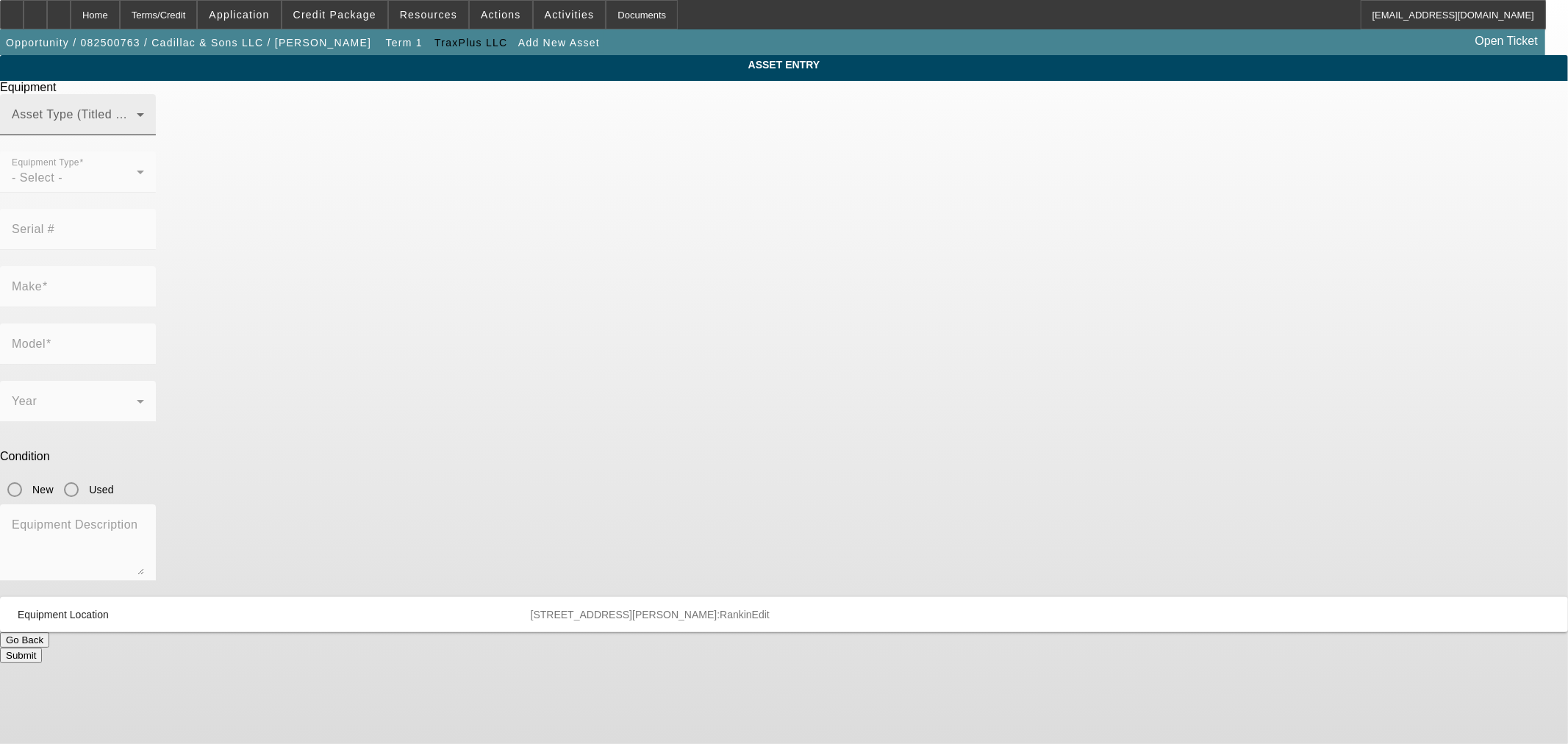
click at [136, 129] on span at bounding box center [74, 120] width 125 height 17
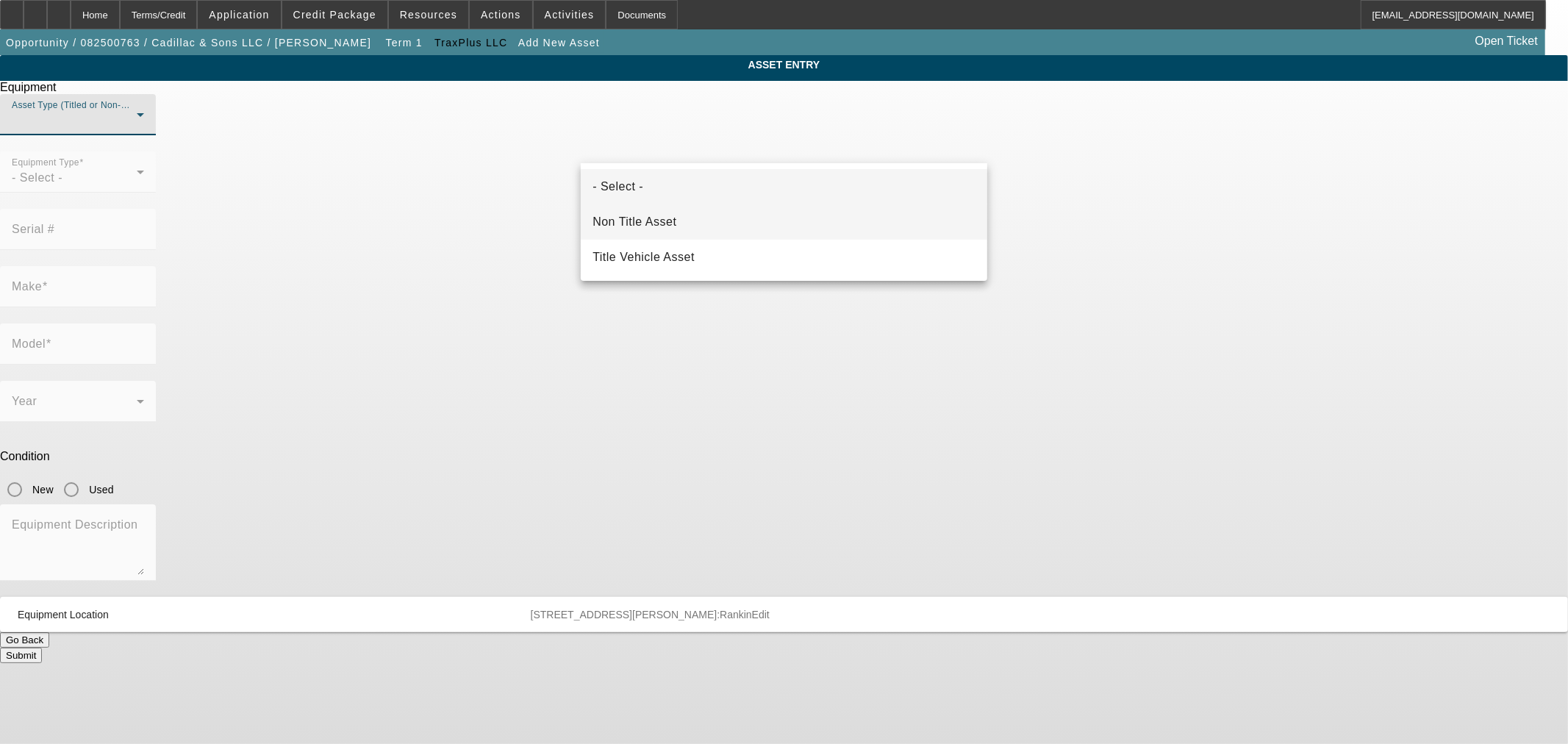
click at [687, 229] on mat-option "Non Title Asset" at bounding box center [784, 222] width 407 height 35
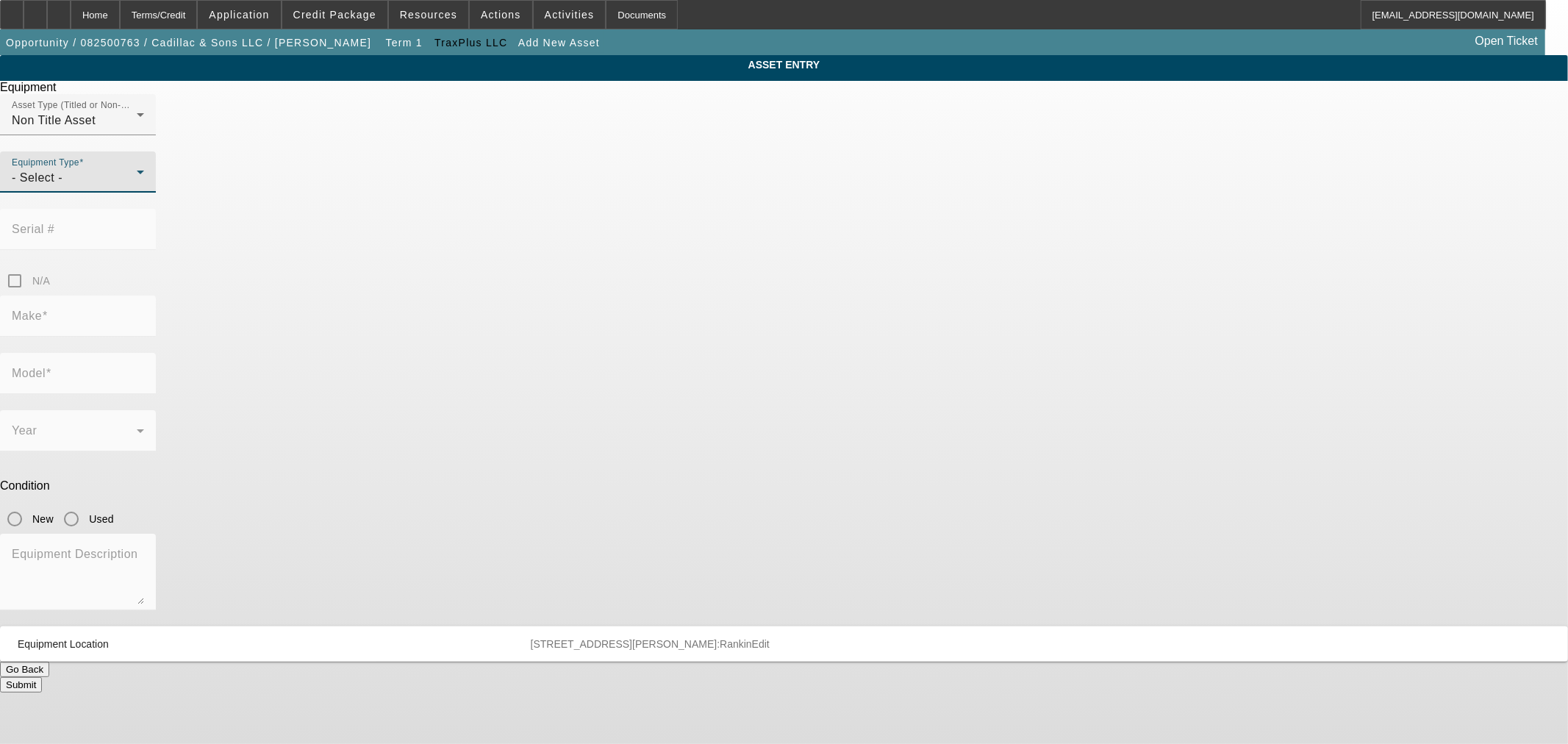
click at [136, 186] on div "- Select -" at bounding box center [74, 177] width 125 height 17
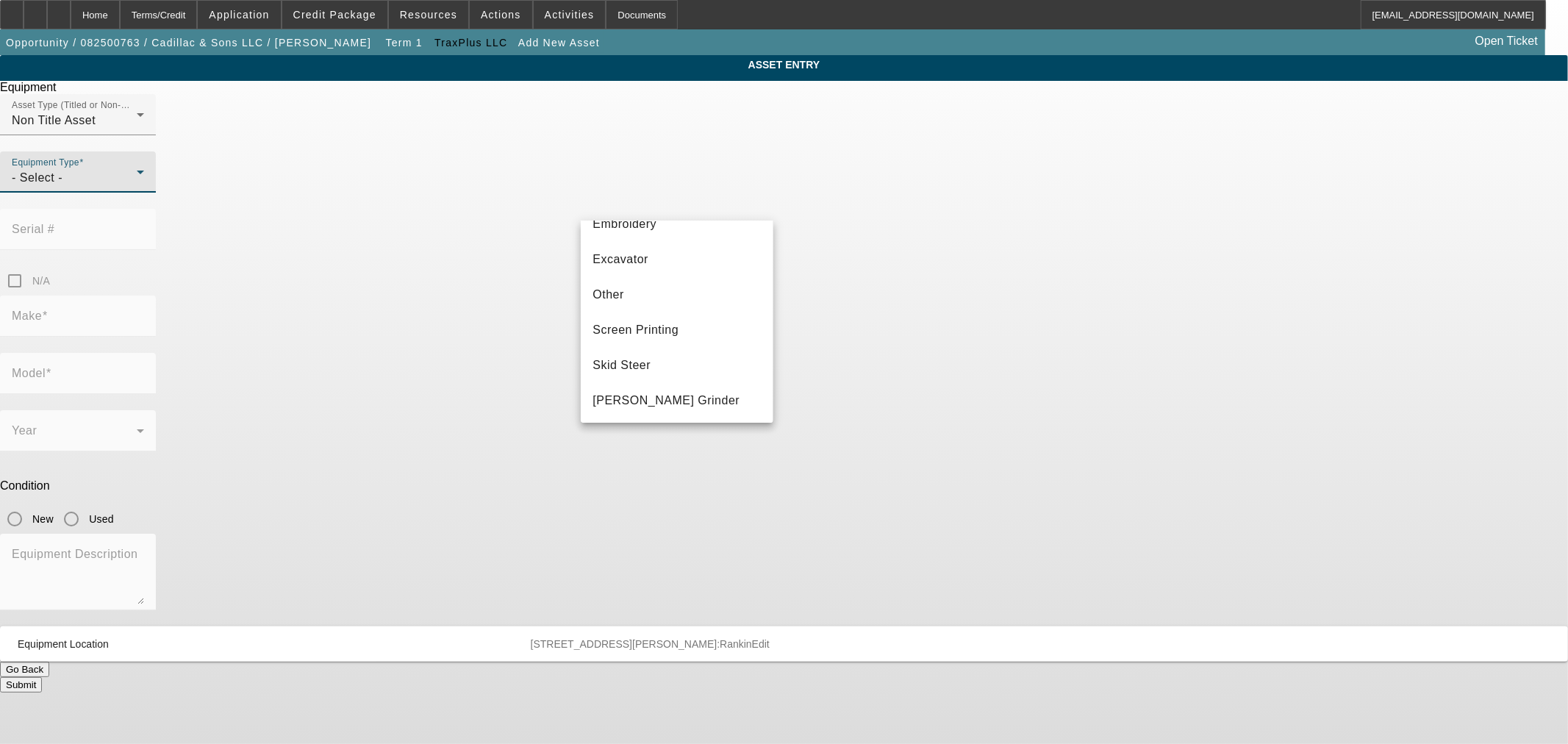
scroll to position [272, 0]
click at [635, 291] on mat-option "Other" at bounding box center [677, 289] width 192 height 35
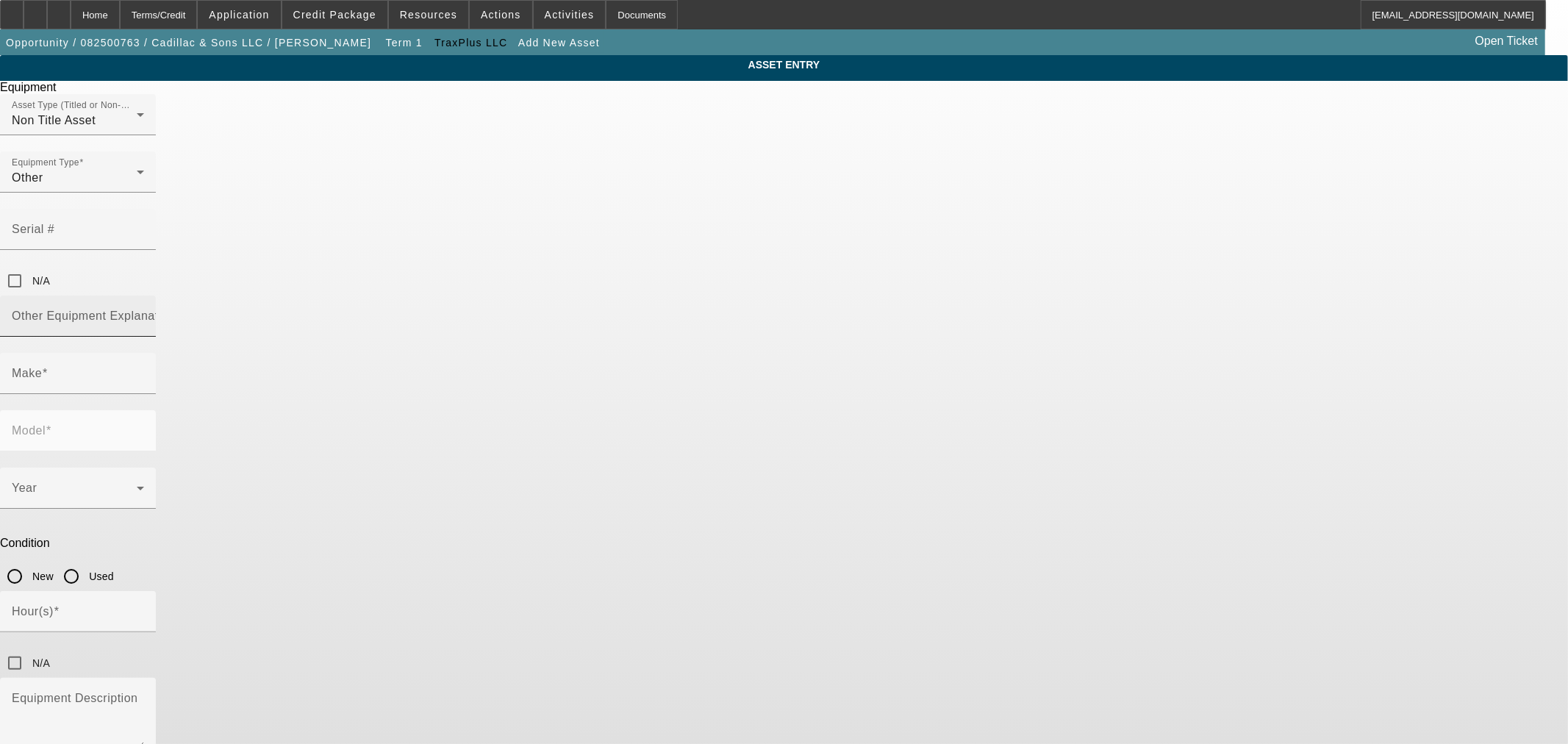
click at [176, 310] on mat-label "Other Equipment Explanation" at bounding box center [94, 315] width 164 height 12
click at [144, 313] on input "Other Equipment Explanation" at bounding box center [77, 321] width 132 height 17
type input "D"
type input "Bull Dozer Crawler"
click at [144, 370] on input "Make" at bounding box center [77, 379] width 132 height 17
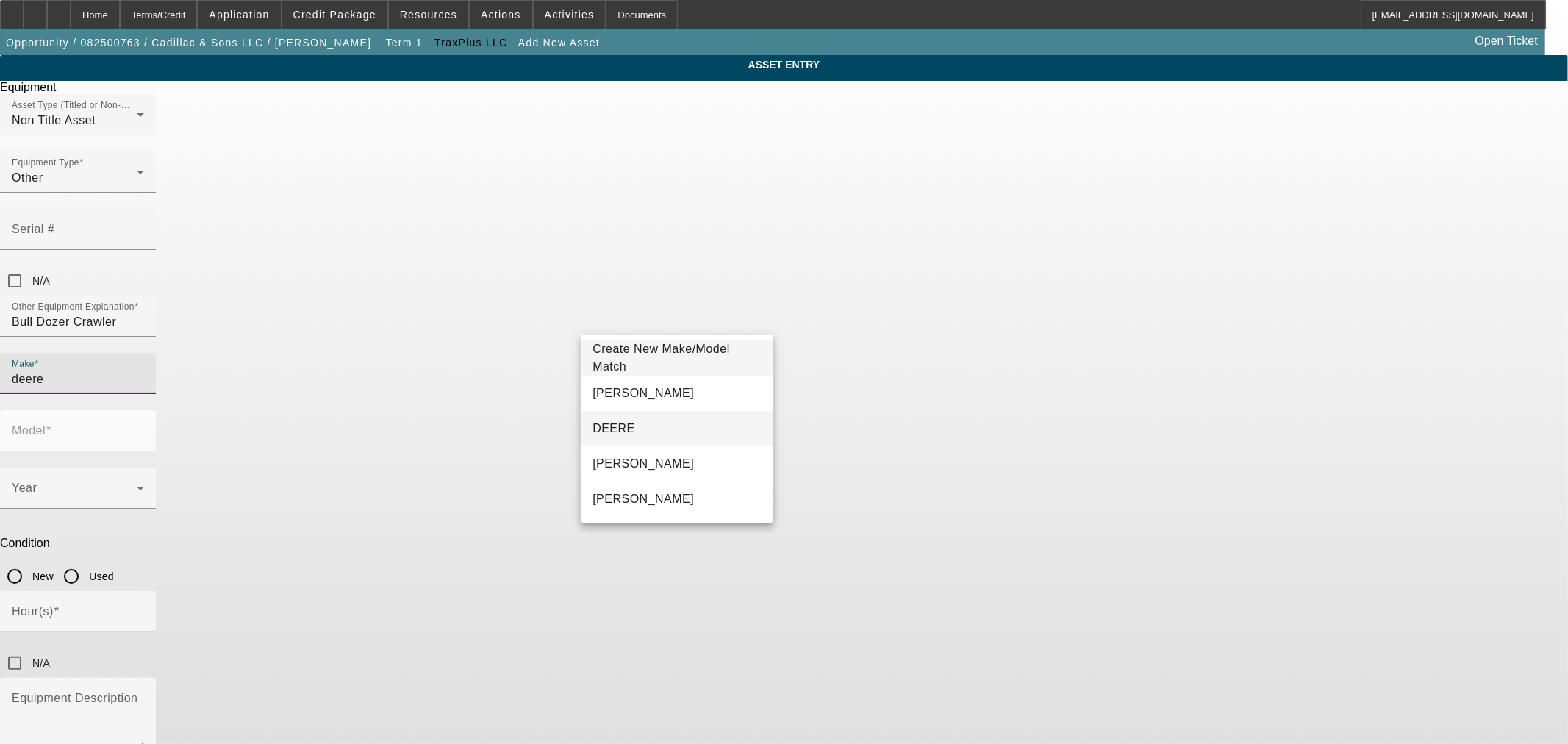
click at [663, 435] on mat-option "DEERE" at bounding box center [677, 428] width 192 height 35
type input "DEERE"
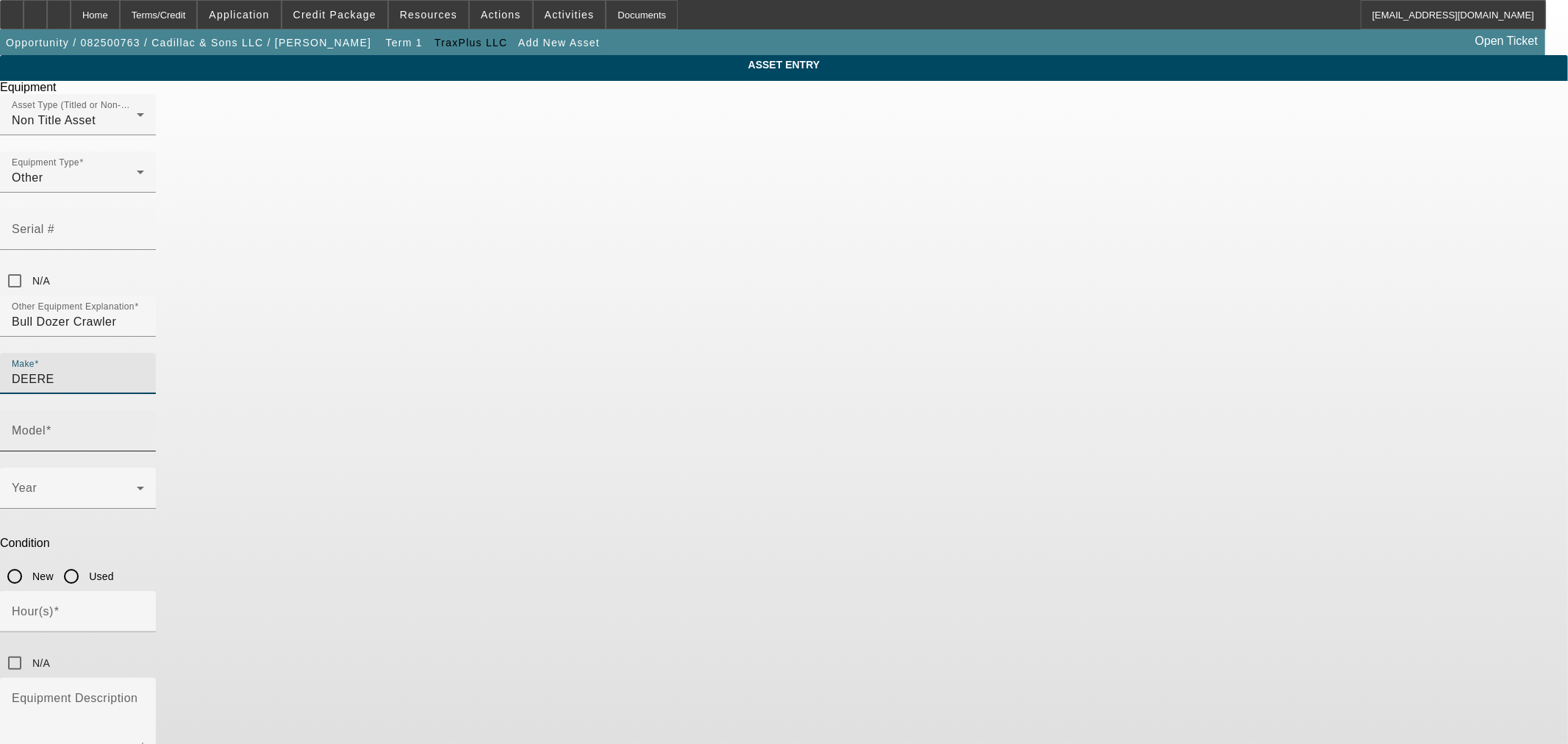
click at [45, 424] on mat-label "Model" at bounding box center [28, 429] width 34 height 12
click at [144, 428] on input "Model" at bounding box center [77, 436] width 132 height 17
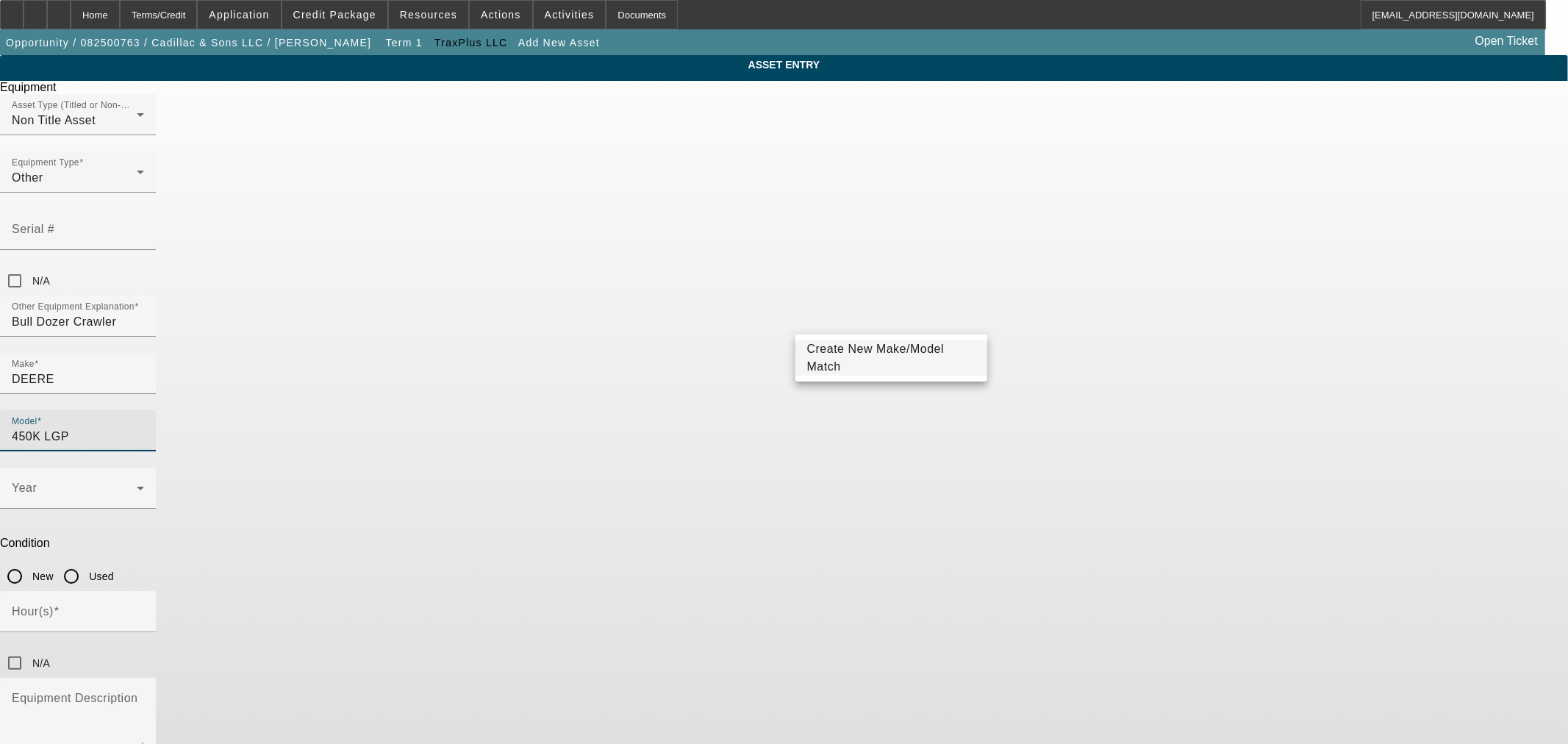
type input "450K LGP"
click at [848, 351] on span "Create New Make/Model Match" at bounding box center [891, 357] width 168 height 35
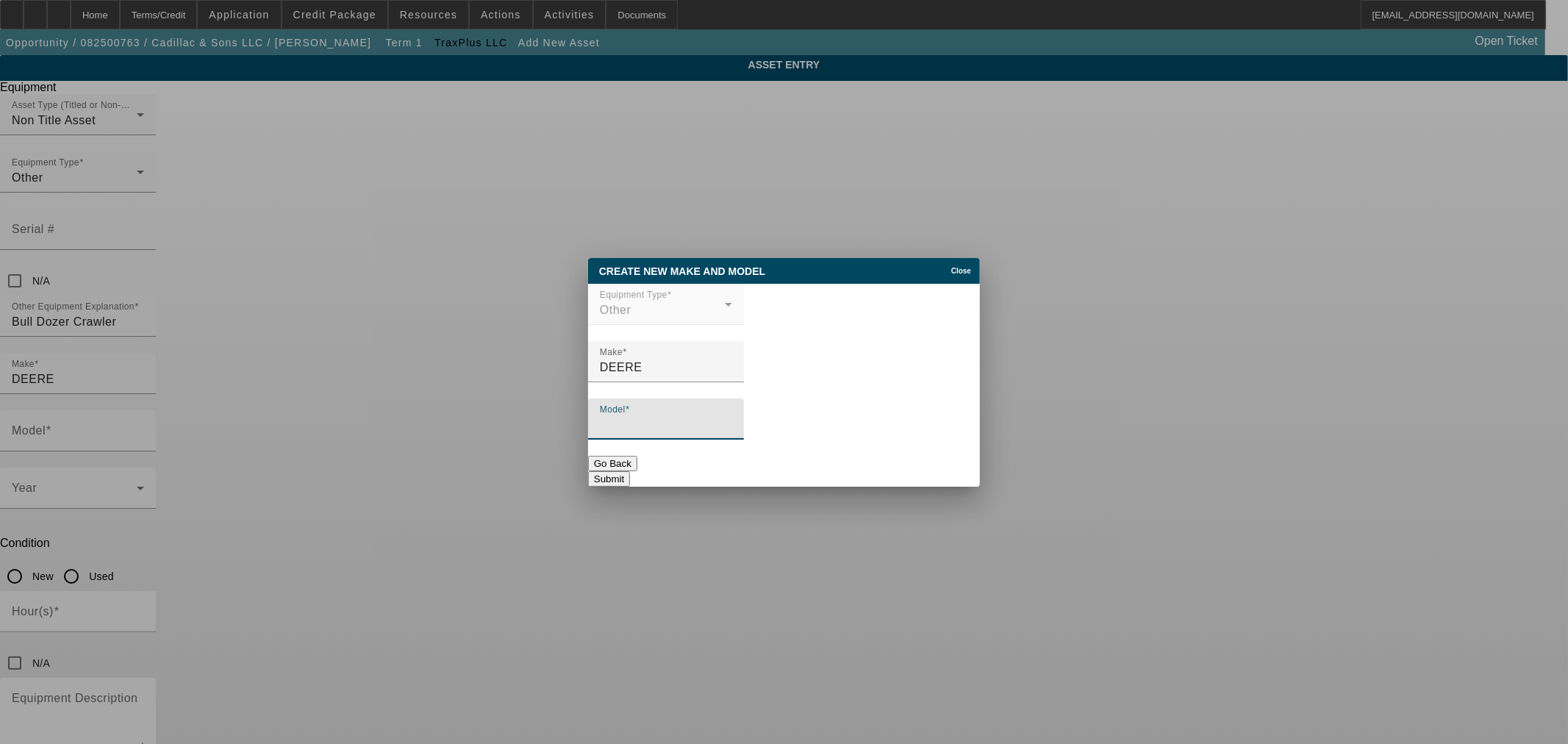
click at [732, 429] on input "Model" at bounding box center [665, 424] width 132 height 17
paste input "450K LGP"
type input "450K LGP"
click at [630, 480] on button "Submit" at bounding box center [609, 479] width 42 height 16
type input "450K LGP"
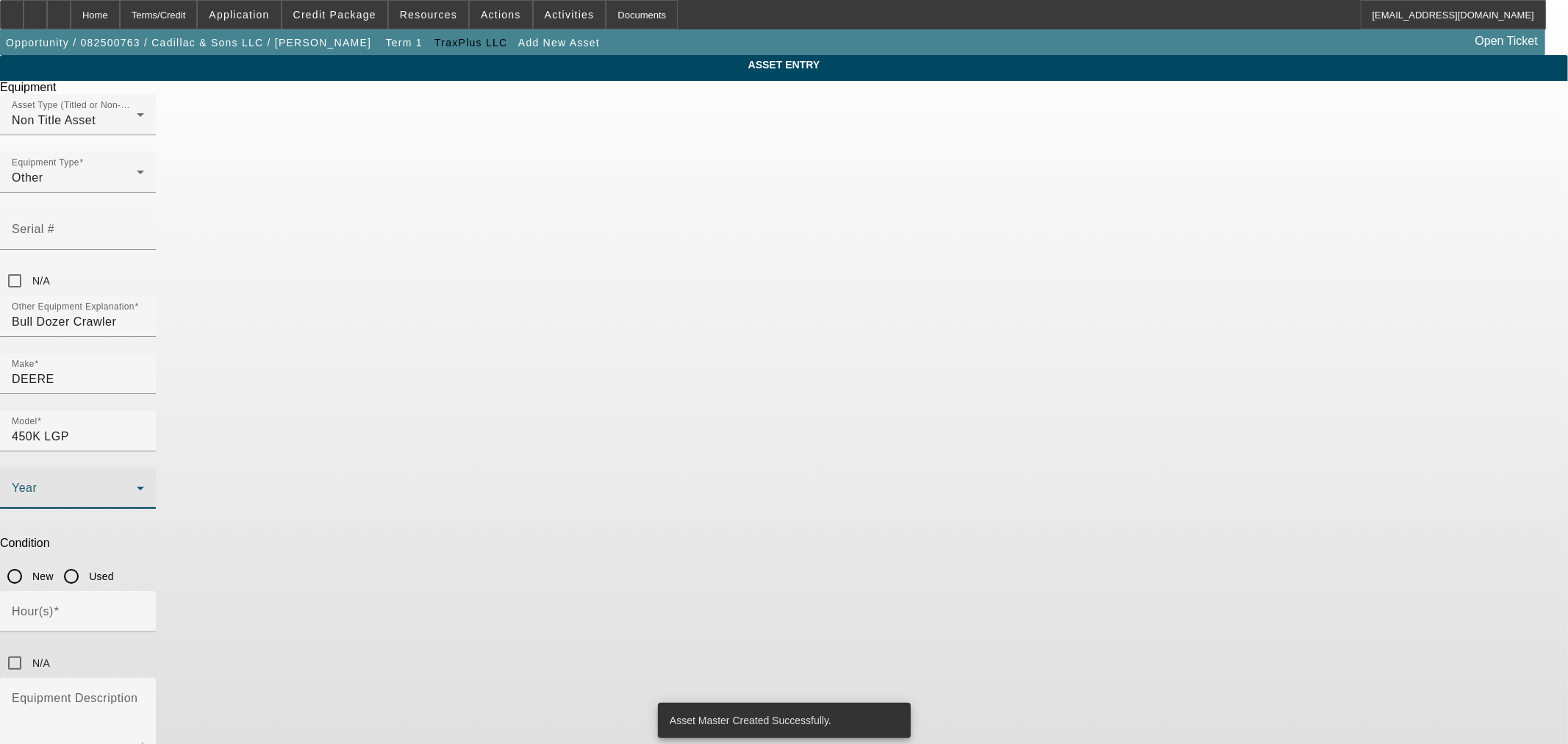
click at [149, 479] on icon at bounding box center [140, 487] width 17 height 17
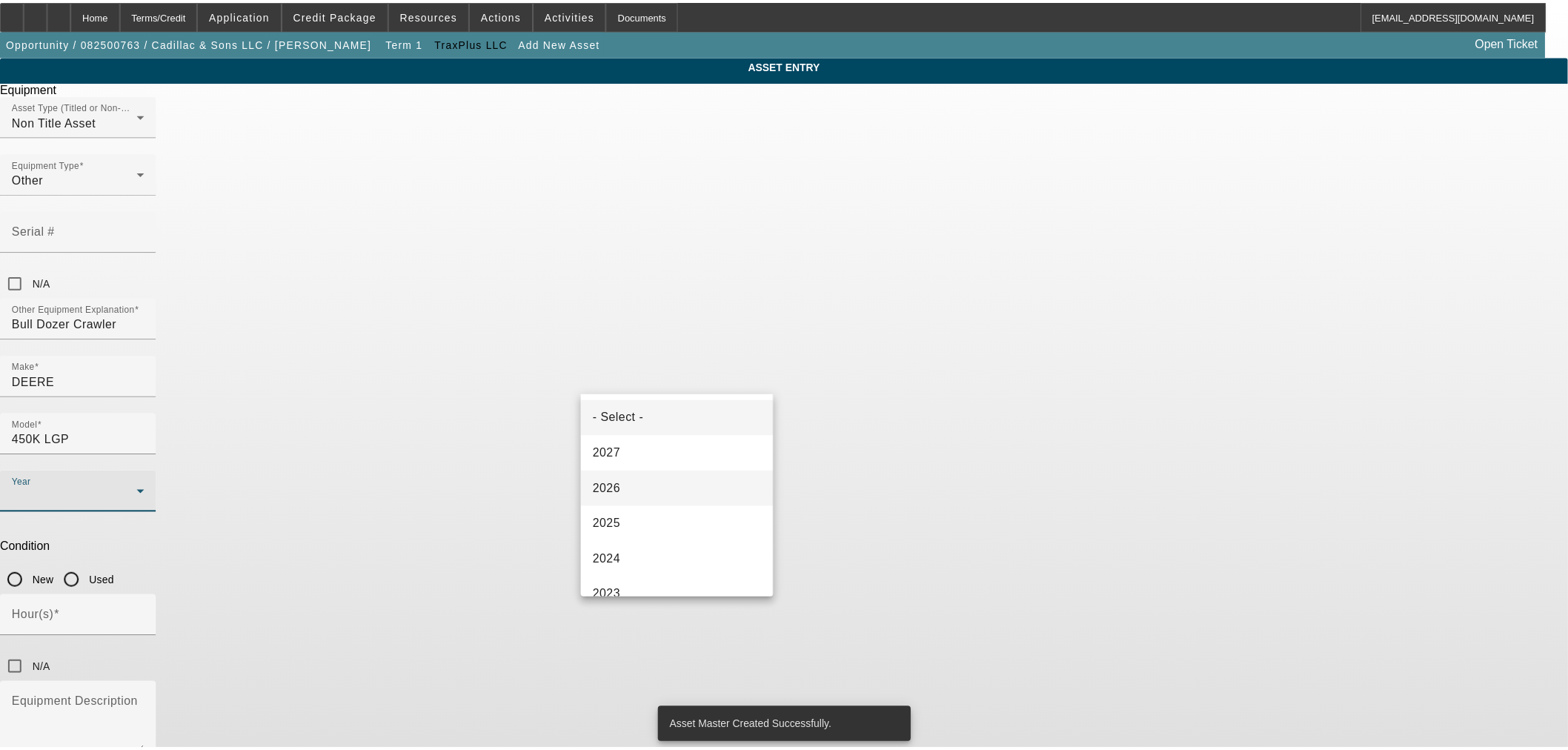
scroll to position [137, 0]
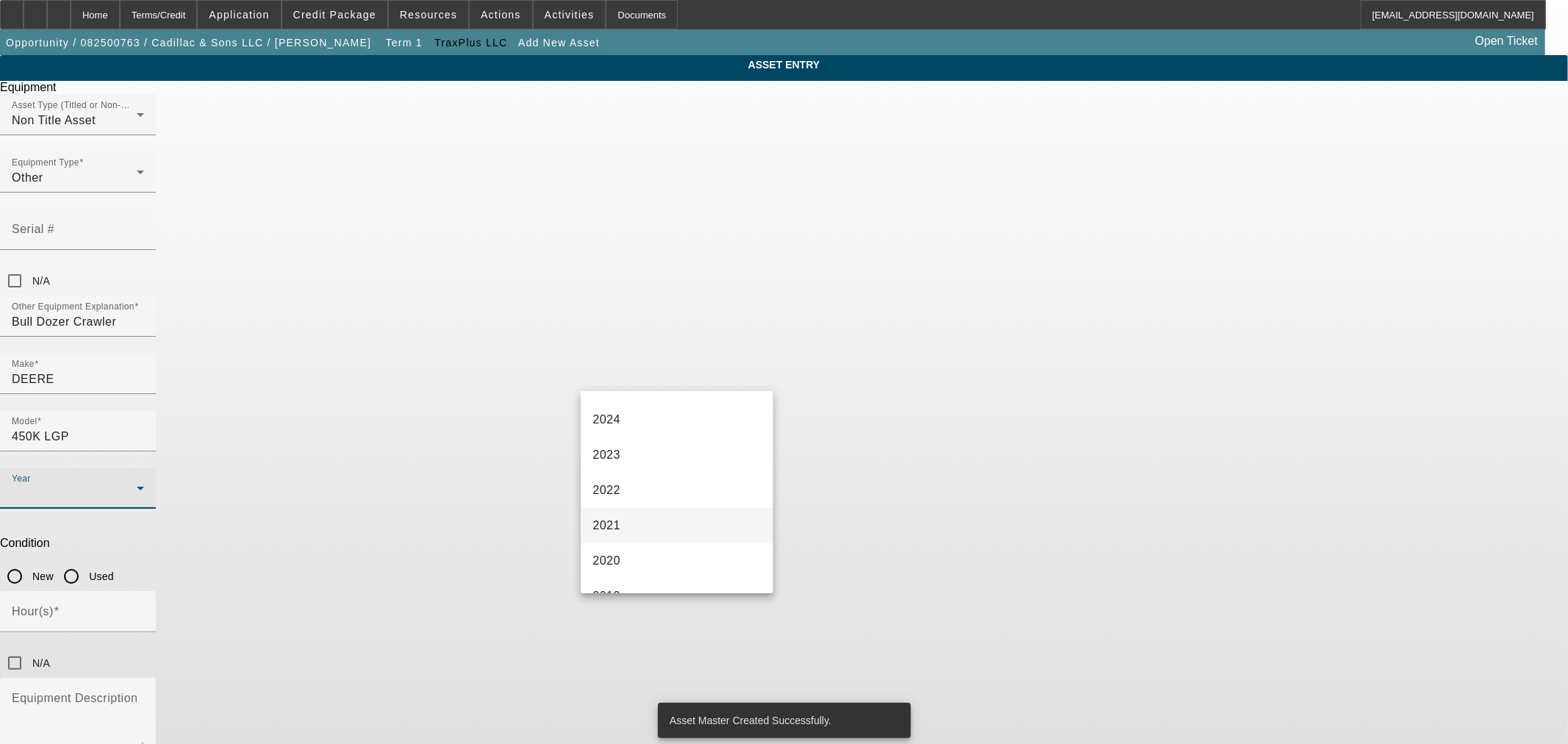
click at [660, 513] on mat-option "2021" at bounding box center [677, 525] width 192 height 35
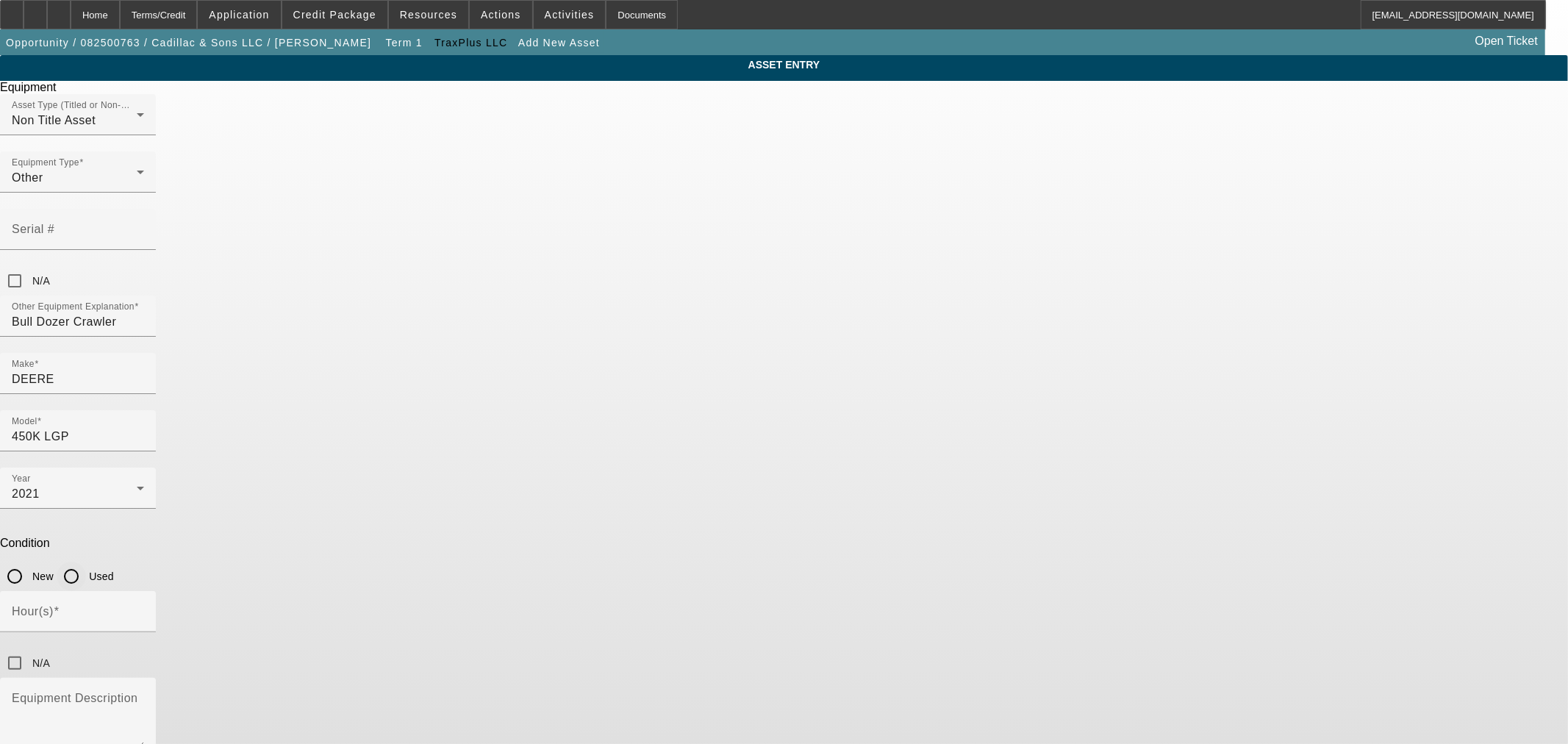
click at [86, 562] on input "Used" at bounding box center [71, 576] width 30 height 30
radio input "true"
click at [144, 590] on div "Hour(s)" at bounding box center [77, 611] width 132 height 41
type input "1495"
click at [30, 266] on input "N/A" at bounding box center [15, 281] width 30 height 30
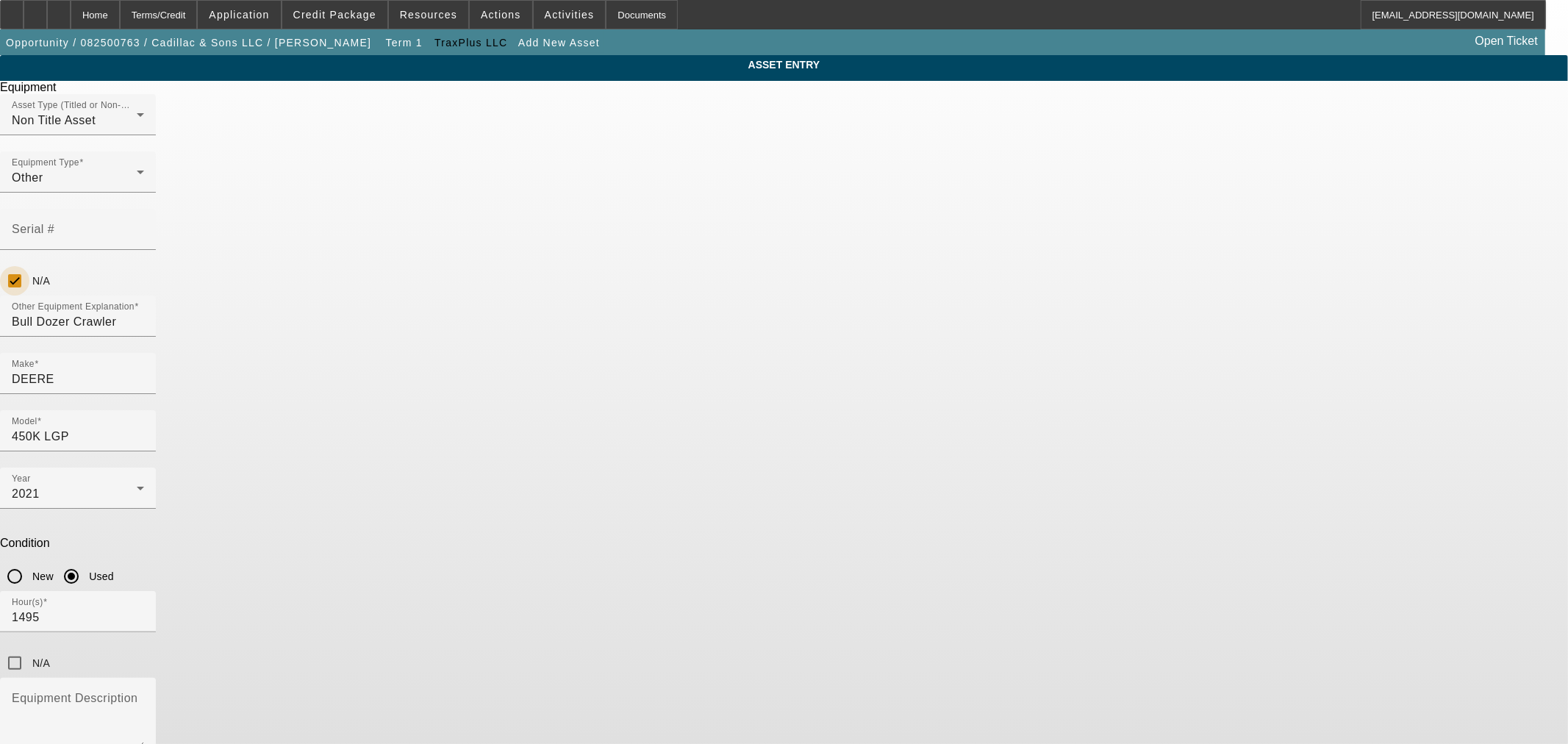
checkbox input "true"
click at [137, 691] on mat-label "Equipment Description" at bounding box center [74, 697] width 126 height 12
click at [144, 696] on textarea "Equipment Description" at bounding box center [77, 722] width 132 height 53
paste textarea "Very Nice Tractor, 6 Way Blade, LGP, Cab AC/Heat"
type textarea "Very Nice Tractor, 6 Way Blade, LGP, Cab AC/Heat"
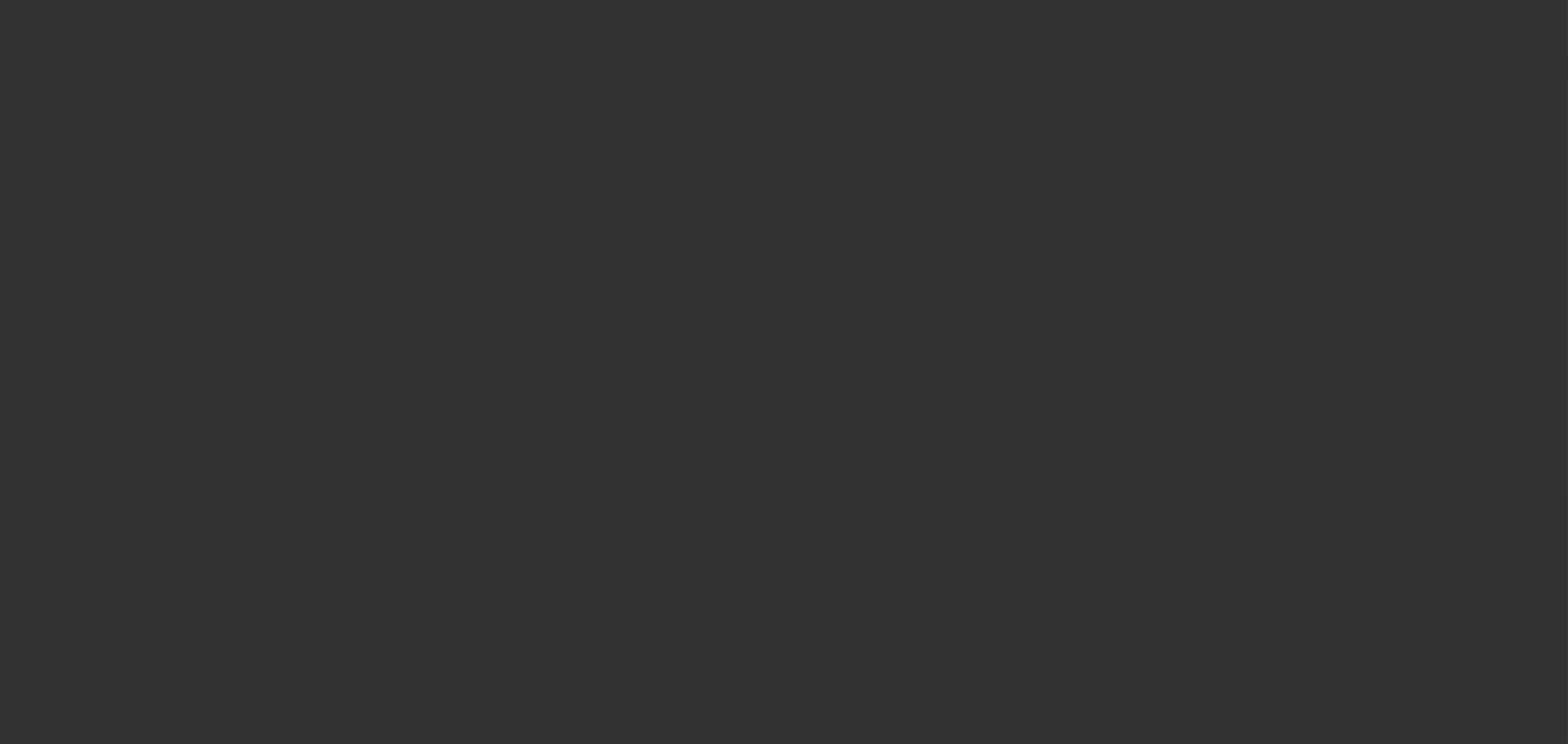
type input "$95,000.00"
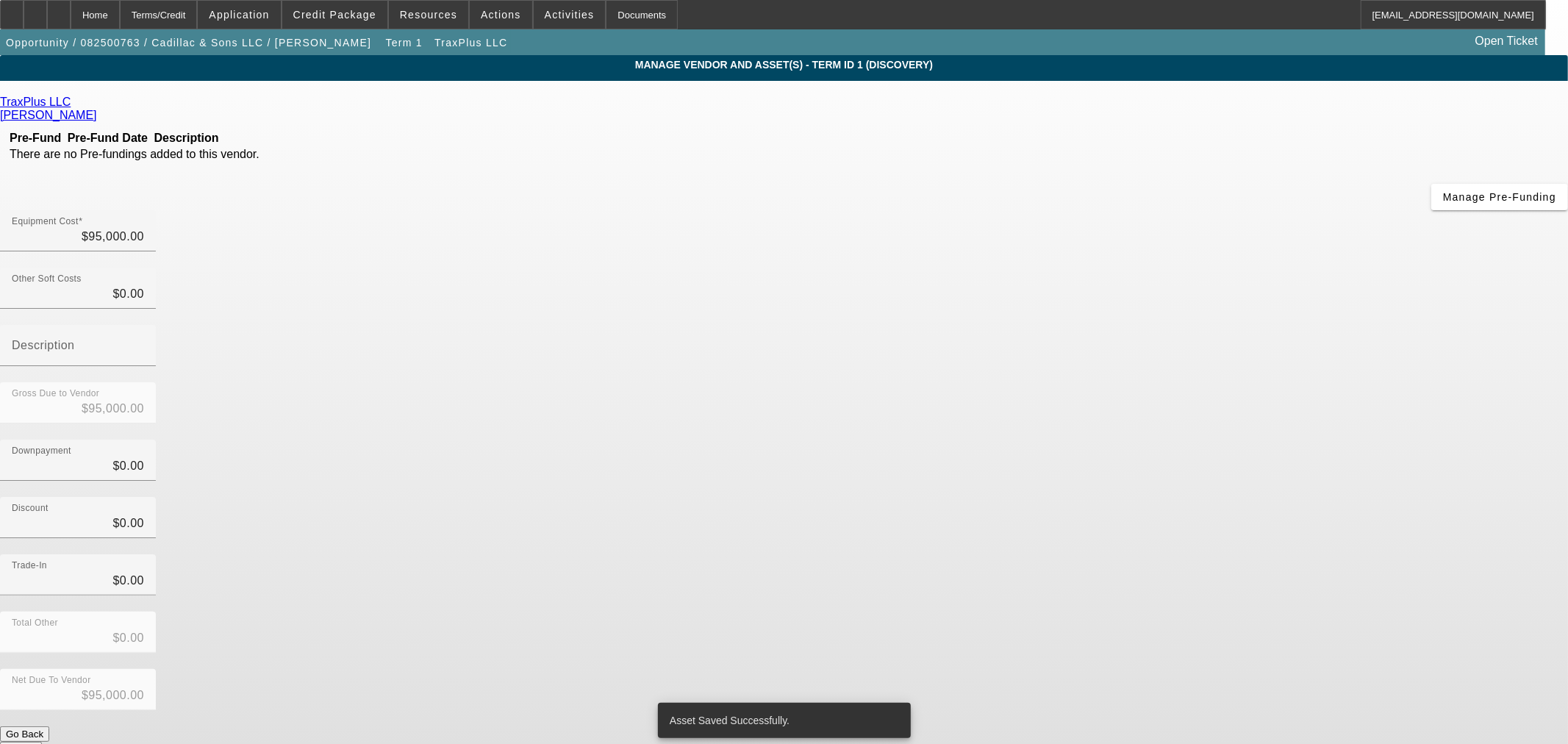
click at [42, 742] on button "Submit" at bounding box center [21, 749] width 42 height 16
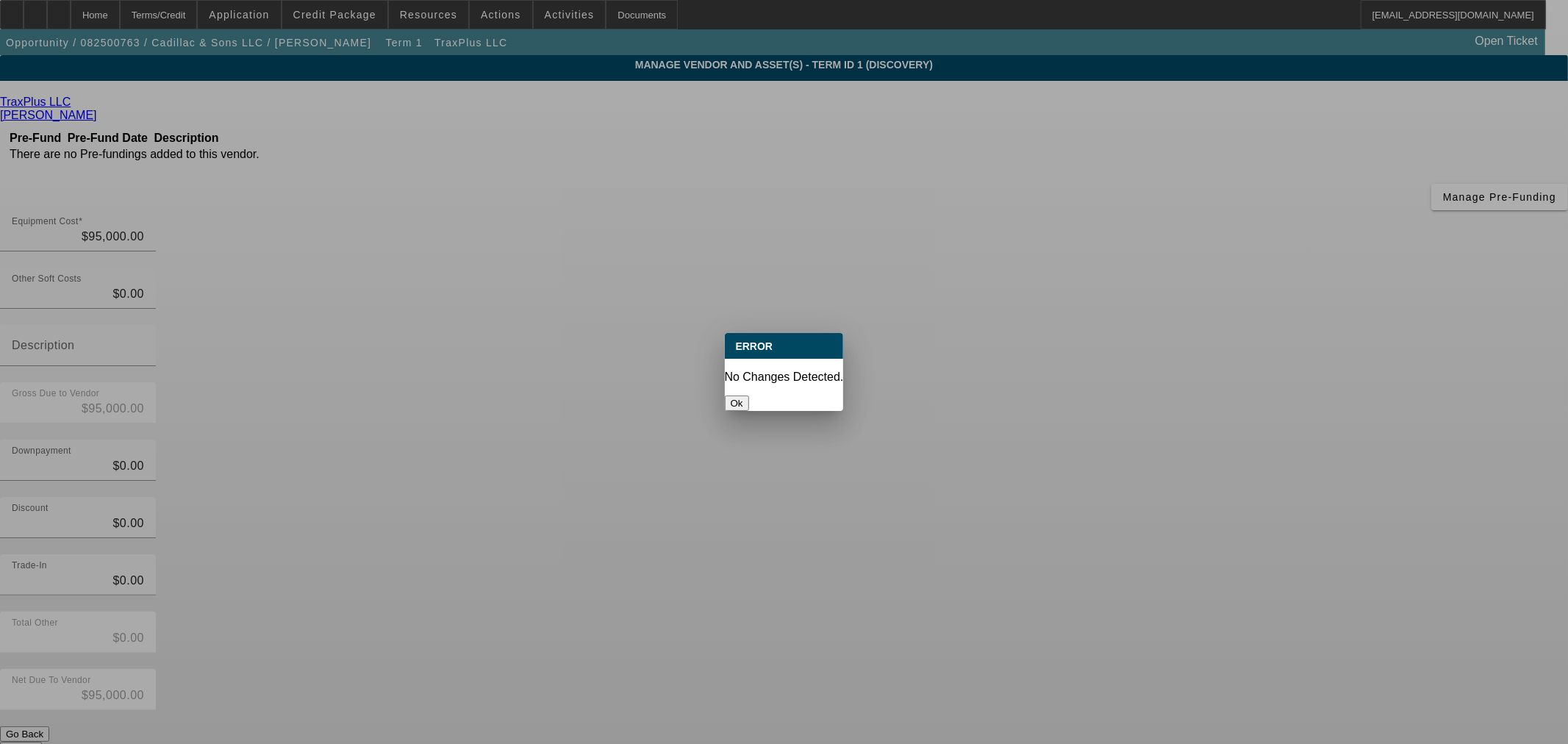
click at [749, 395] on button "Ok" at bounding box center [737, 402] width 25 height 16
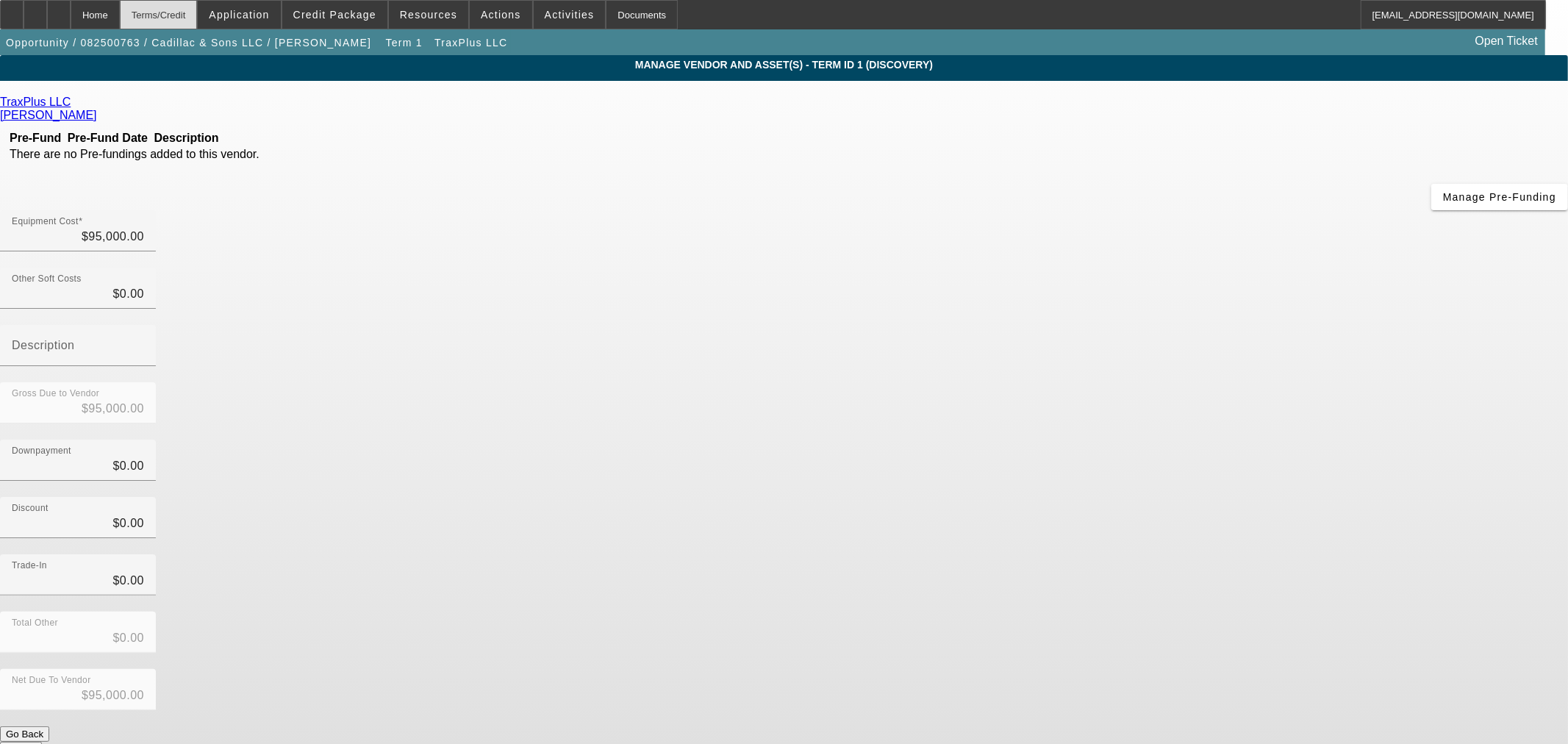
drag, startPoint x: 125, startPoint y: 12, endPoint x: 206, endPoint y: 22, distance: 81.6
click at [120, 12] on div "Home" at bounding box center [95, 15] width 49 height 30
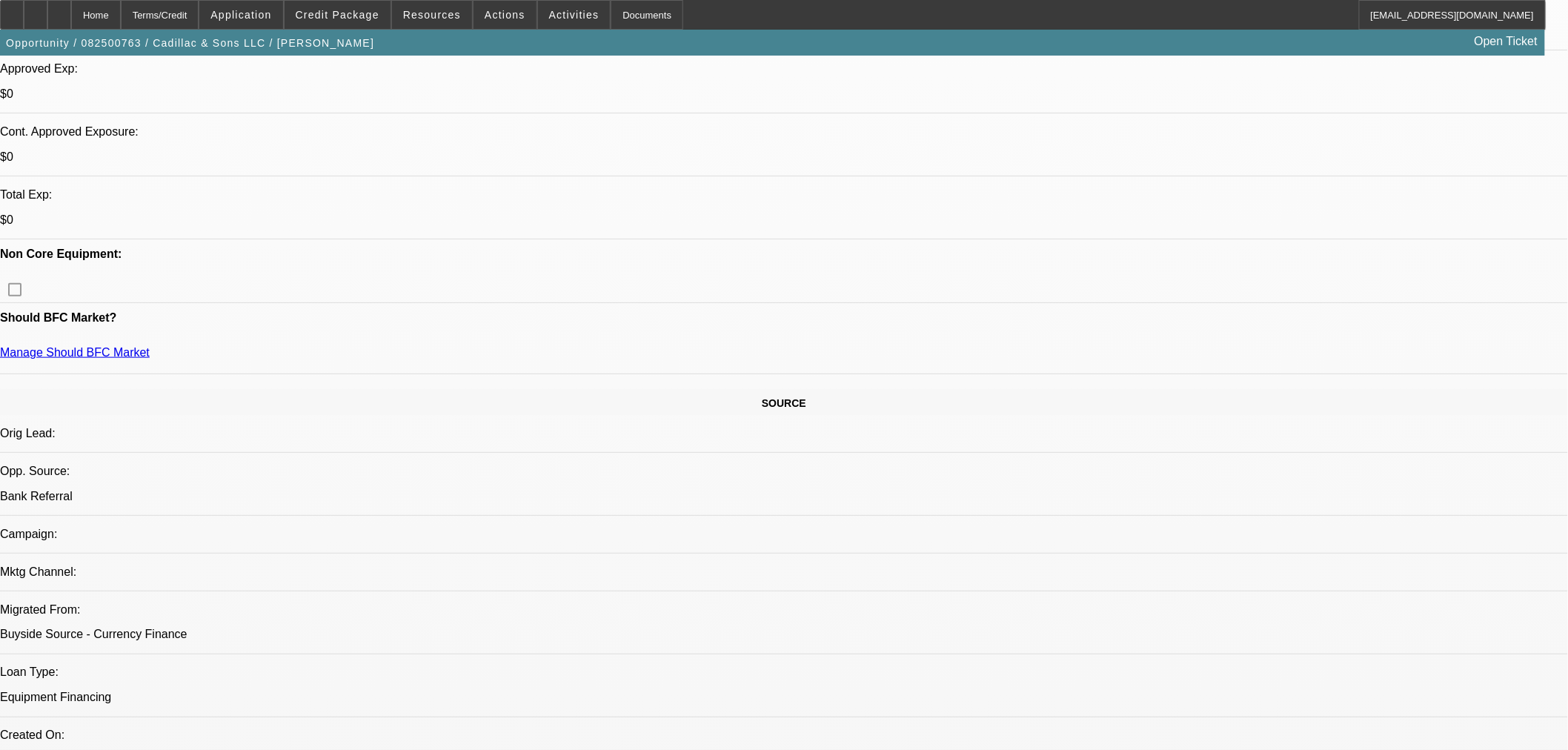
select select "0"
select select "2"
select select "0"
select select "6"
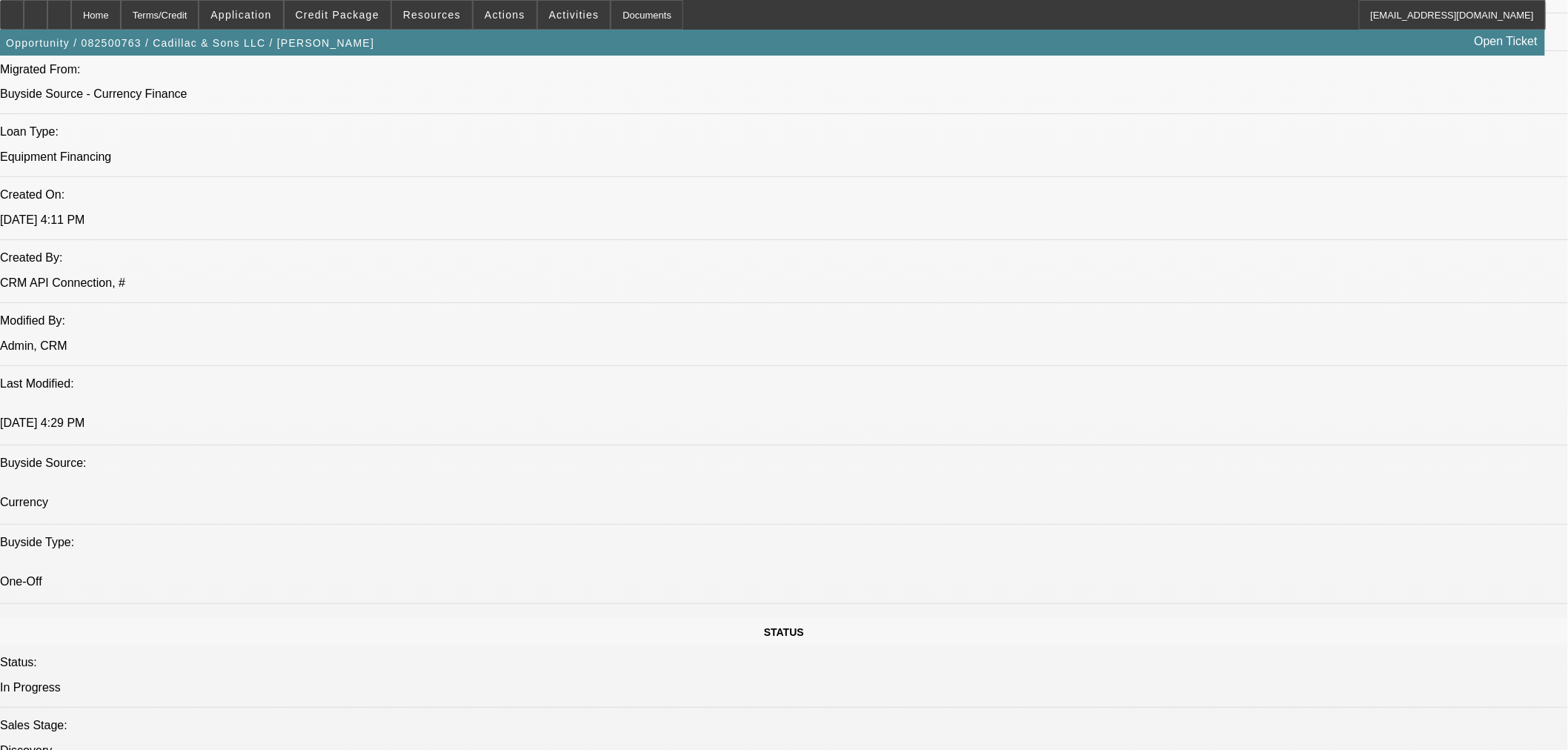
scroll to position [1089, 0]
click at [349, 21] on span at bounding box center [338, 14] width 106 height 36
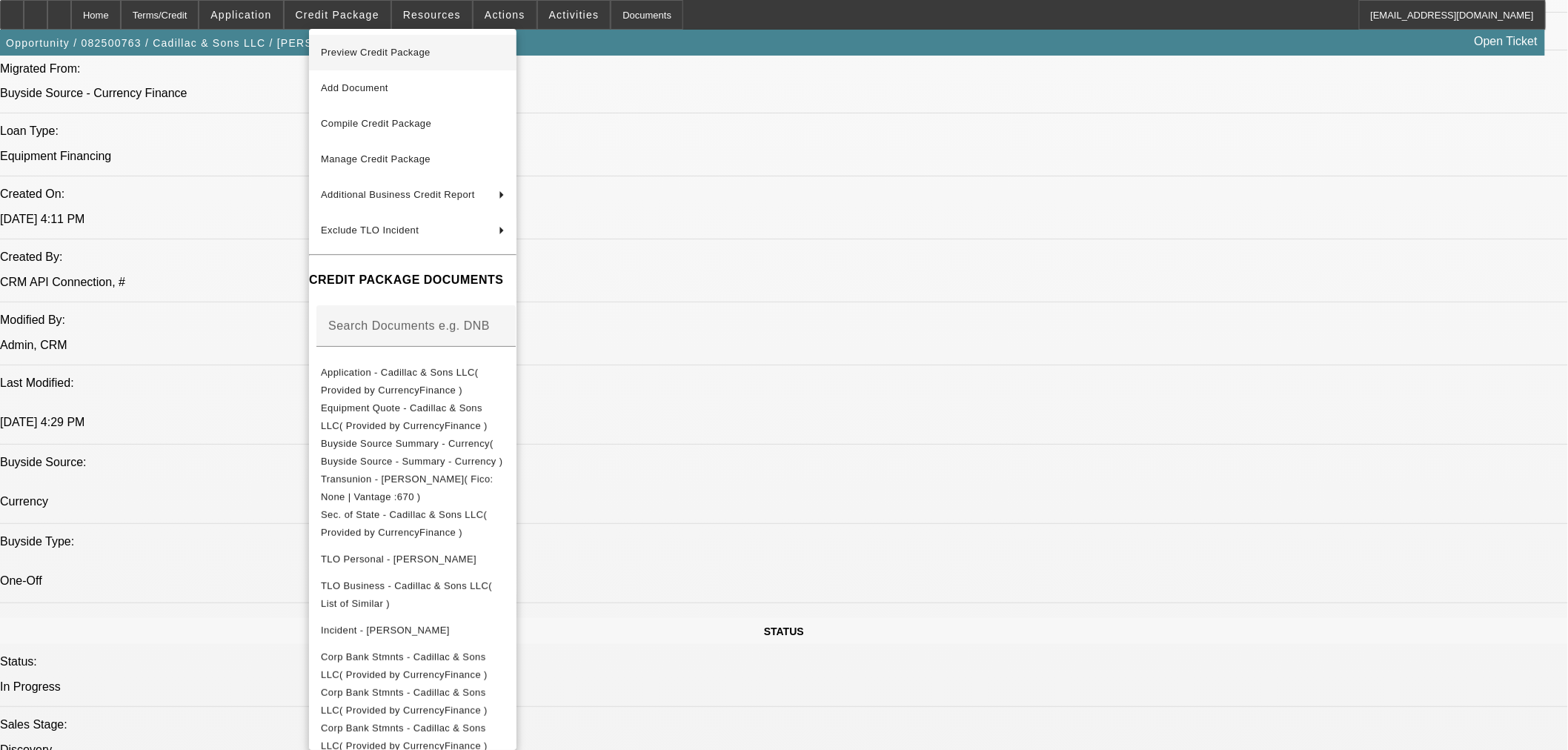
click at [485, 60] on span "Preview Credit Package" at bounding box center [413, 52] width 184 height 17
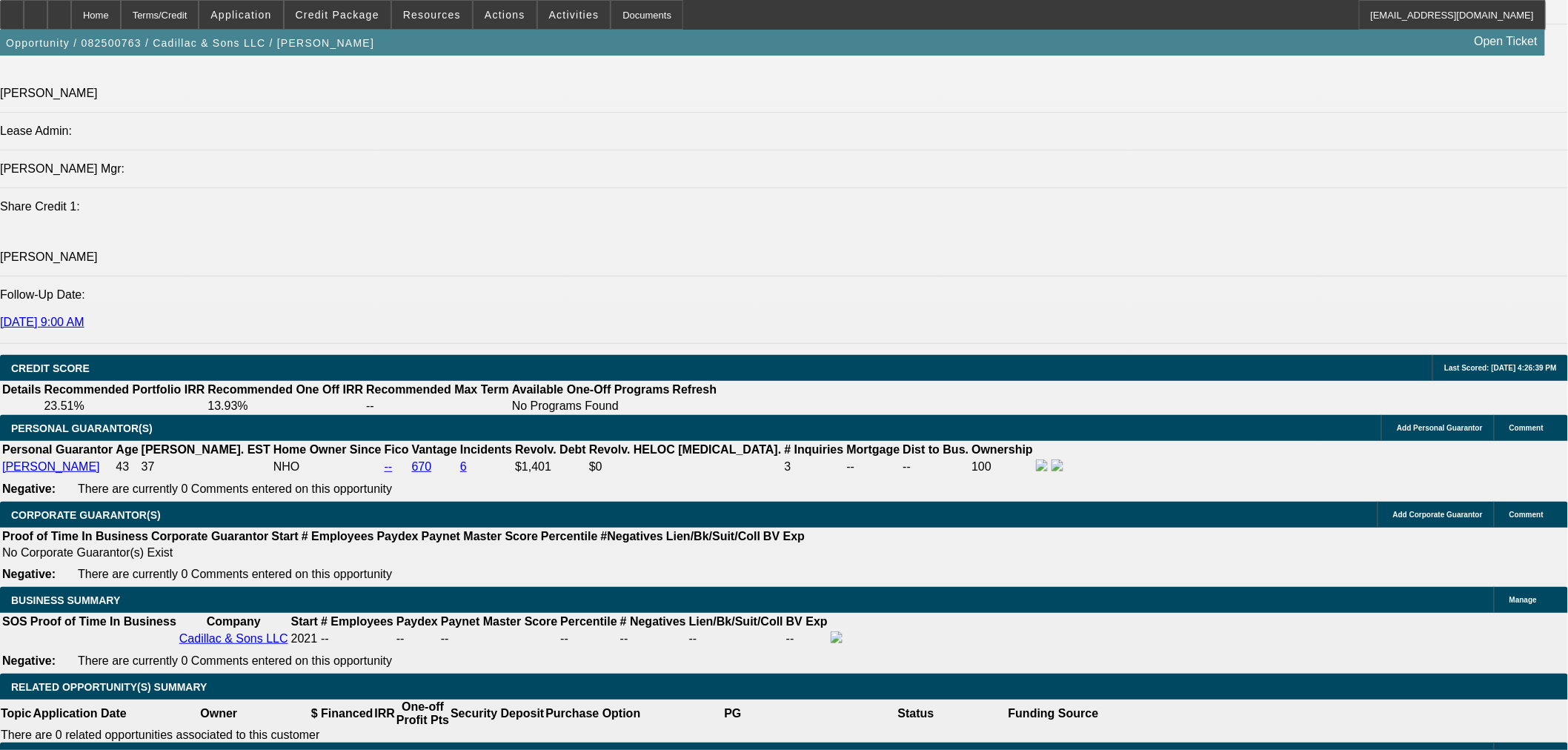
scroll to position [1912, 0]
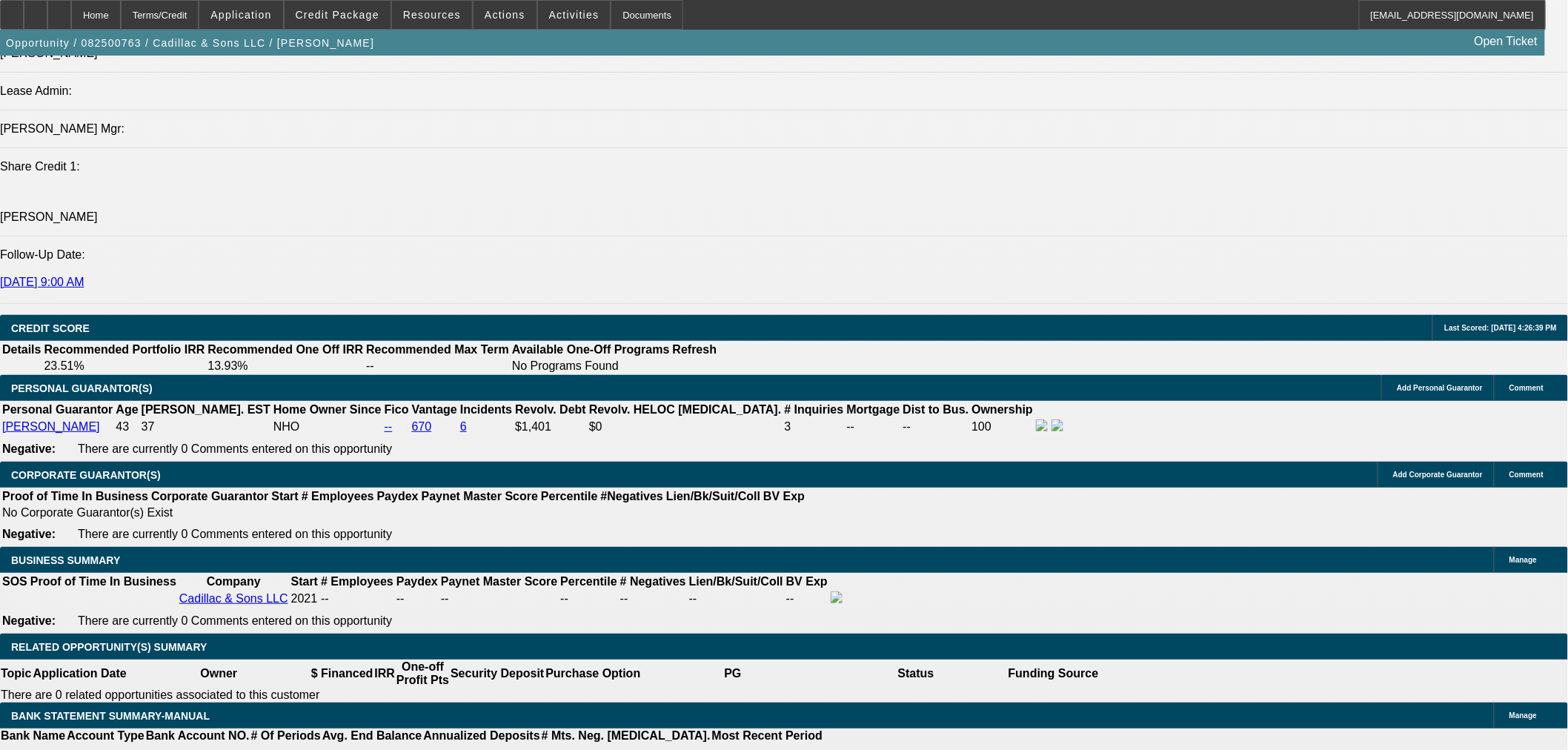
type input "$0.00"
type input "UNKNOWN"
select select "0.15"
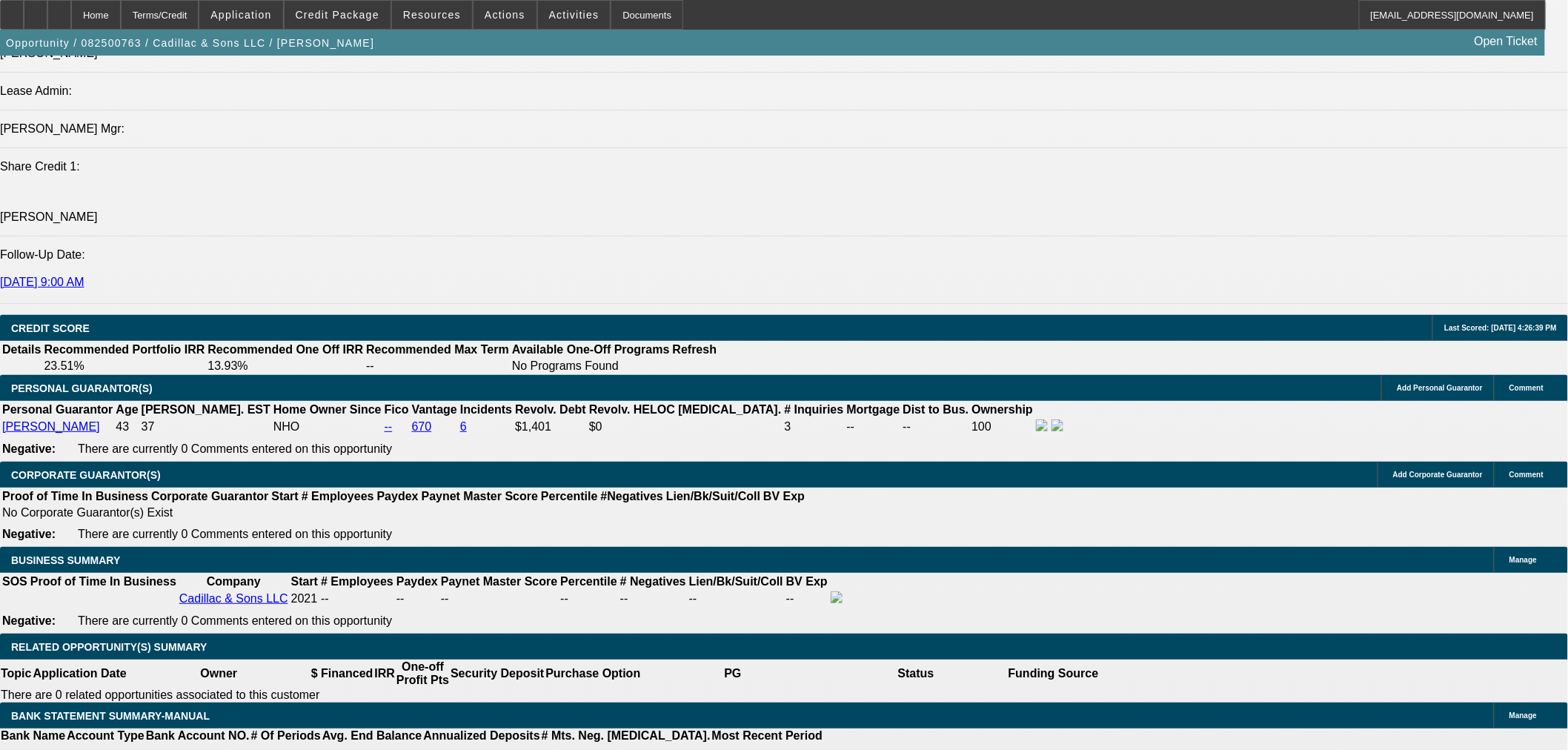
type input "$14,250.00"
type input "48"
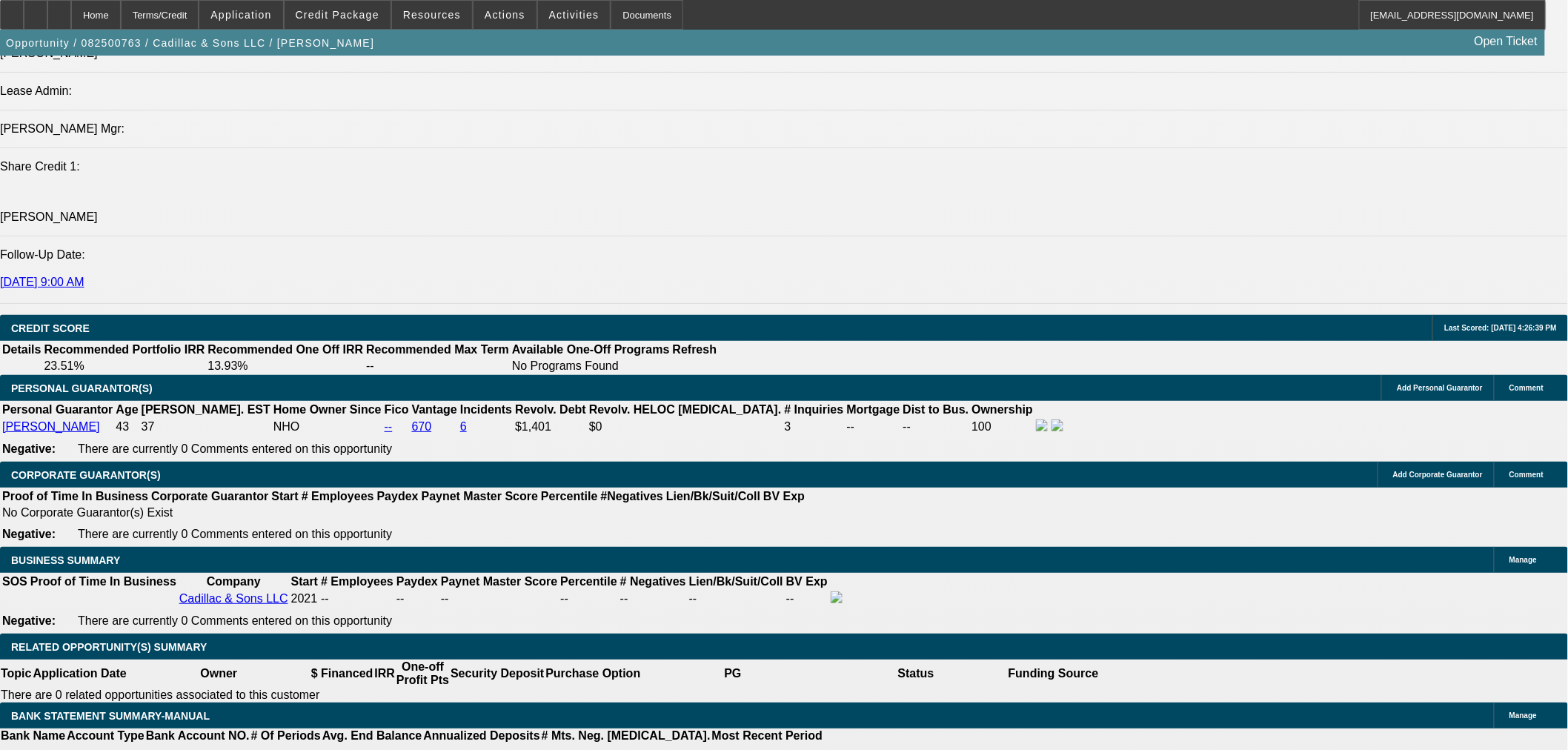
type input "21"
type input "$1,751.88"
type input "$3,503.76"
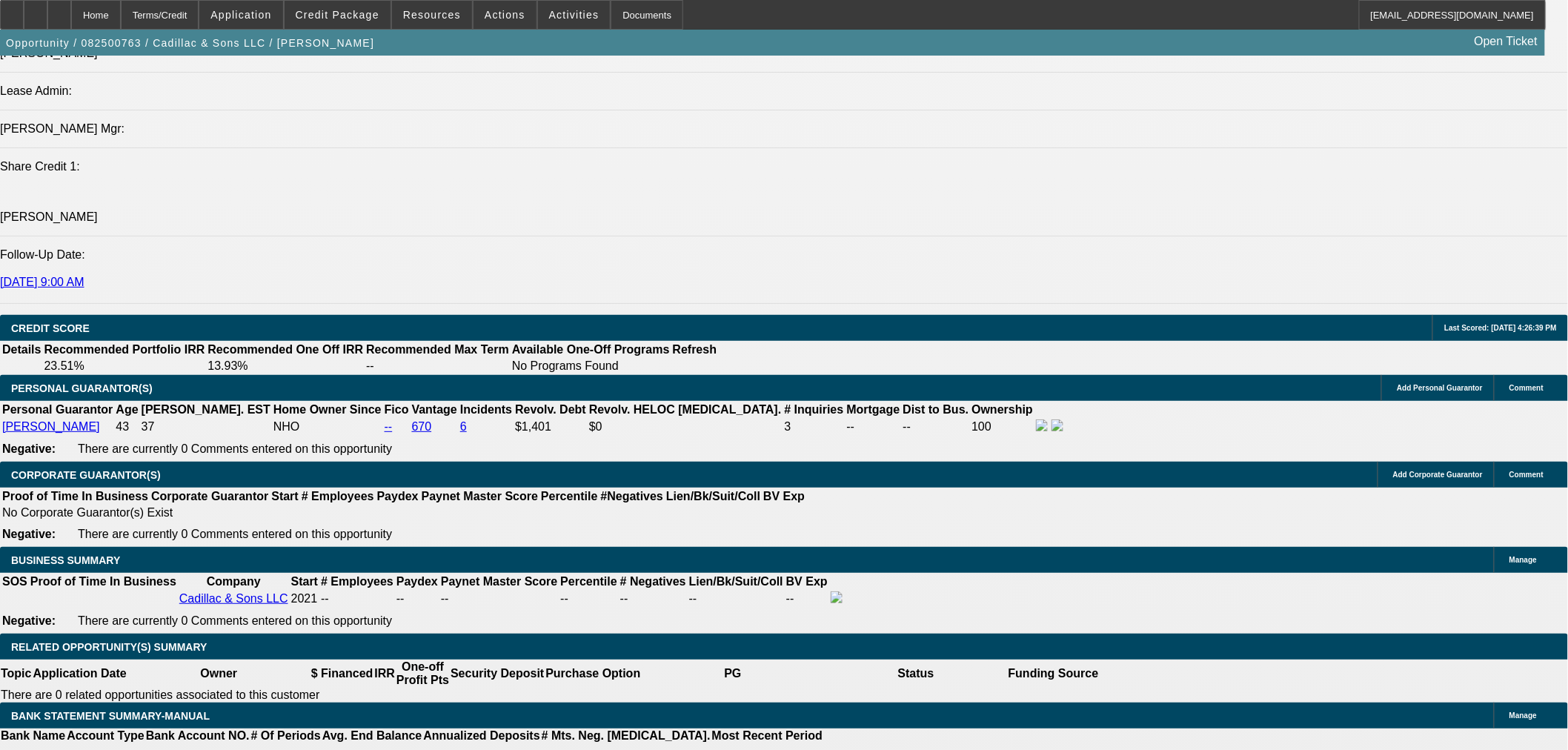
type input "$2,500.48"
type input "$5,000.96"
type input "21"
drag, startPoint x: 306, startPoint y: 579, endPoint x: 503, endPoint y: 559, distance: 198.0
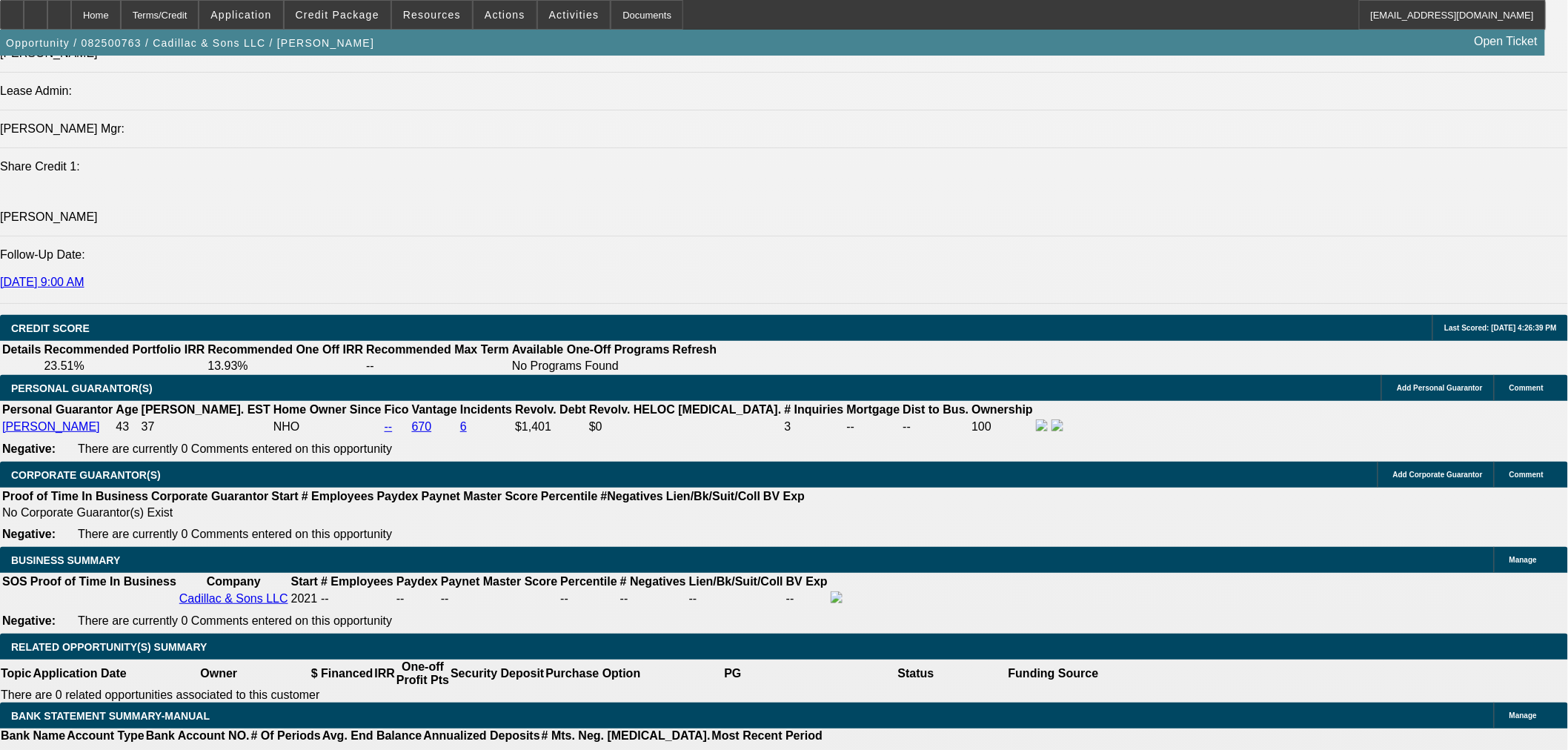
type input "2500.4"
type input "$5,000.80"
type input "2500."
type input "$5,000.00"
type input "$2,500.00"
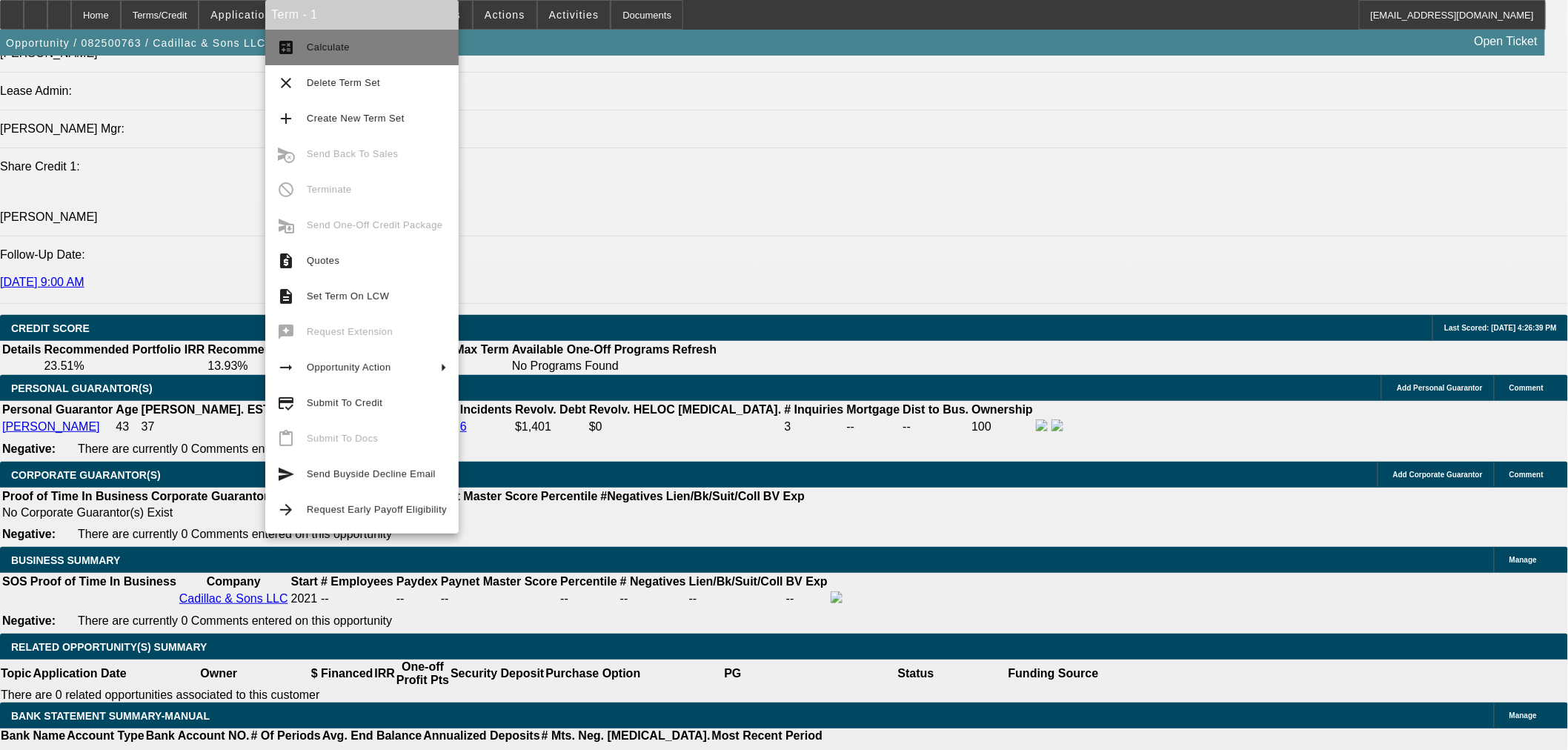
click at [335, 55] on span "Calculate" at bounding box center [376, 47] width 140 height 17
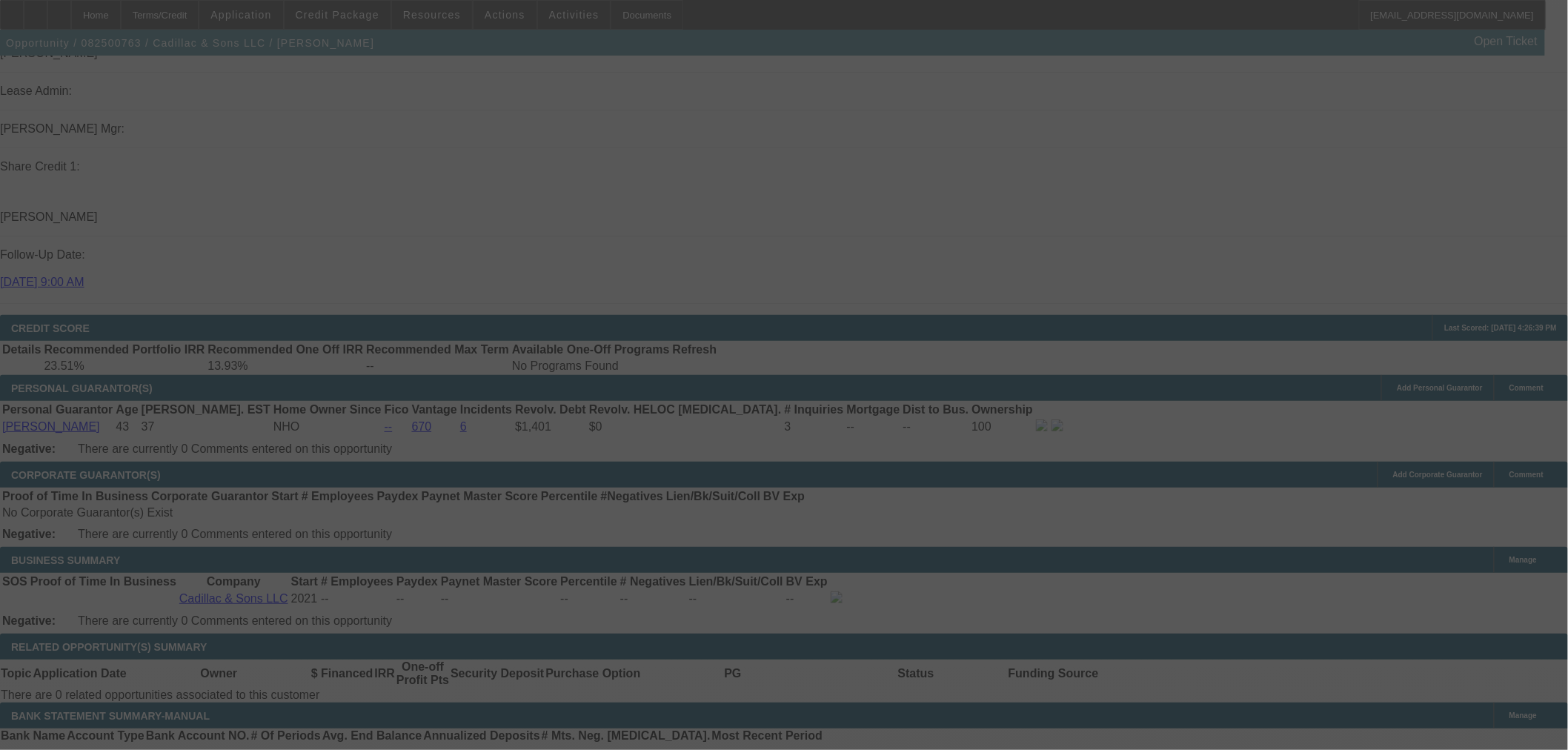
scroll to position [2050, 0]
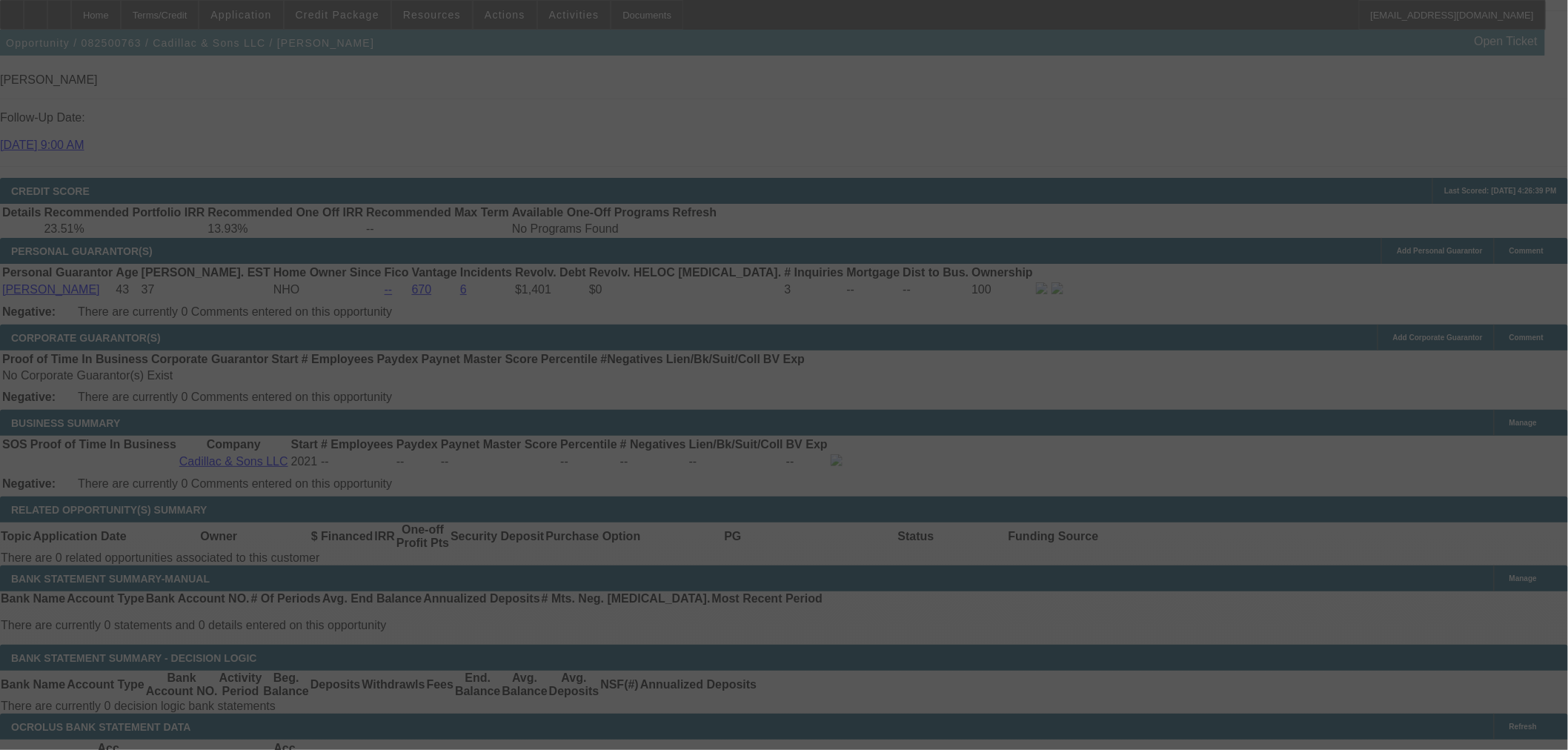
select select "0.15"
select select "2"
select select "0"
select select "6"
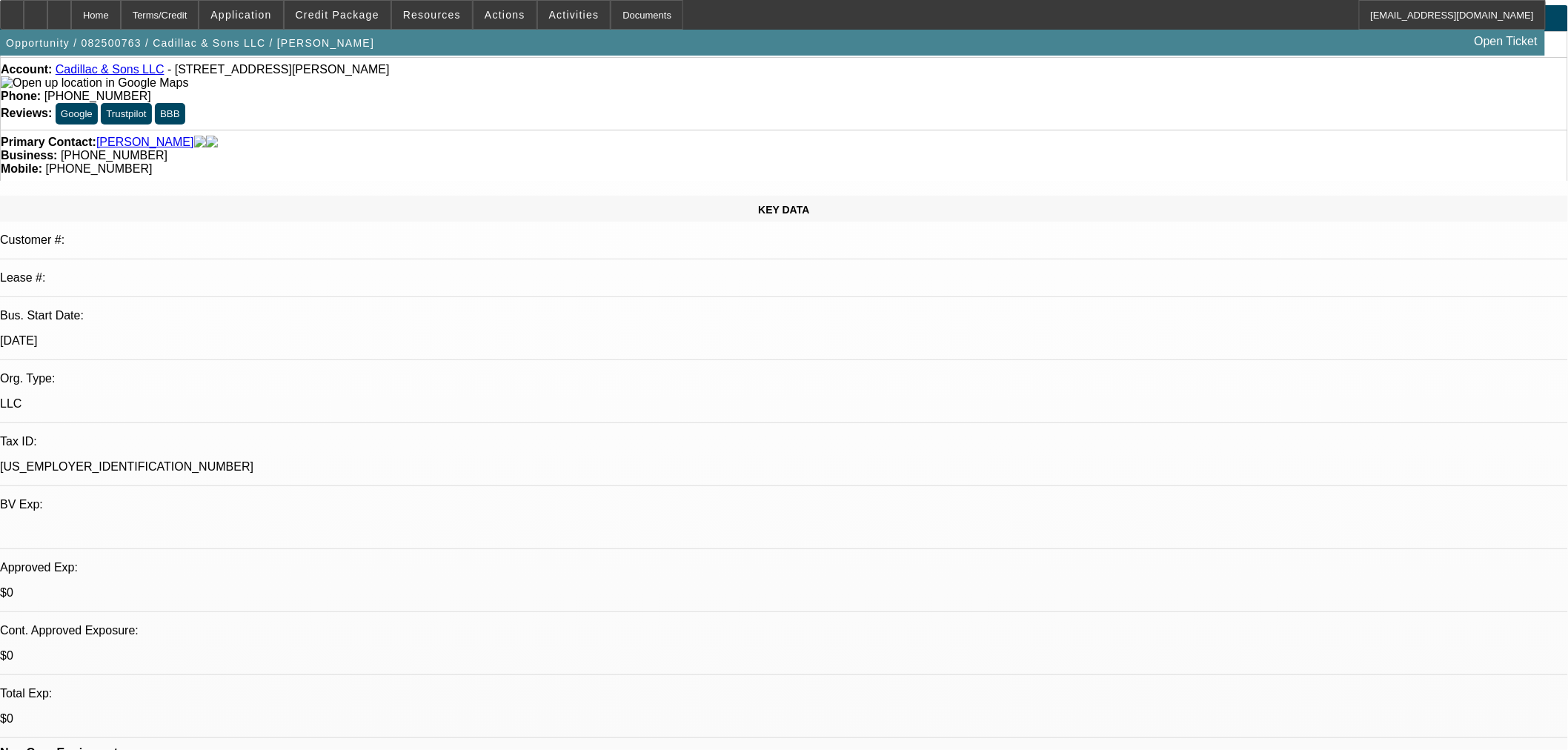
scroll to position [0, 0]
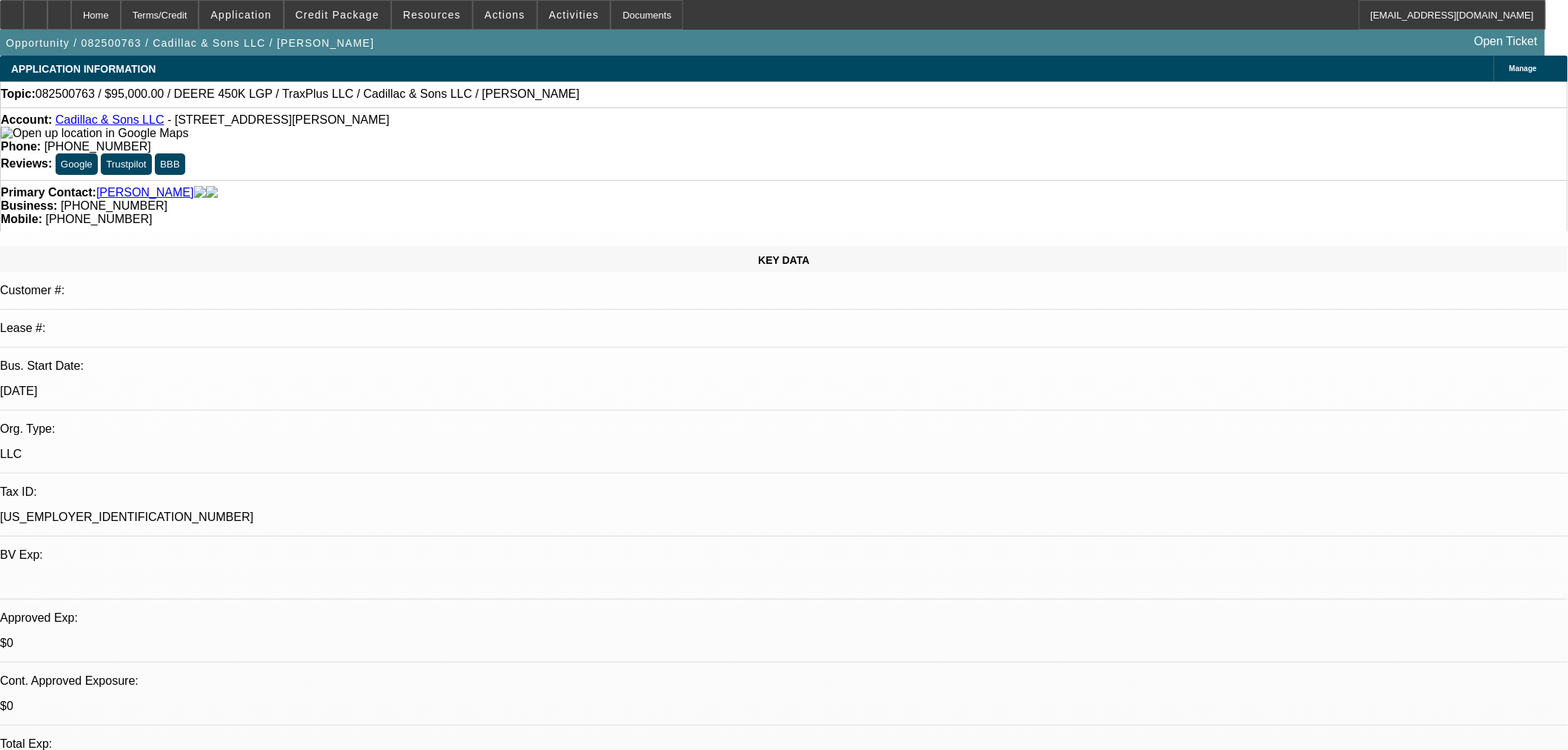
drag, startPoint x: 1276, startPoint y: 596, endPoint x: 1184, endPoint y: 599, distance: 92.0
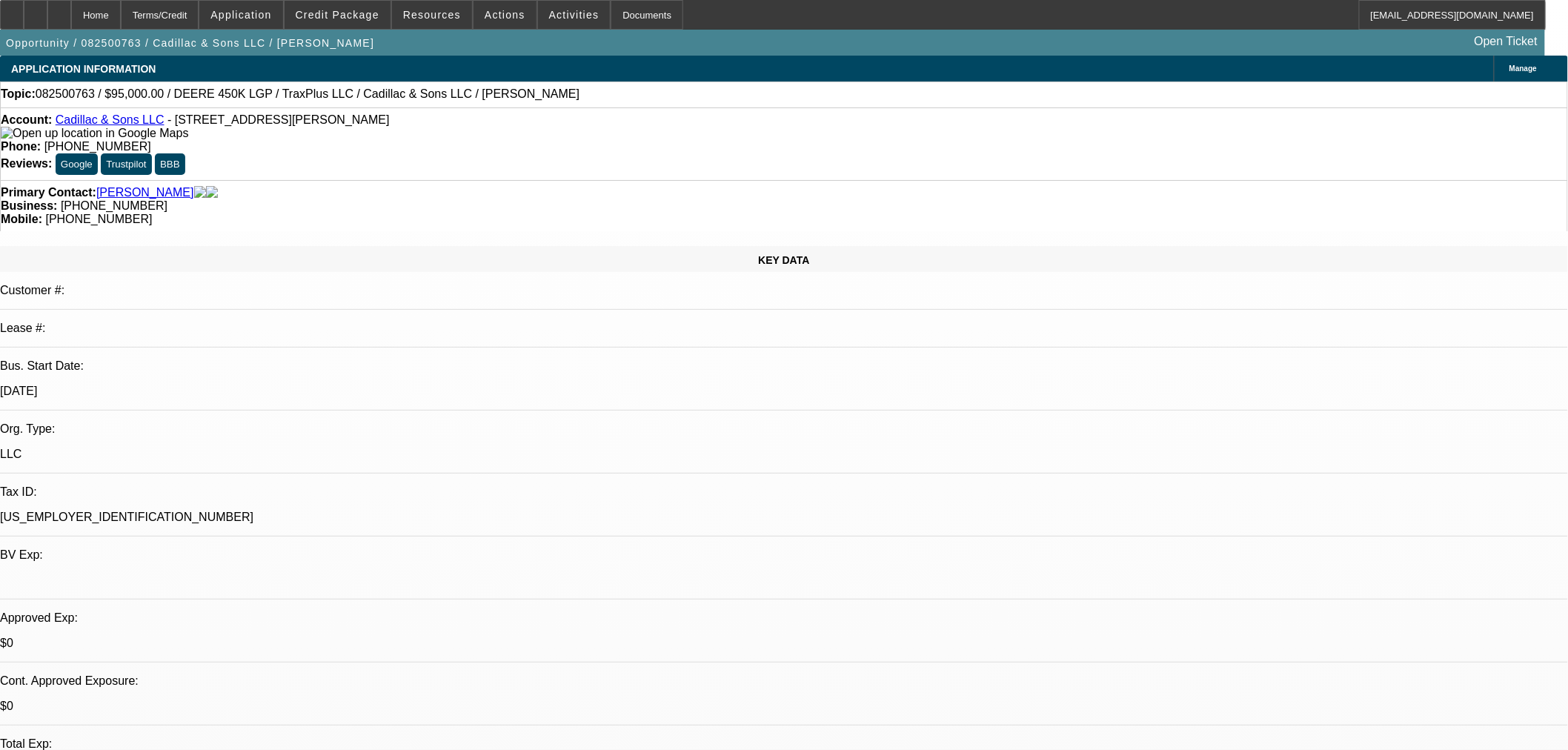
copy td "(402) 458-4538"
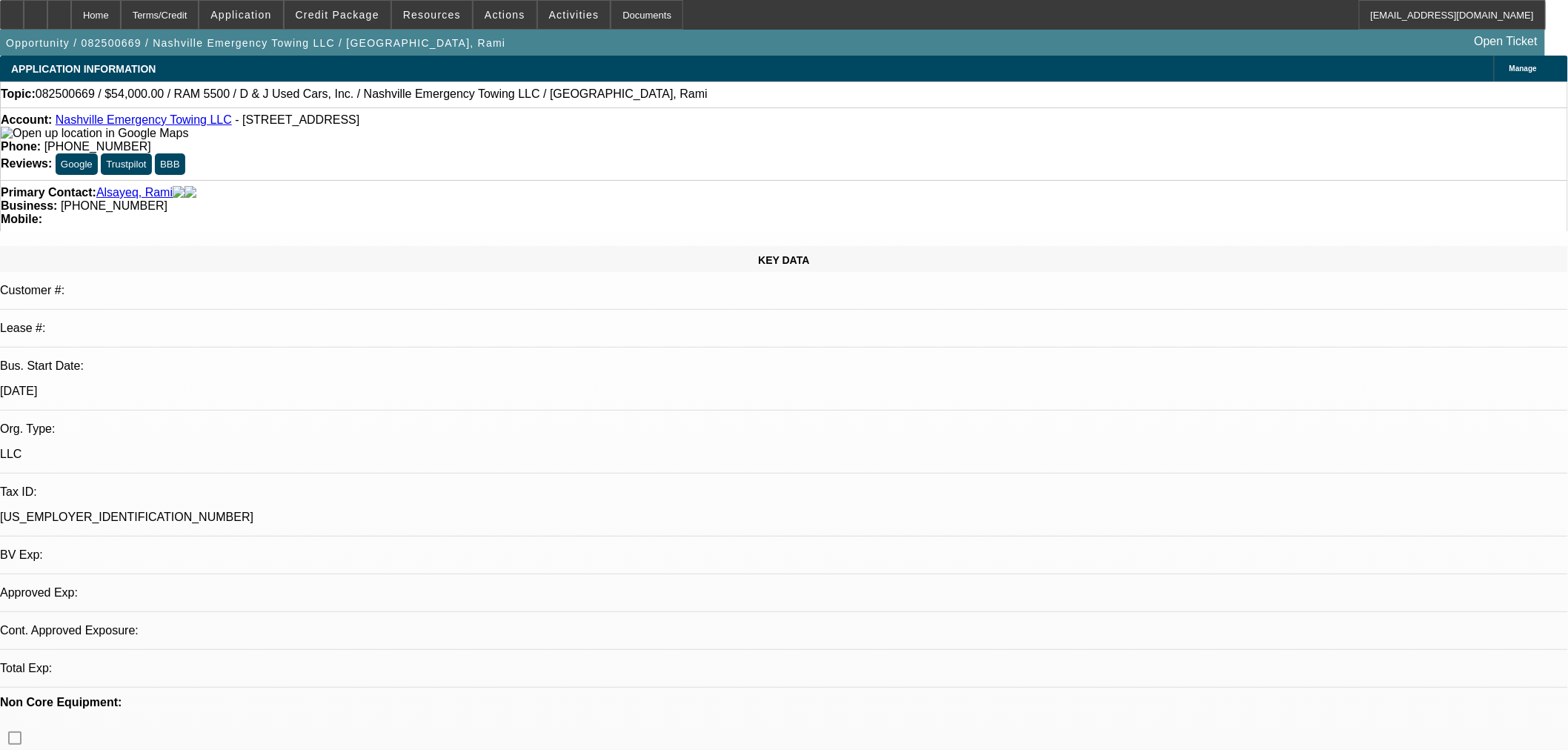
select select "0.1"
select select "2"
select select "0"
select select "6"
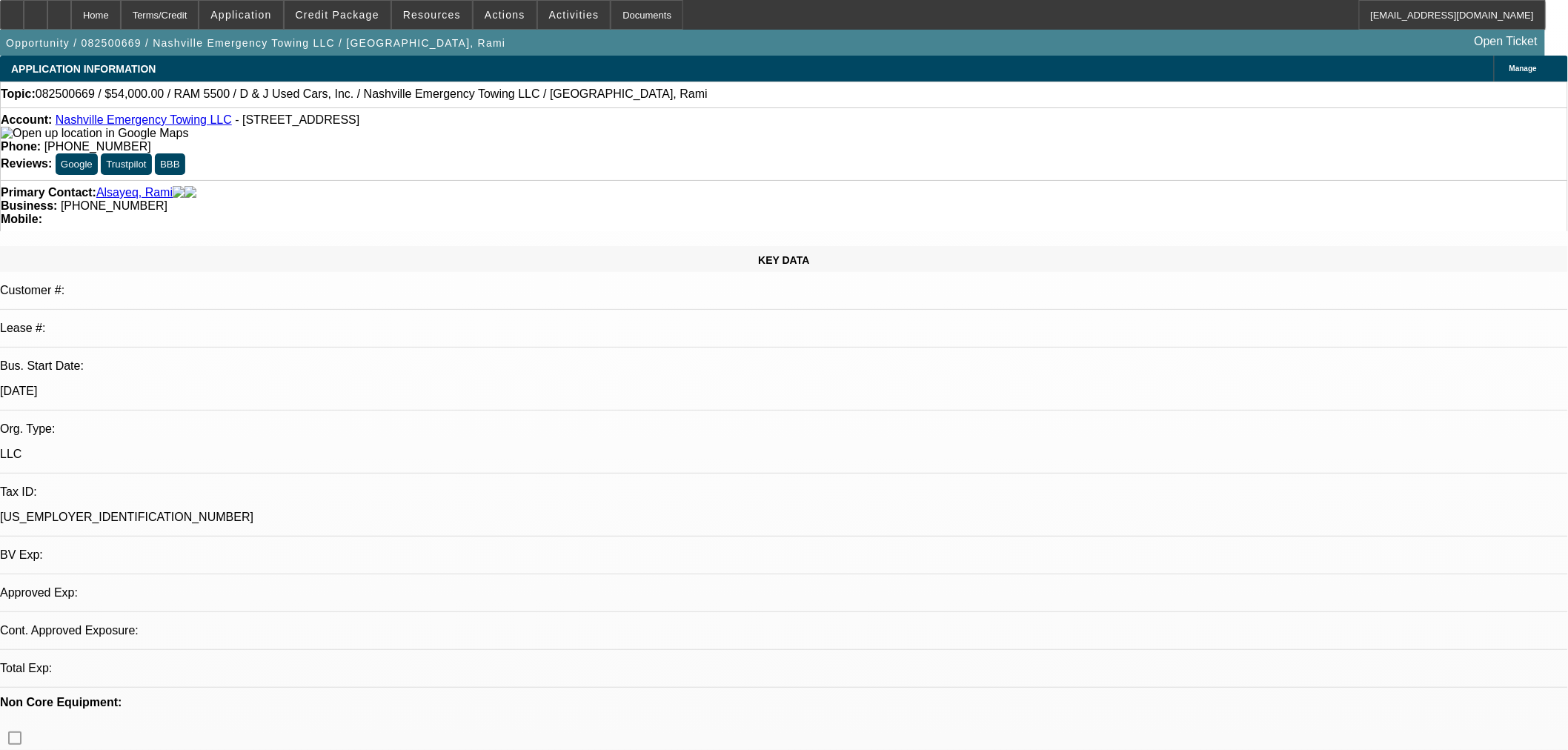
select select "0.1"
select select "2"
select select "0"
select select "6"
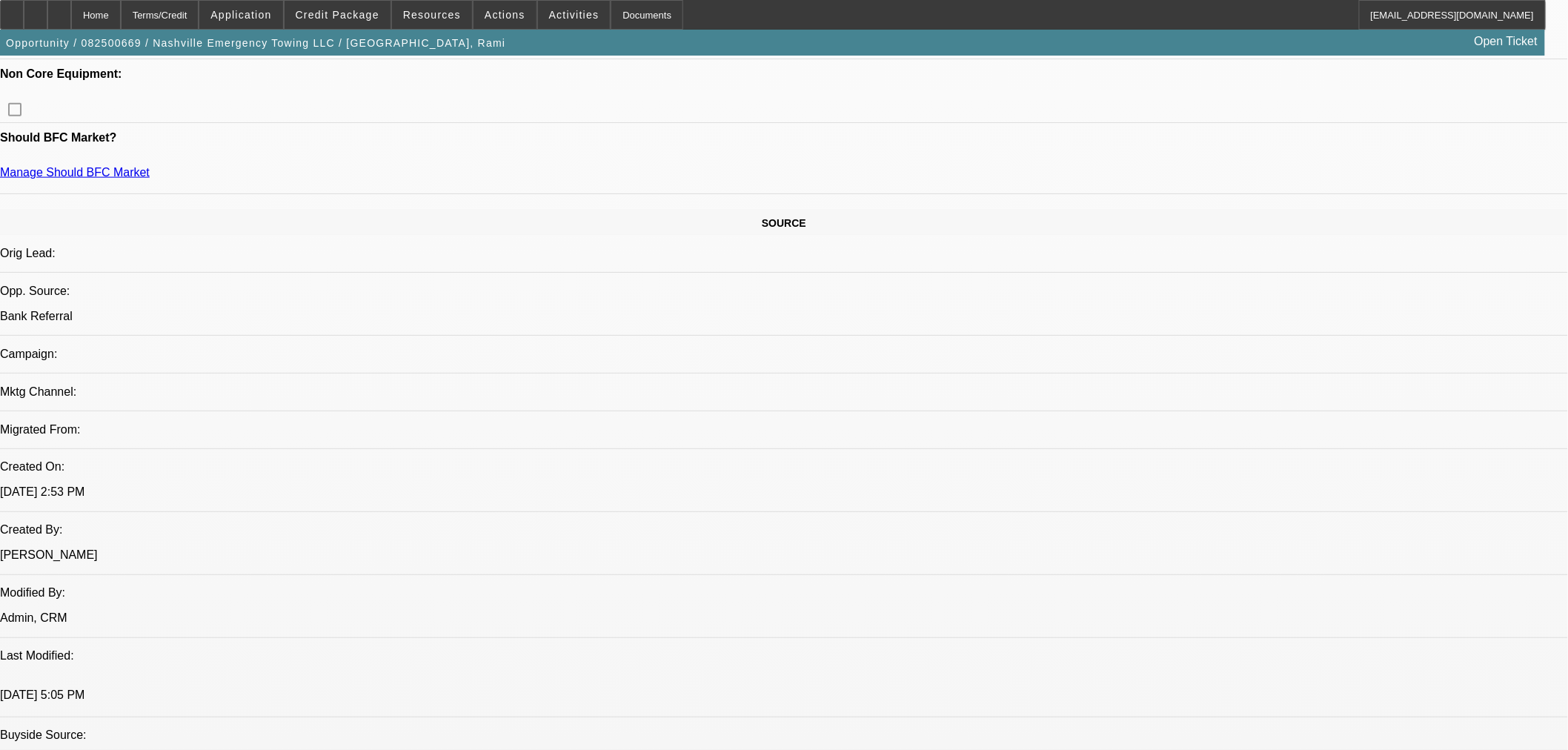
scroll to position [454, 0]
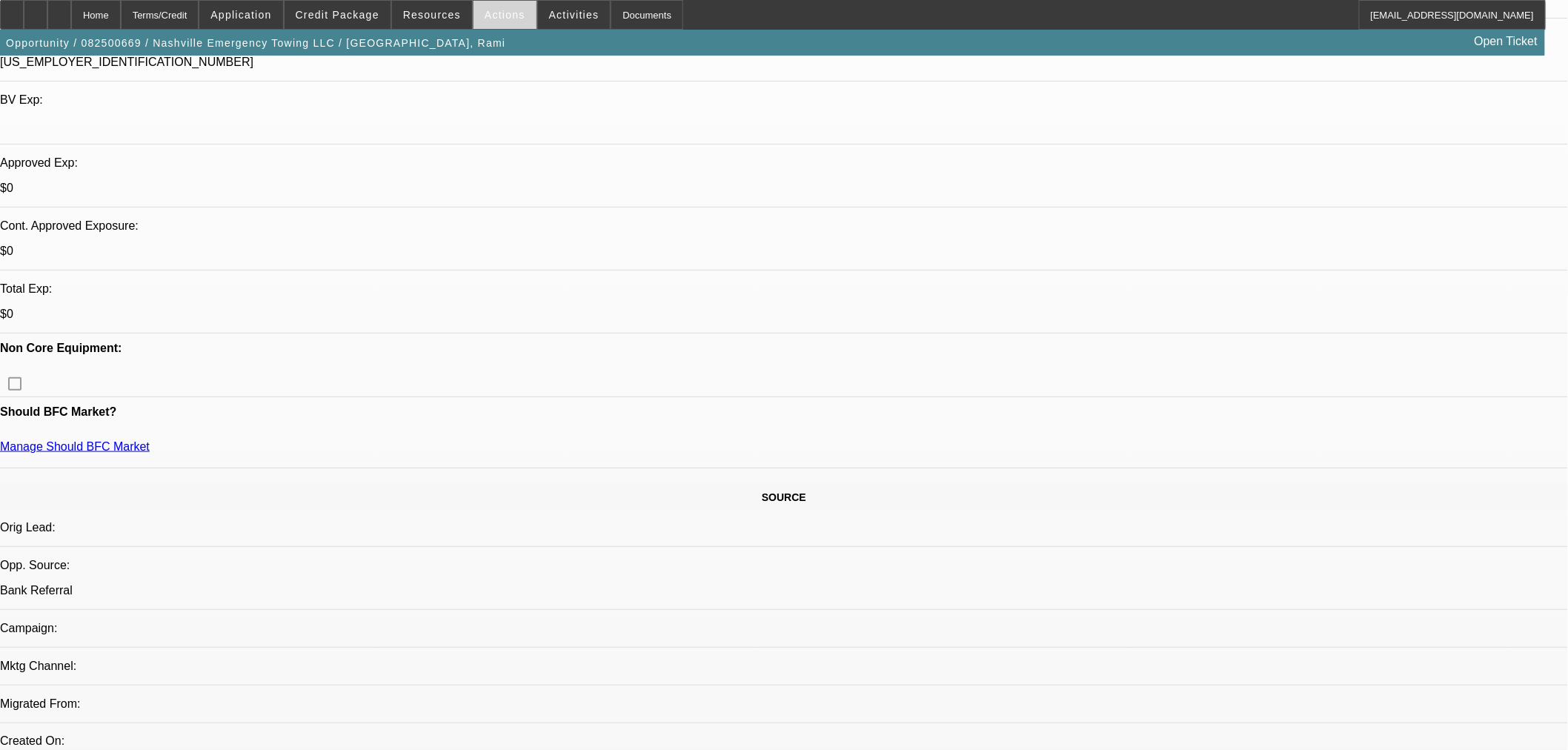
click at [499, 21] on span at bounding box center [505, 14] width 63 height 36
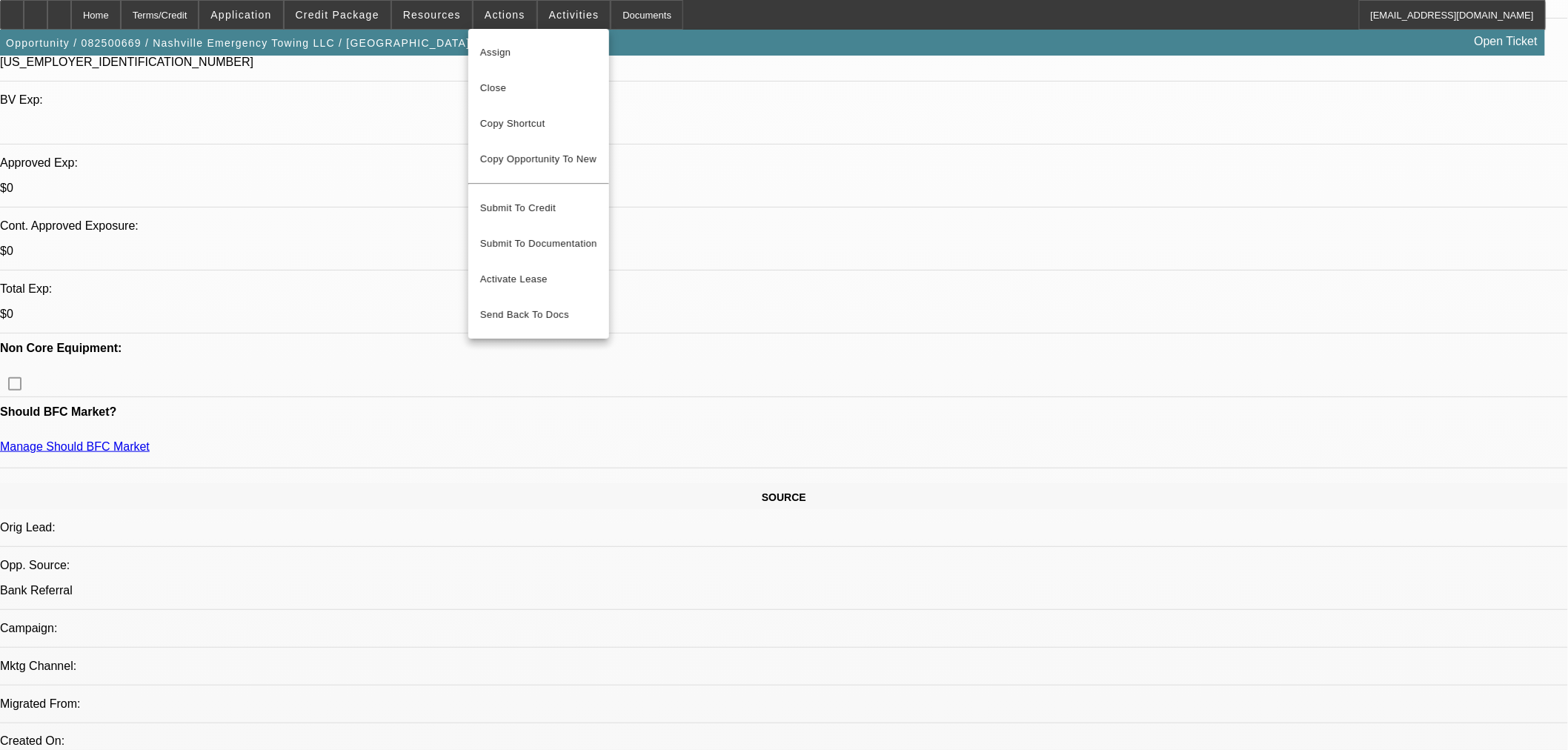
click at [1233, 286] on div at bounding box center [784, 375] width 1568 height 750
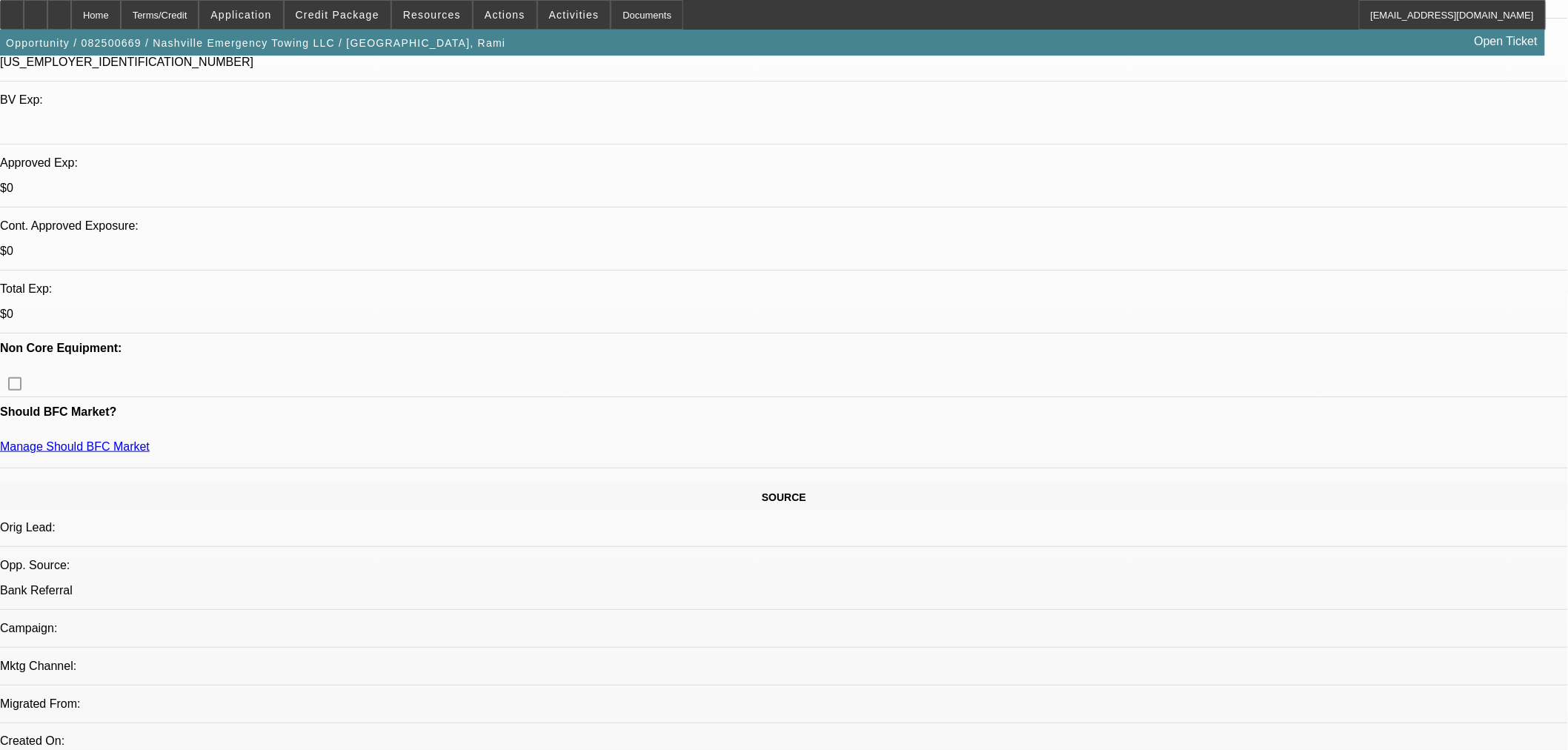
drag, startPoint x: 1100, startPoint y: 510, endPoint x: 1054, endPoint y: 497, distance: 47.8
copy div "• Start up • One PG lives far away • Auto Repo present • Low balances on the pe…"
click at [505, 16] on span "Actions" at bounding box center [504, 15] width 41 height 12
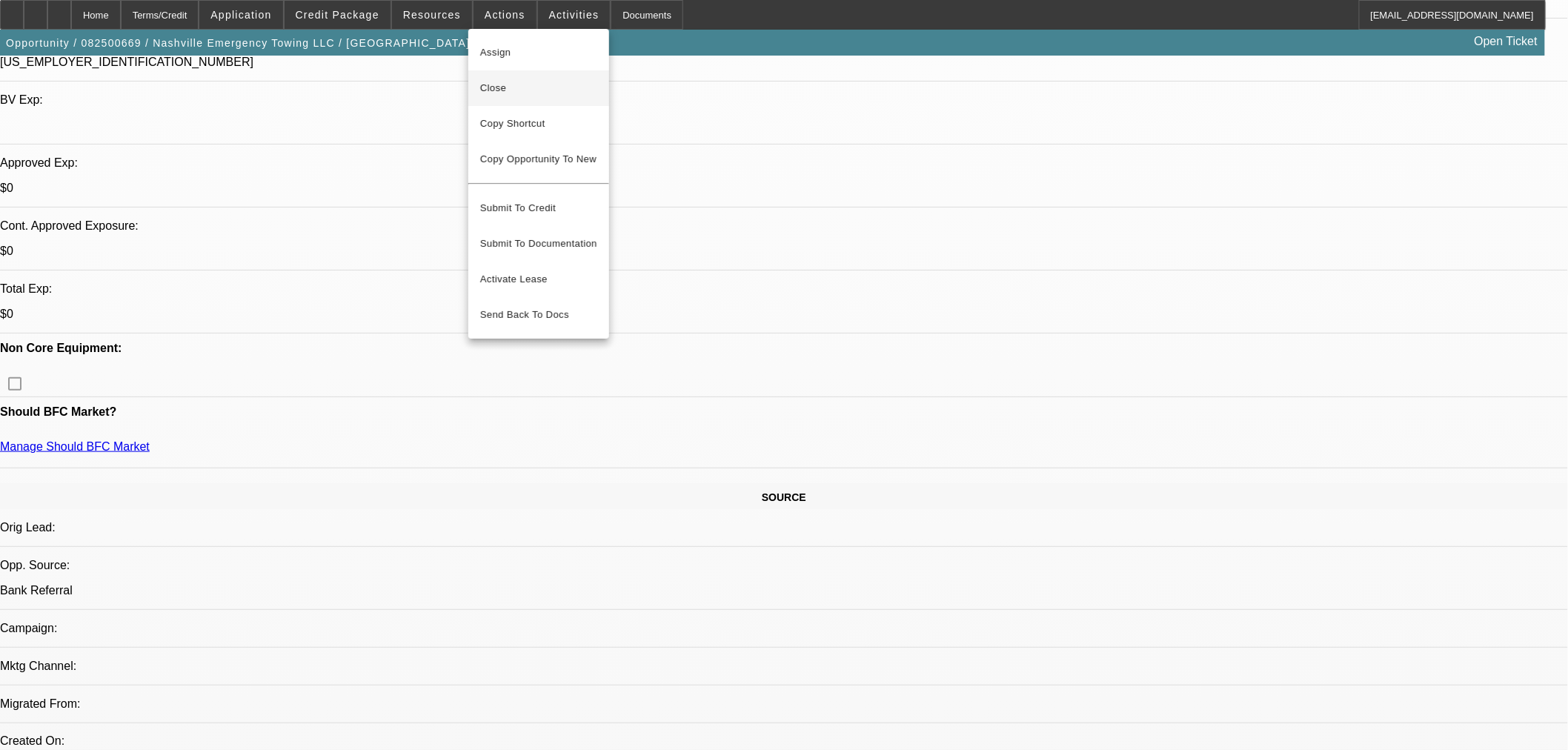
click at [511, 84] on span "Close" at bounding box center [538, 88] width 117 height 17
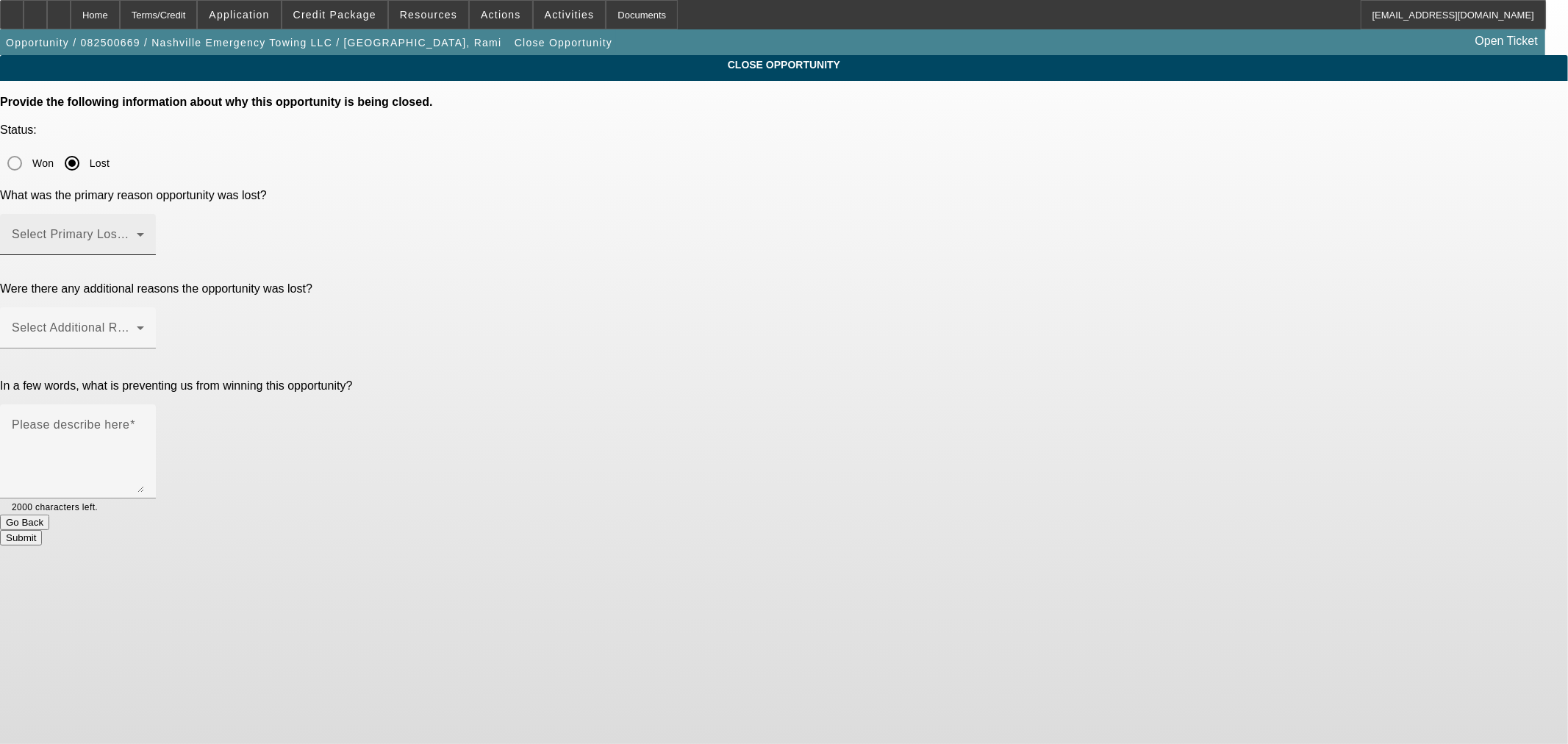
click at [136, 232] on span at bounding box center [74, 240] width 125 height 17
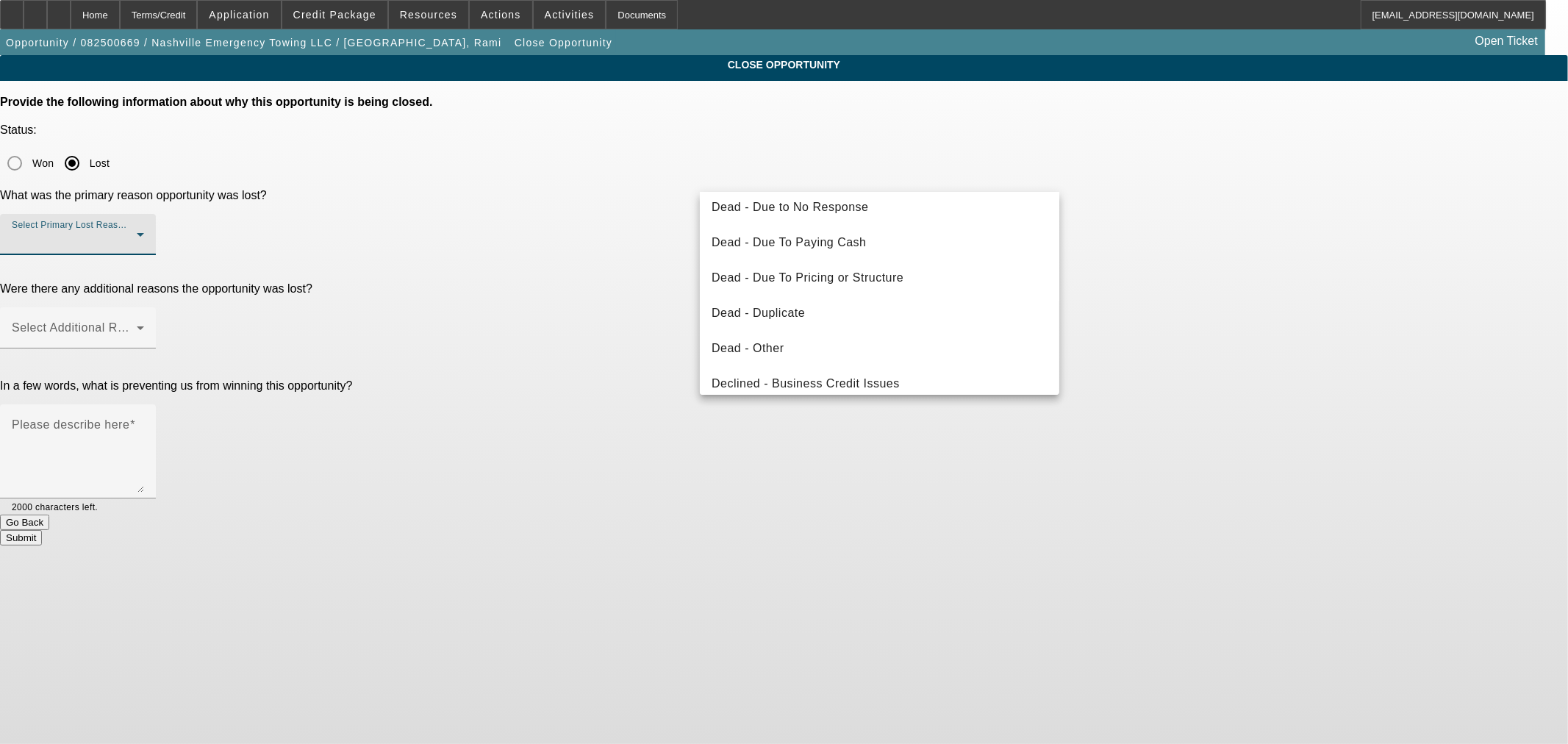
scroll to position [136, 0]
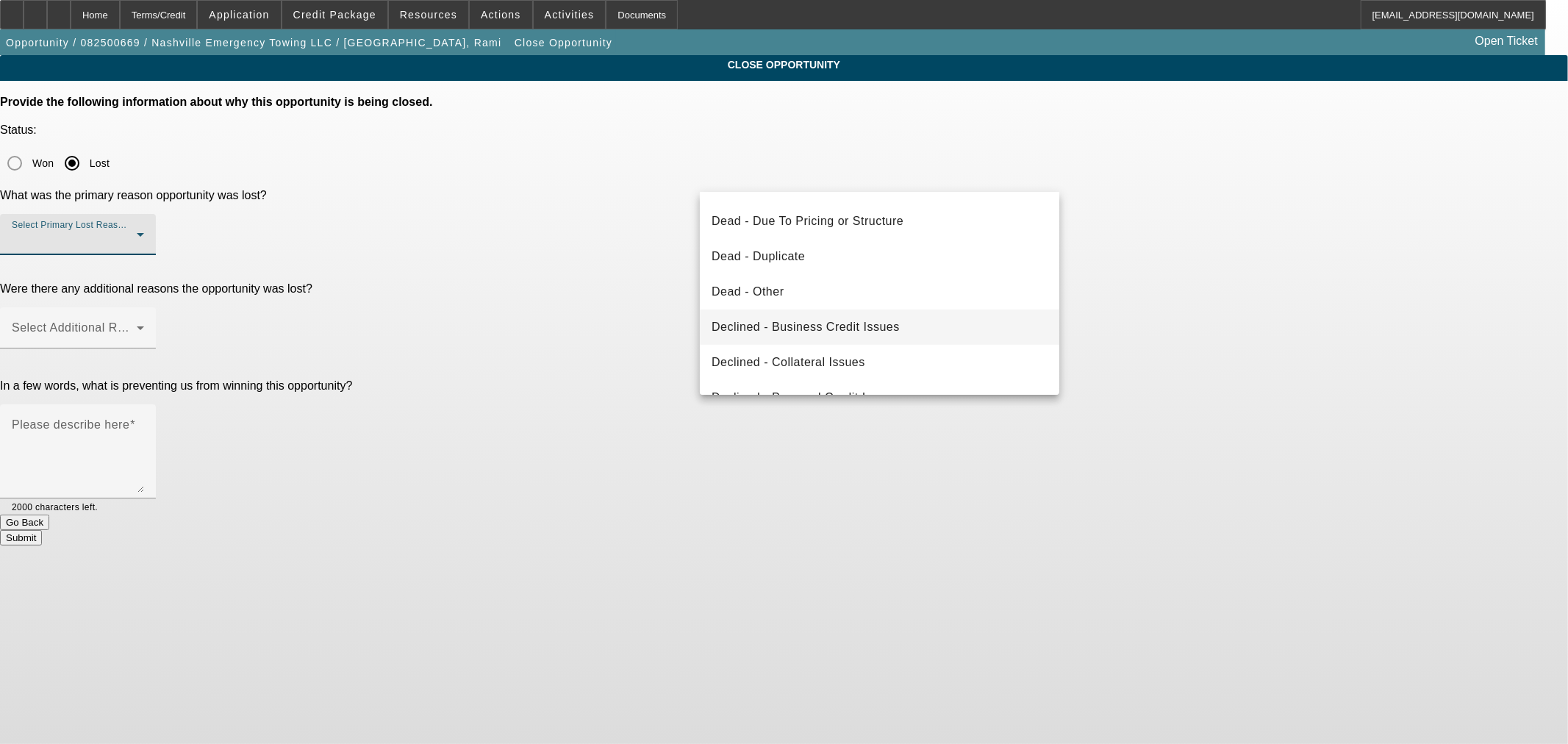
click at [801, 332] on span "Declined - Business Credit Issues" at bounding box center [805, 326] width 188 height 17
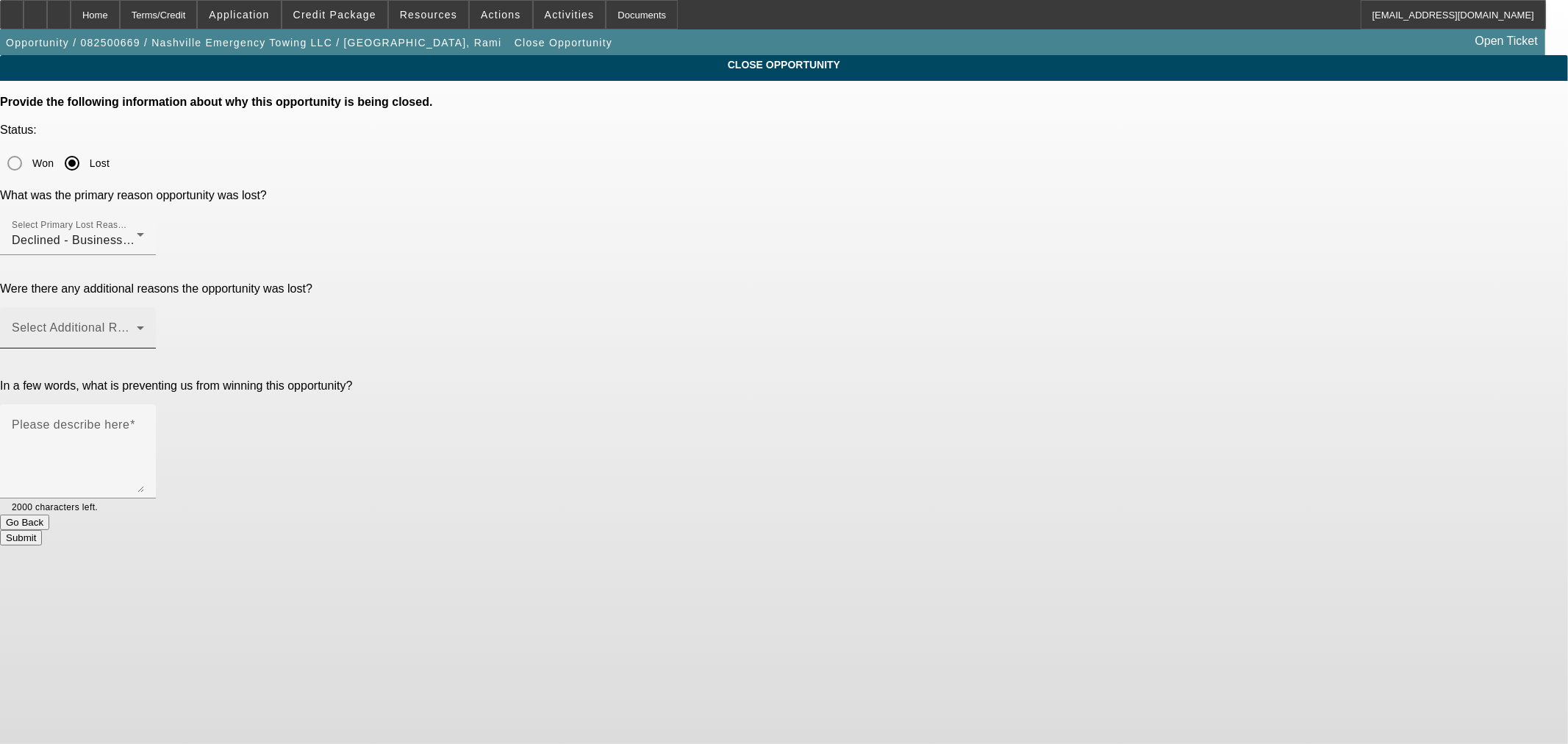
click at [144, 307] on div "Select Additional Reasons" at bounding box center [77, 328] width 132 height 41
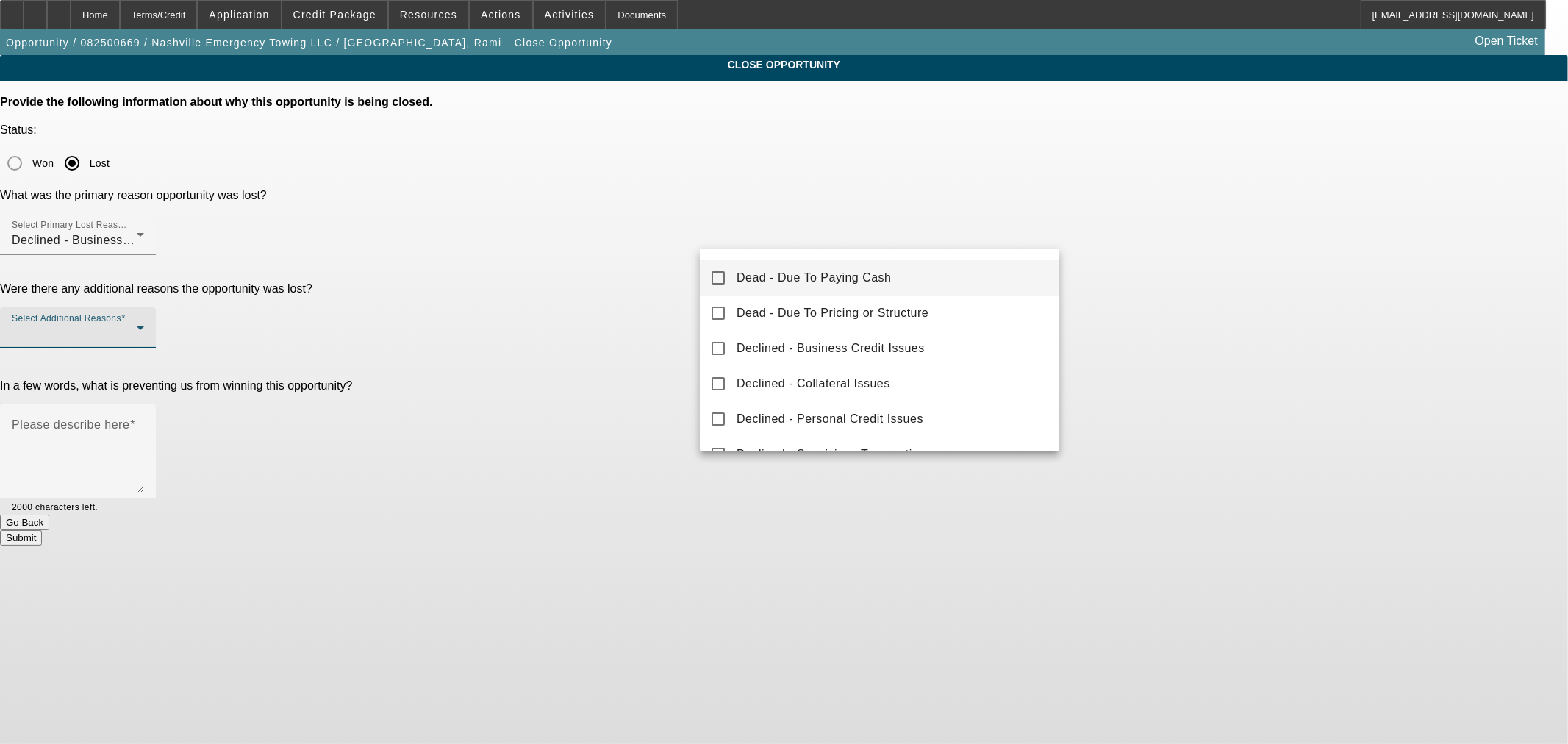
scroll to position [162, 0]
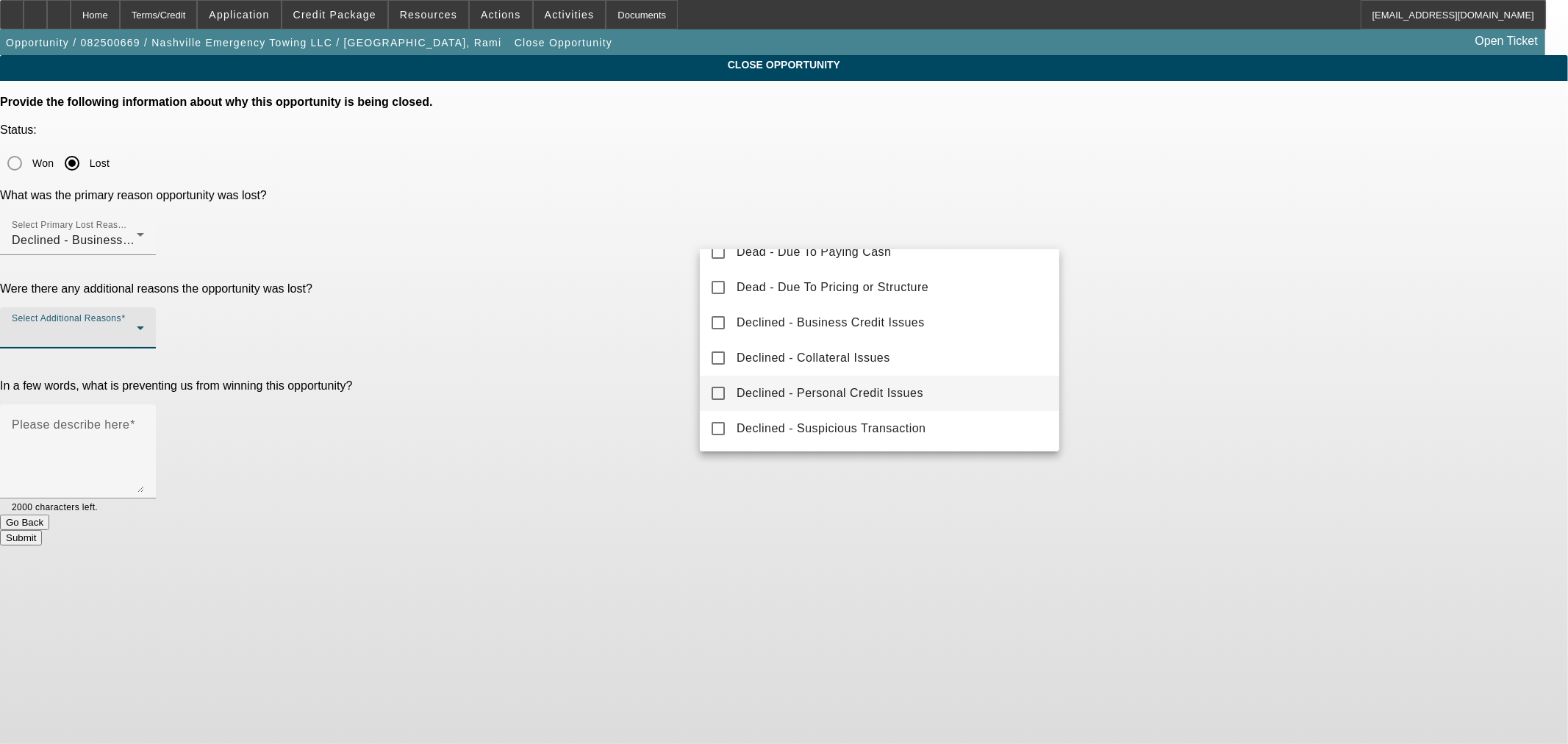
click at [819, 402] on mat-option "Declined - Personal Credit Issues" at bounding box center [880, 393] width 360 height 35
click at [612, 307] on div at bounding box center [784, 372] width 1568 height 744
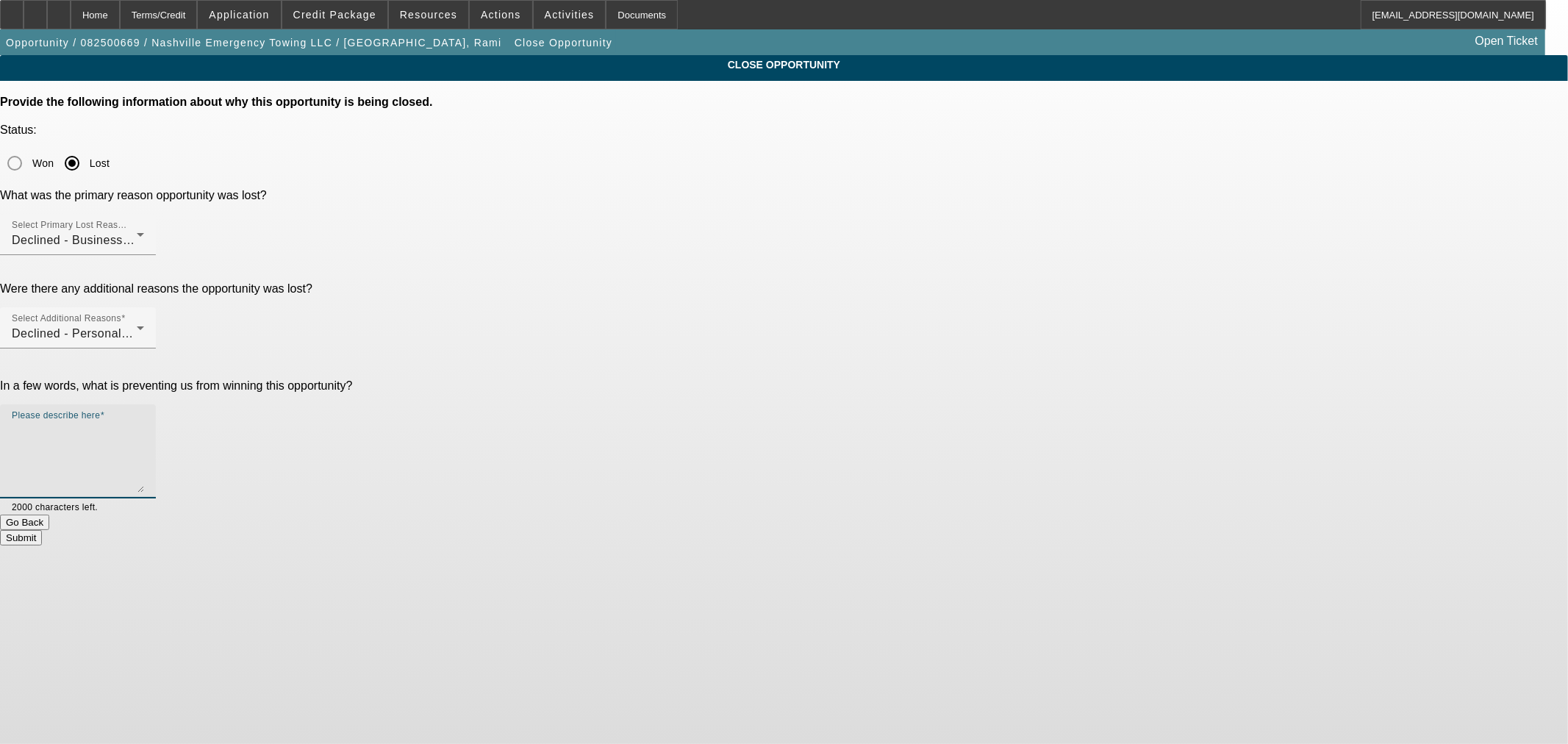
click at [144, 422] on textarea "Please describe here" at bounding box center [77, 457] width 132 height 71
paste textarea "• Start up • One PG lives far away • Auto Repo present • Low balances on the pe…"
type textarea "Addition of CCG in AZ did not help • Start up • One PG lives far away • Auto Re…"
click at [42, 530] on button "Submit" at bounding box center [21, 537] width 42 height 16
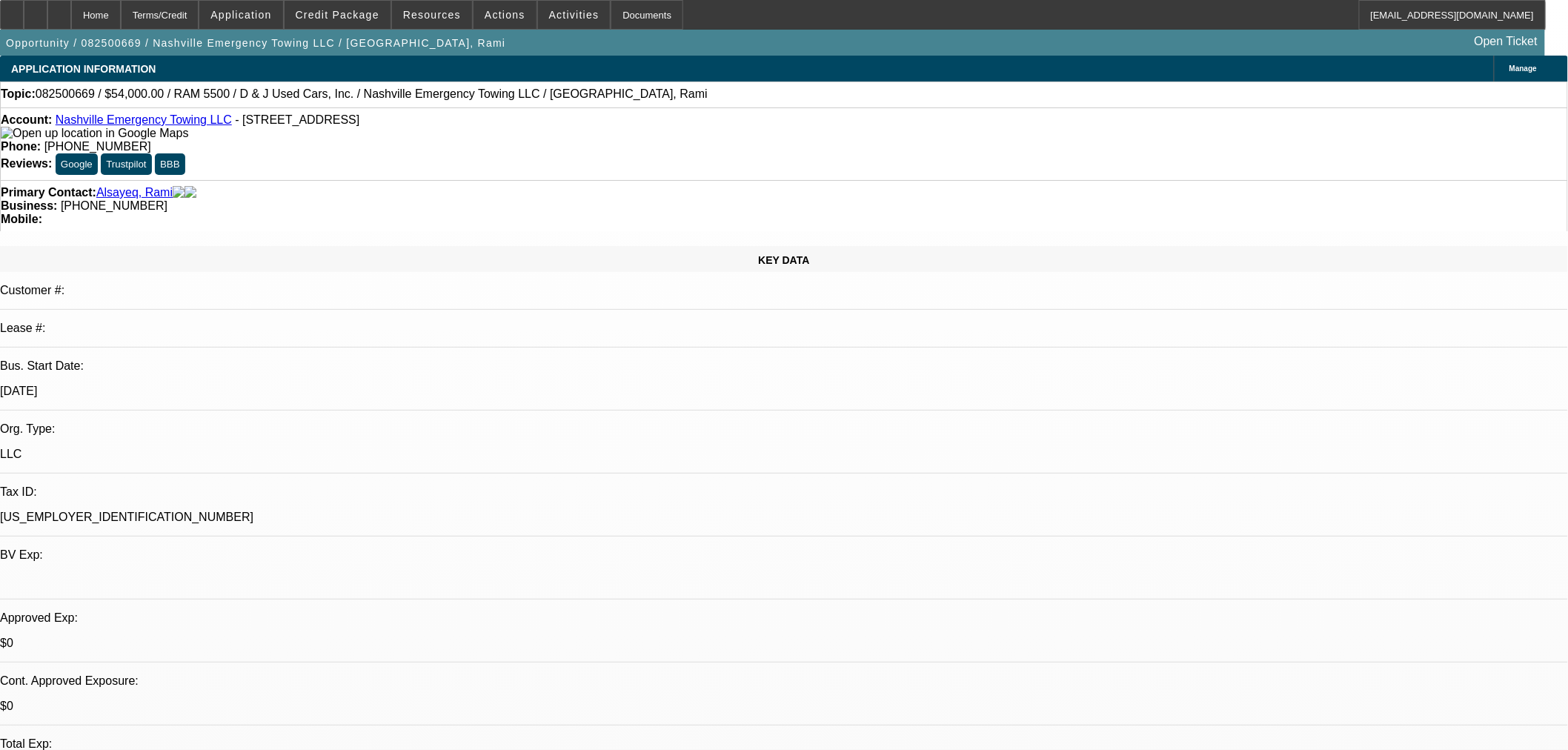
select select "0.1"
select select "2"
select select "0"
select select "6"
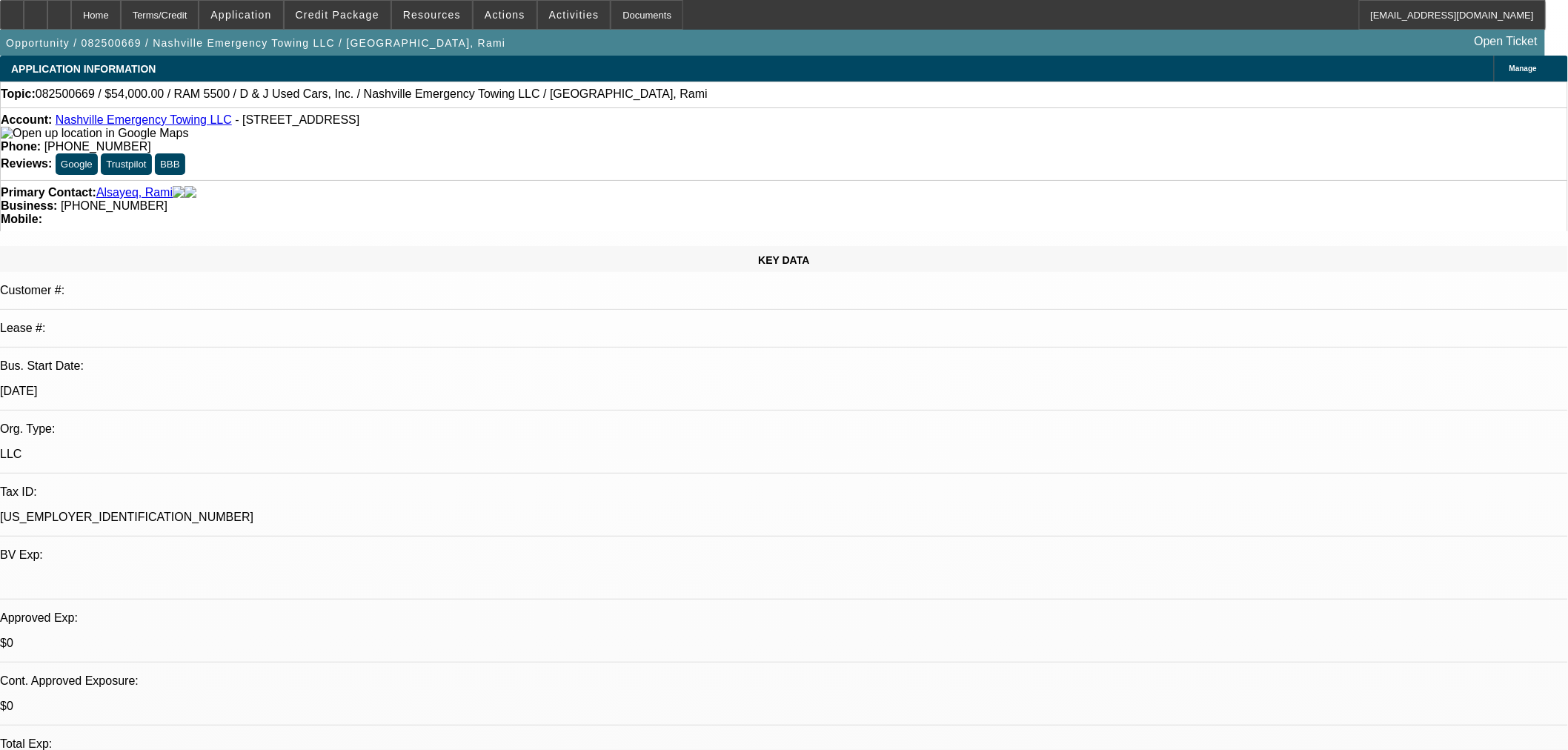
select select "0.1"
select select "2"
select select "0"
select select "6"
